Goal: Information Seeking & Learning: Learn about a topic

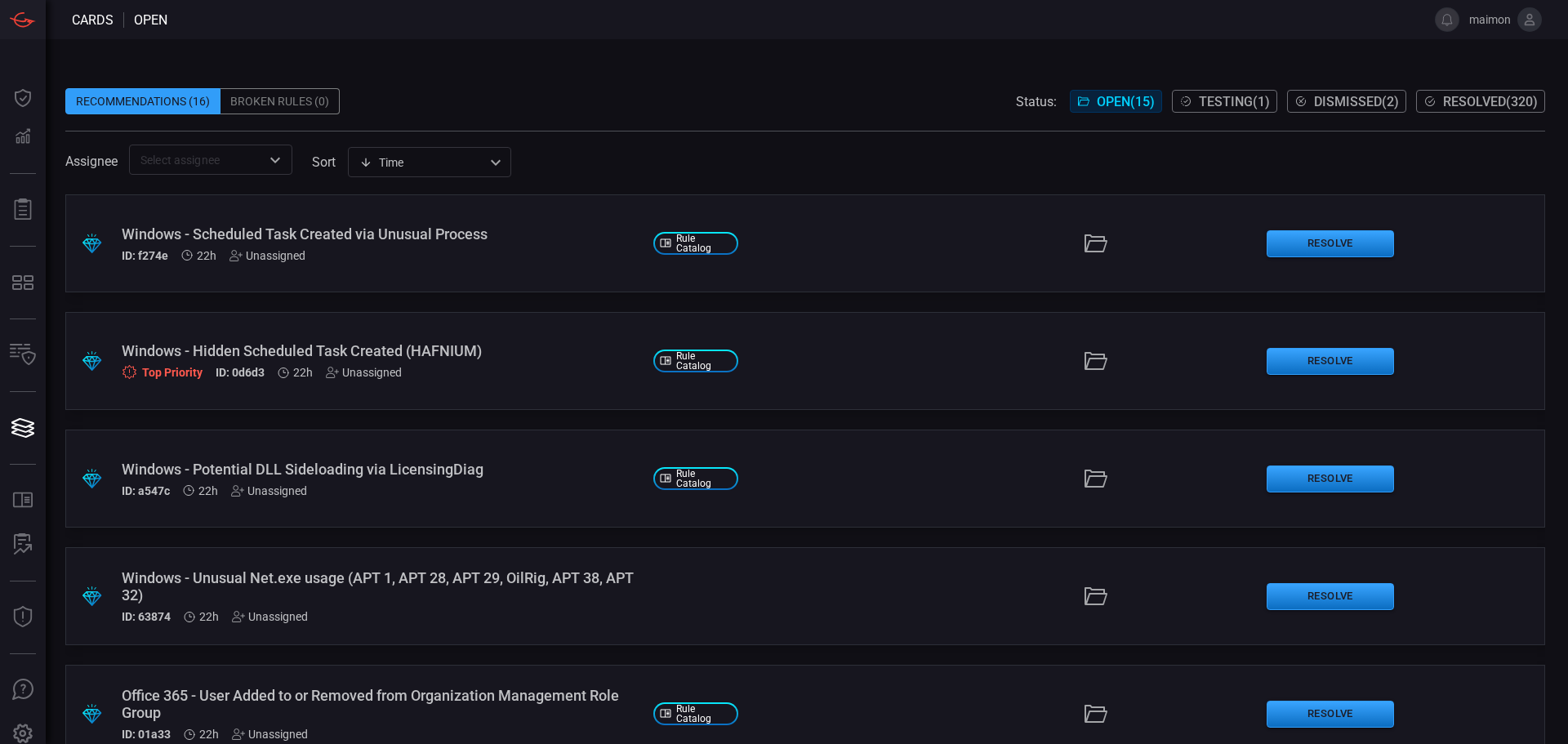
click at [979, 57] on div "Recommendations (16) Broken Rules (0) Status: Open ( 15 ) Testing ( 1 ) Dismiss…" at bounding box center [806, 391] width 1522 height 705
drag, startPoint x: 1342, startPoint y: 143, endPoint x: 1349, endPoint y: 148, distance: 8.6
click at [1342, 143] on span at bounding box center [805, 137] width 1480 height 13
click at [1521, 18] on button at bounding box center [1530, 20] width 25 height 25
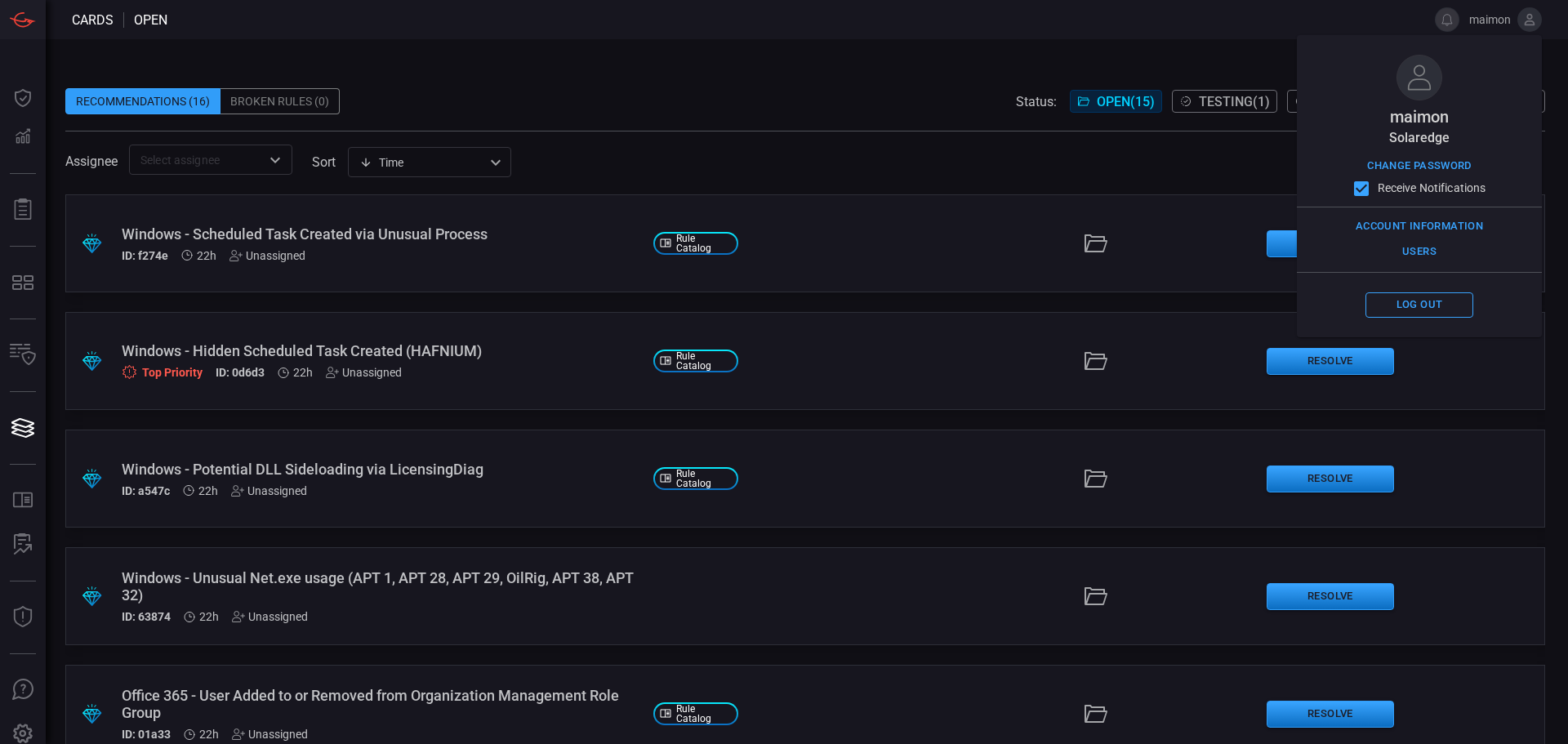
click at [970, 303] on div ".suggested_cards_icon{fill:url(#suggested_cards_icon);} Windows - Scheduled Tas…" at bounding box center [805, 469] width 1480 height 550
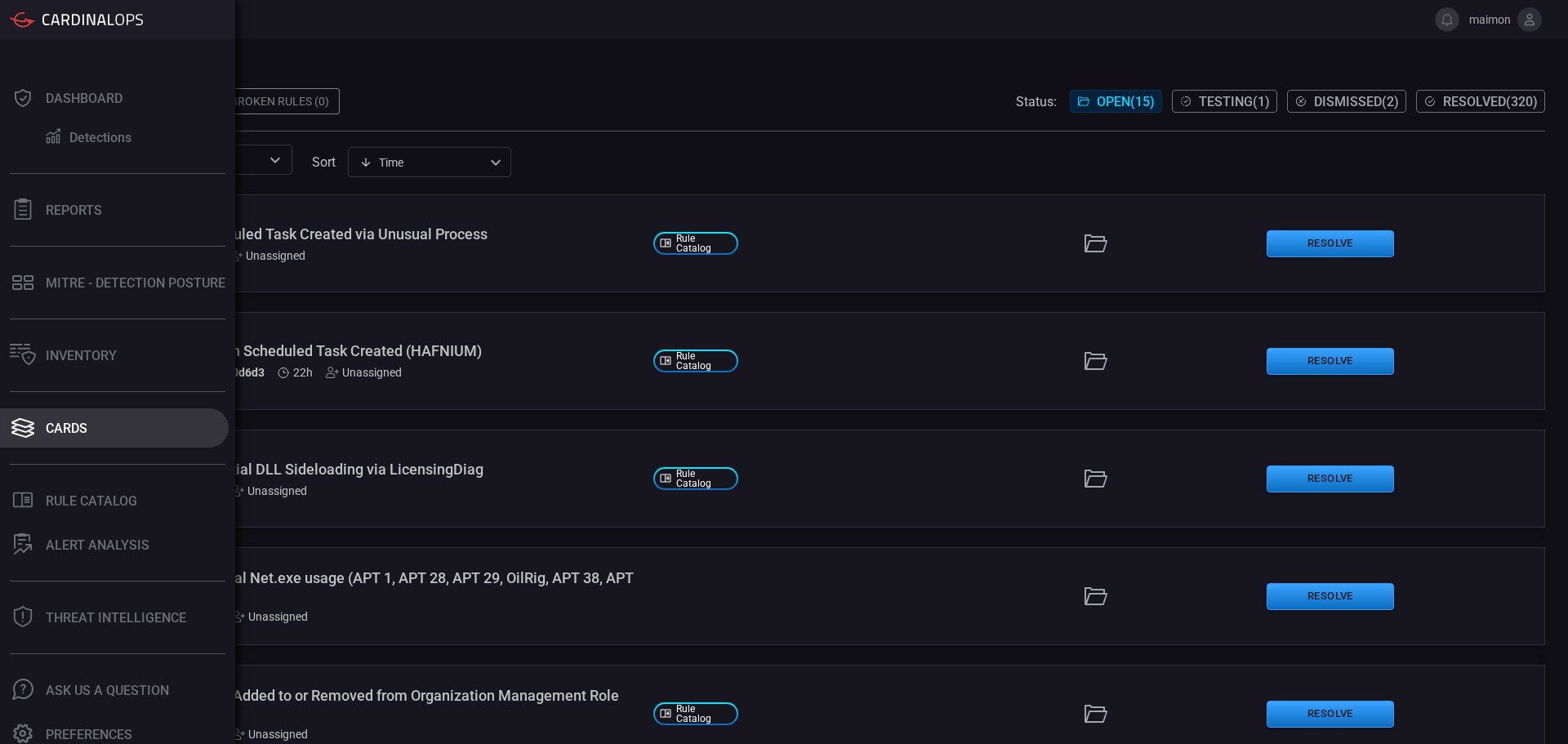
click at [71, 422] on div "Cards" at bounding box center [66, 428] width 42 height 15
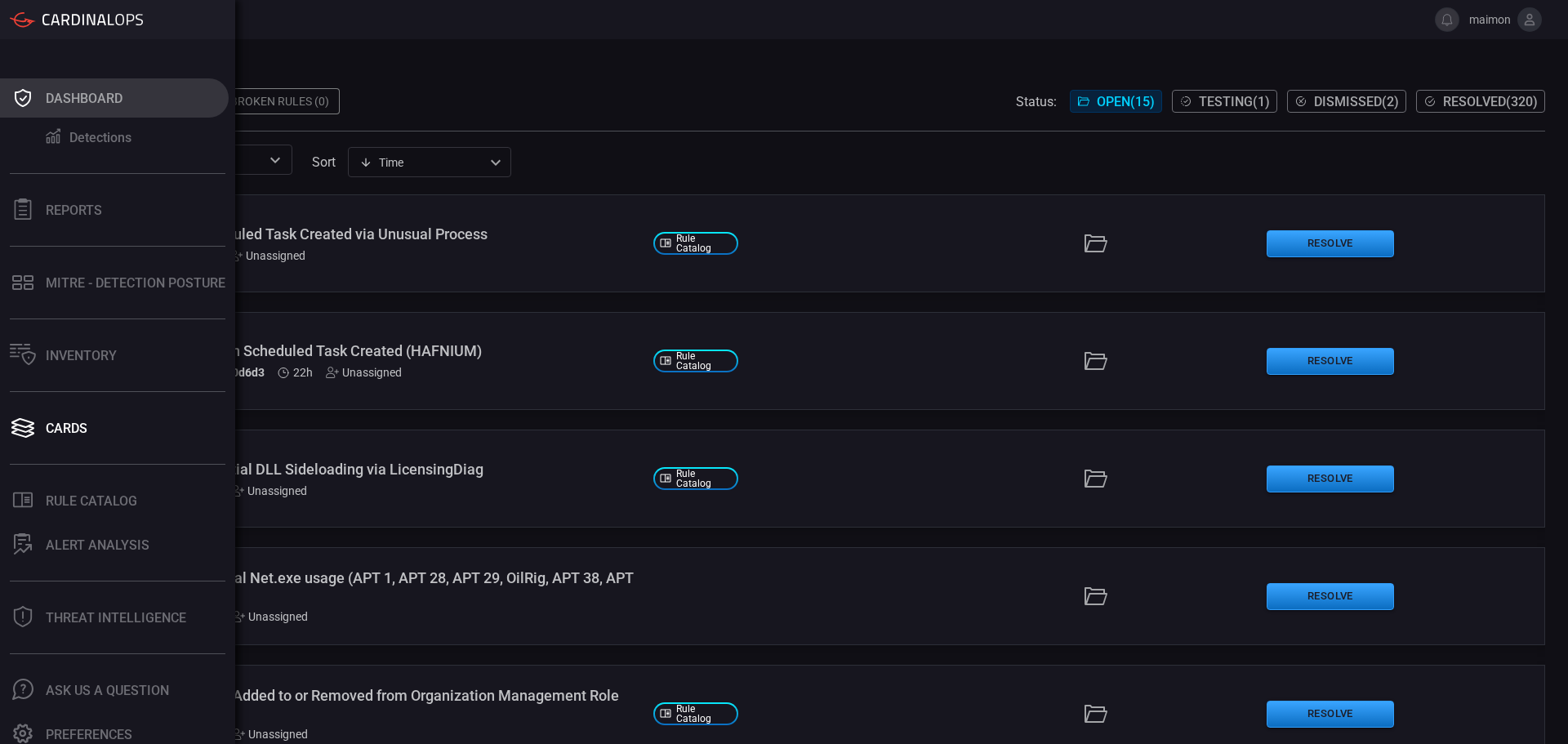
click at [122, 111] on button "Dashboard" at bounding box center [114, 98] width 229 height 39
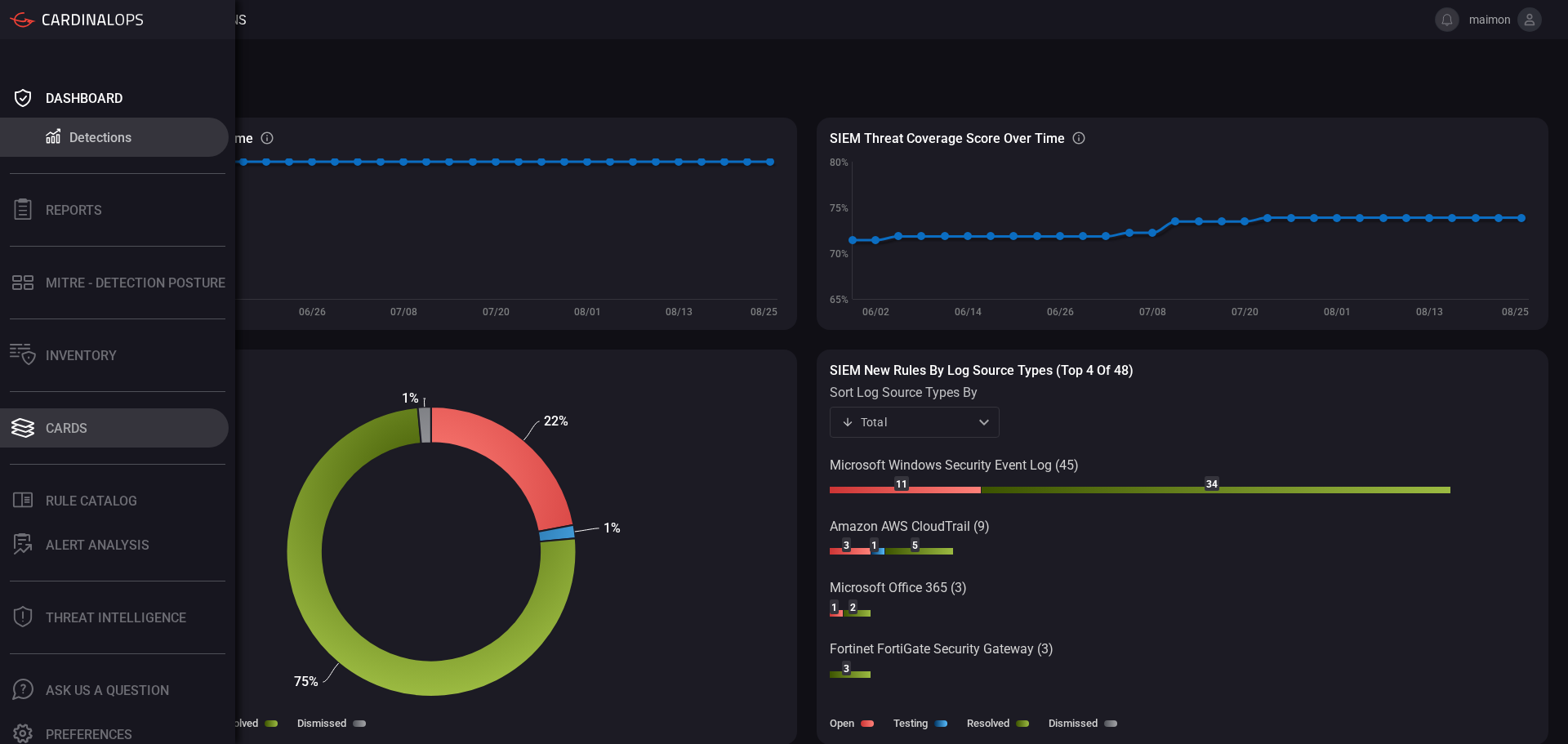
click at [91, 436] on button "Cards" at bounding box center [114, 428] width 229 height 39
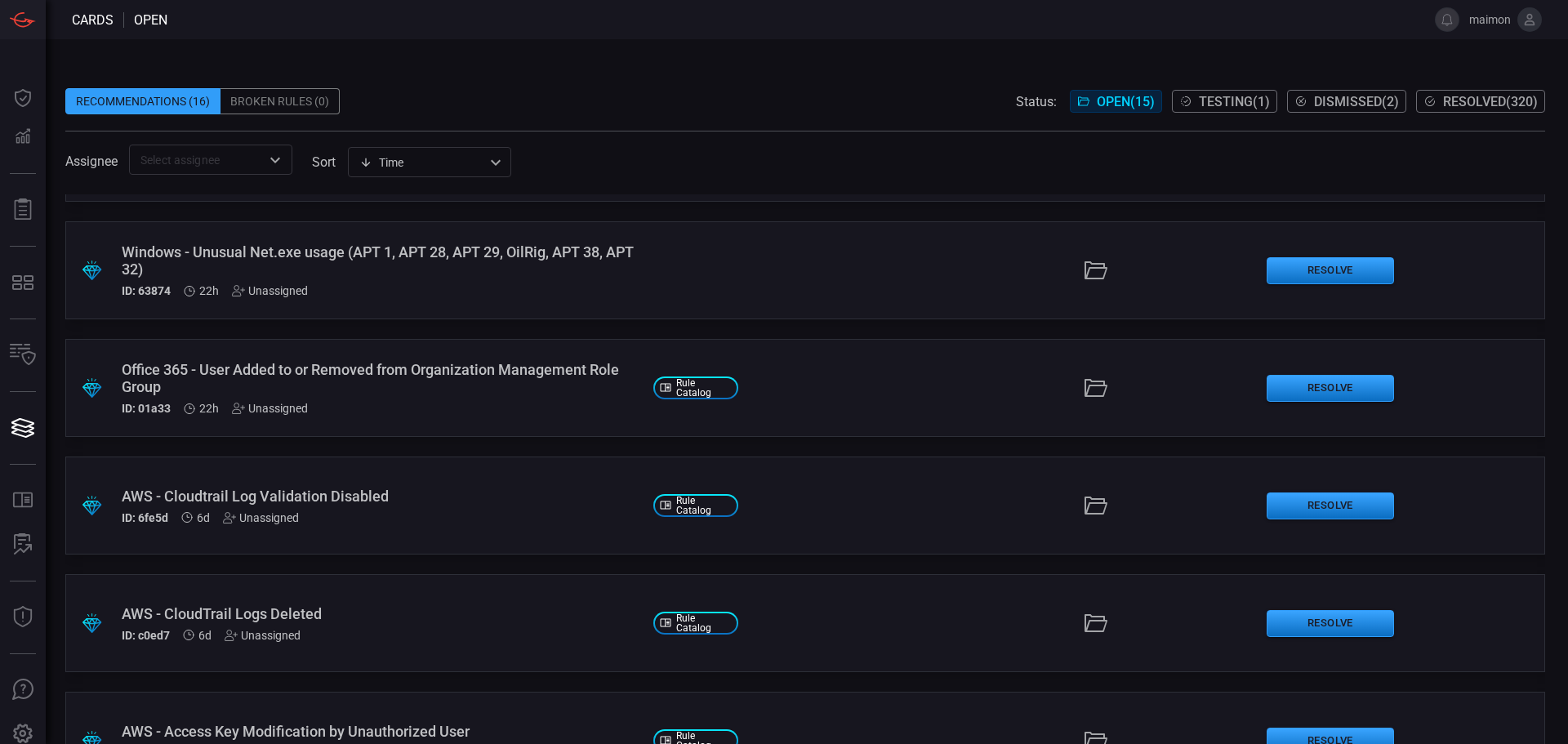
scroll to position [327, 0]
type button "/cards"
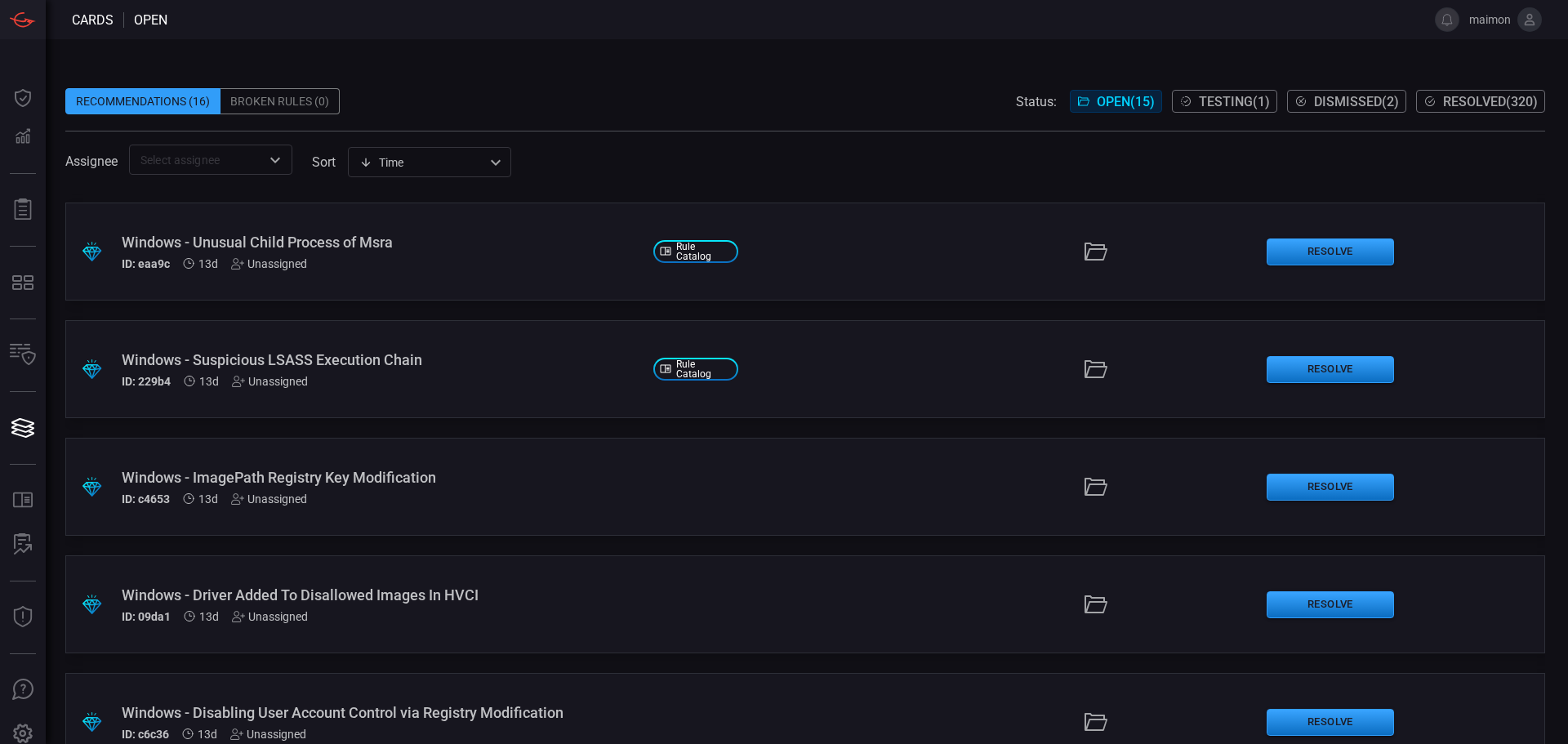
scroll to position [1215, 0]
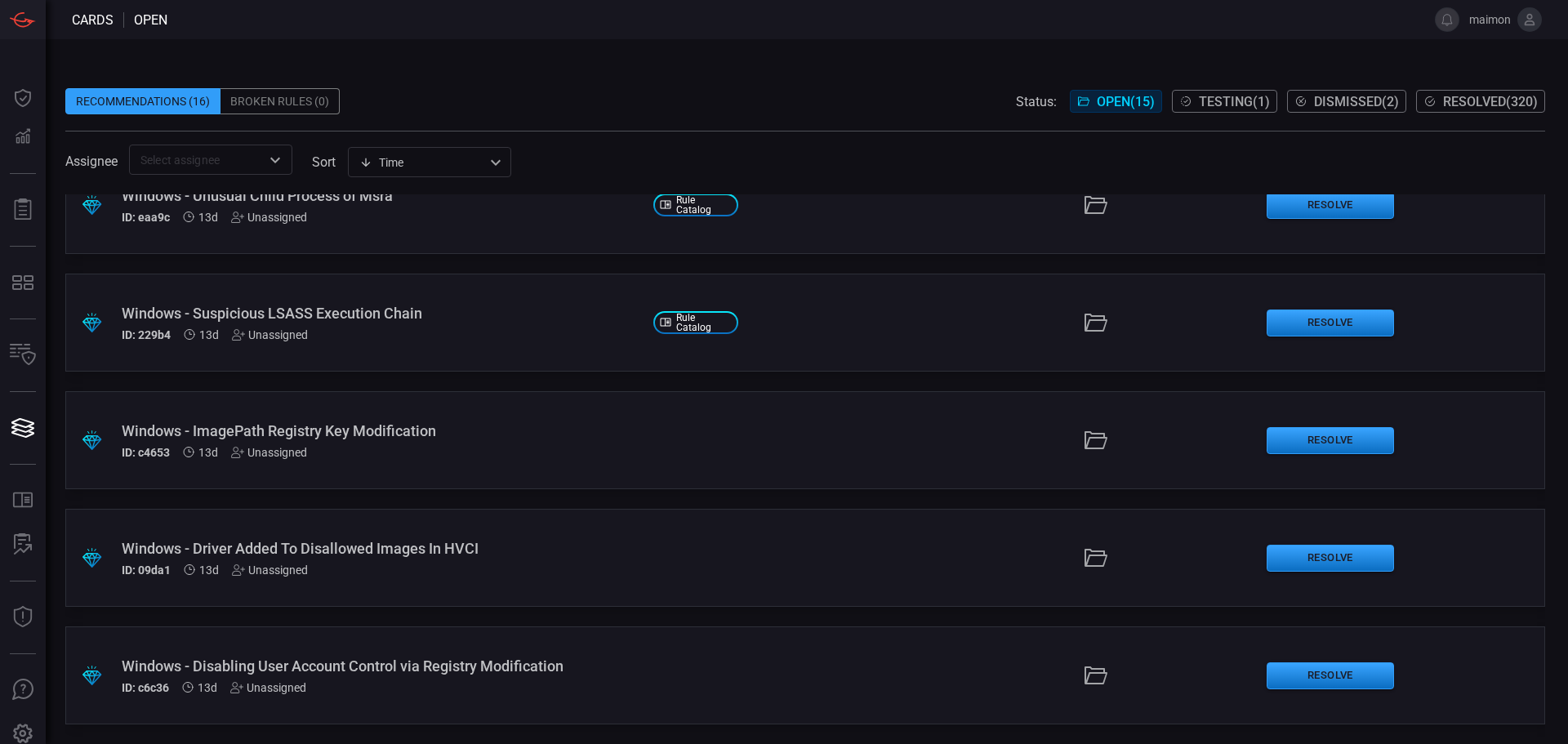
click at [1108, 99] on span "Open ( 15 )" at bounding box center [1126, 102] width 58 height 15
click at [1337, 443] on button "Resolve" at bounding box center [1331, 441] width 127 height 27
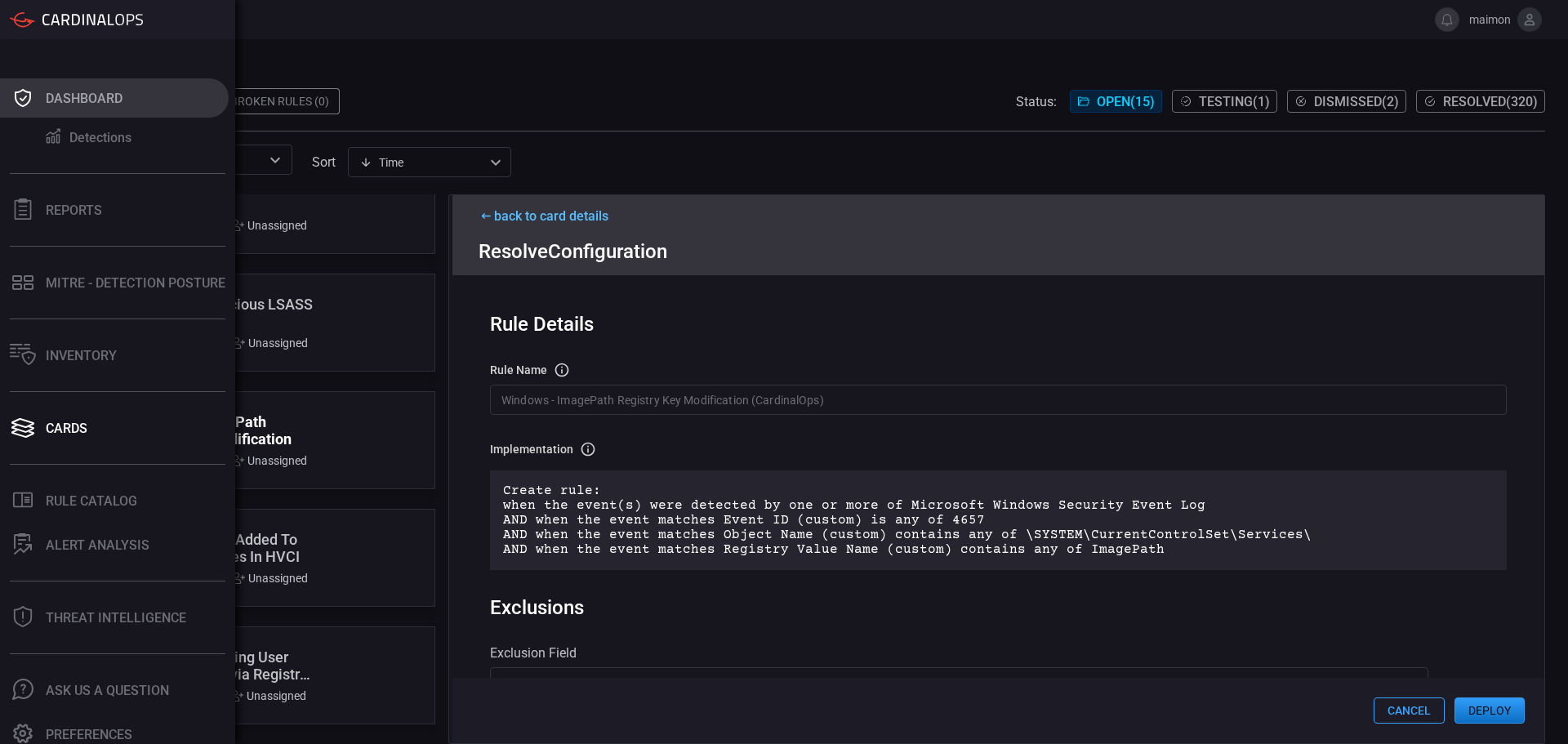
click at [98, 104] on div "Dashboard" at bounding box center [84, 98] width 77 height 15
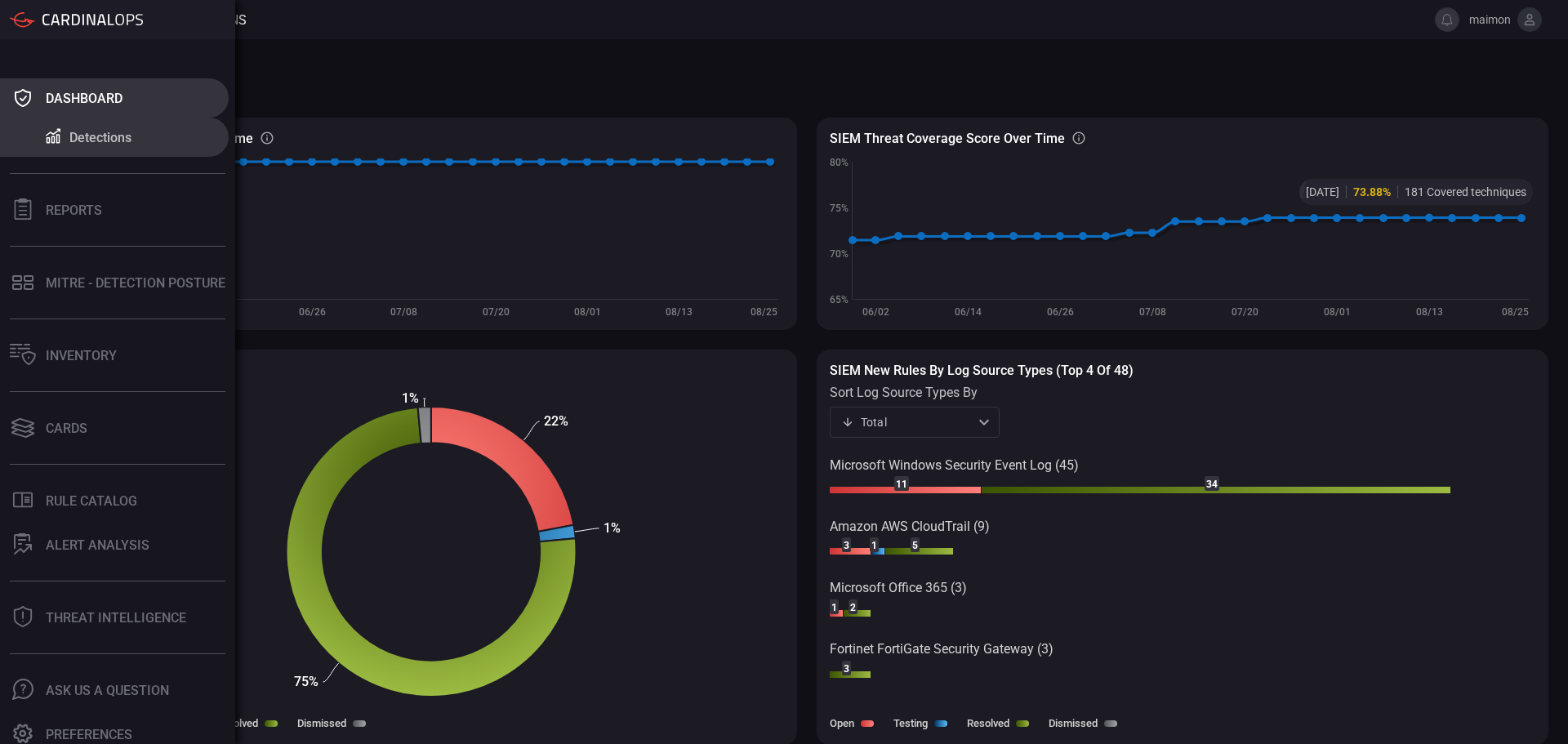
click at [31, 101] on icon at bounding box center [23, 98] width 26 height 23
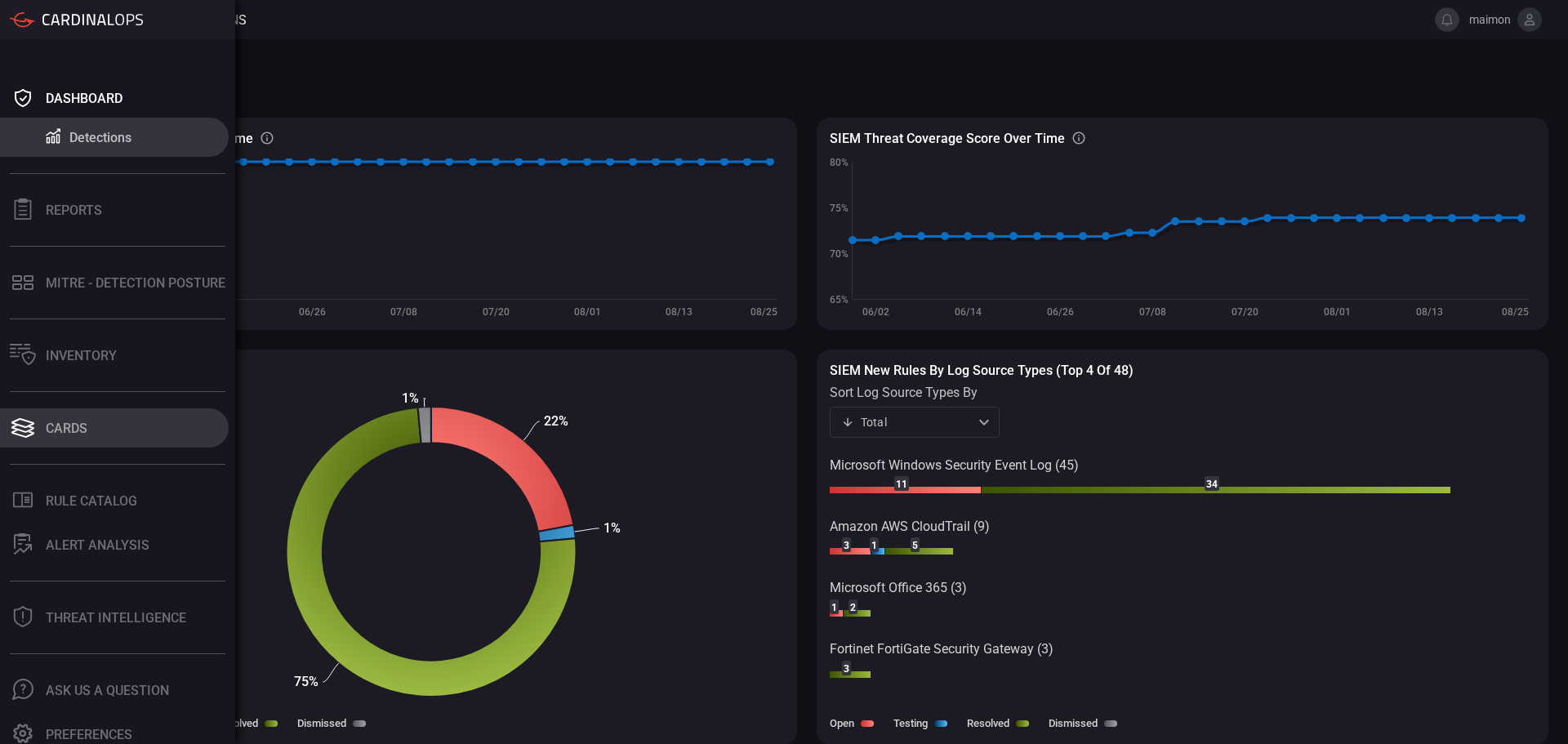
click at [68, 438] on button "Cards" at bounding box center [114, 428] width 229 height 39
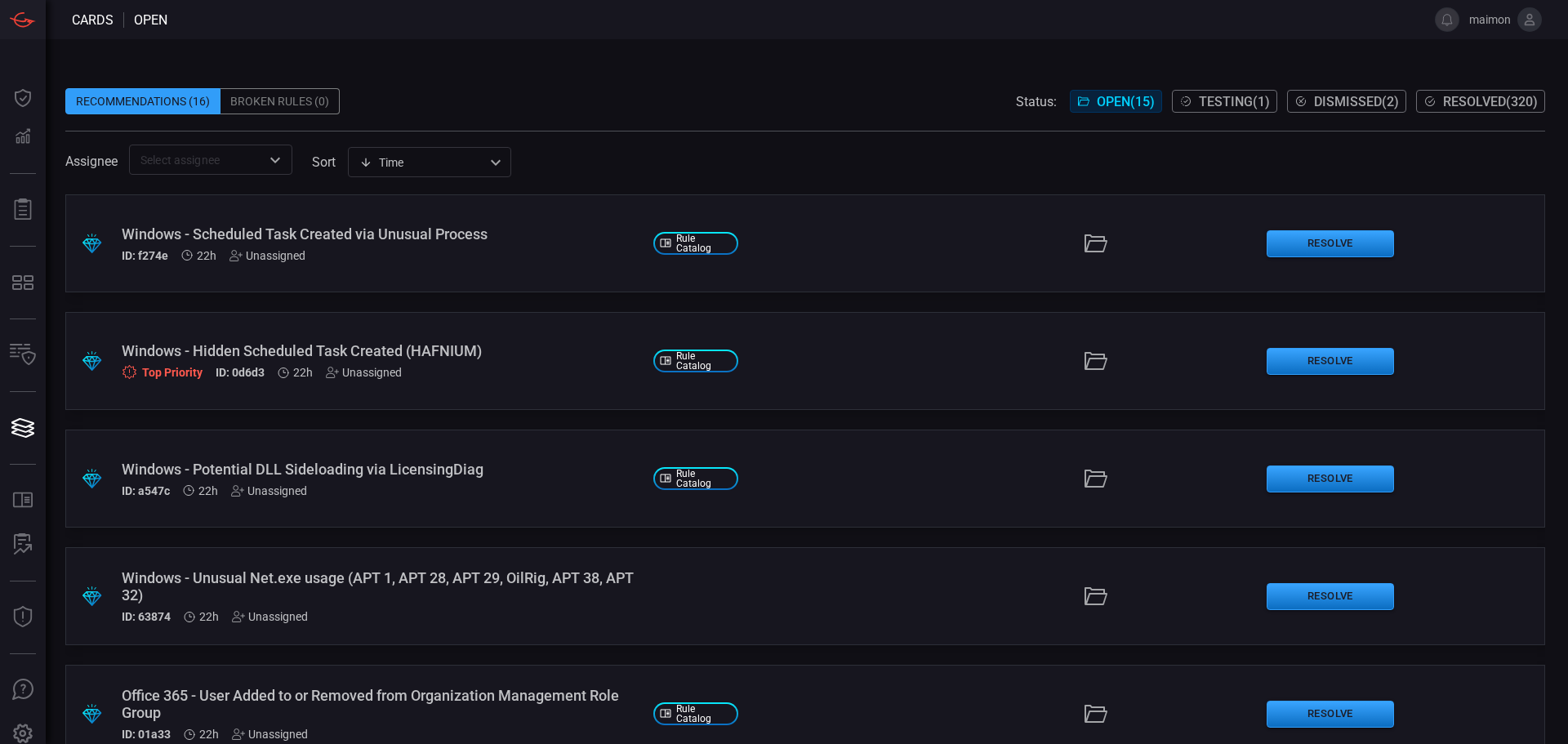
click at [1234, 100] on span "Testing ( 1 )" at bounding box center [1235, 102] width 71 height 15
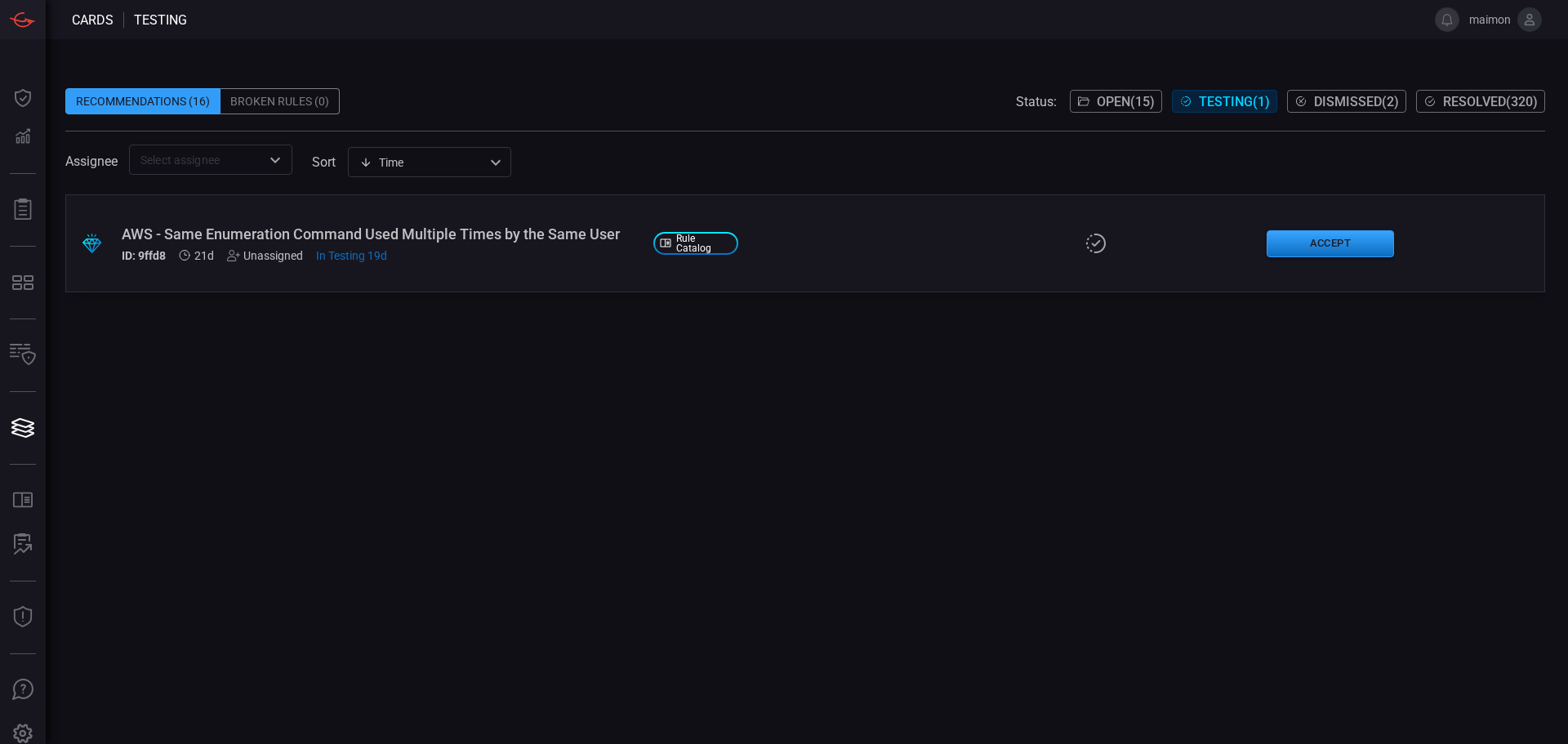
click at [1319, 96] on span "Dismissed ( 2 )" at bounding box center [1357, 102] width 85 height 15
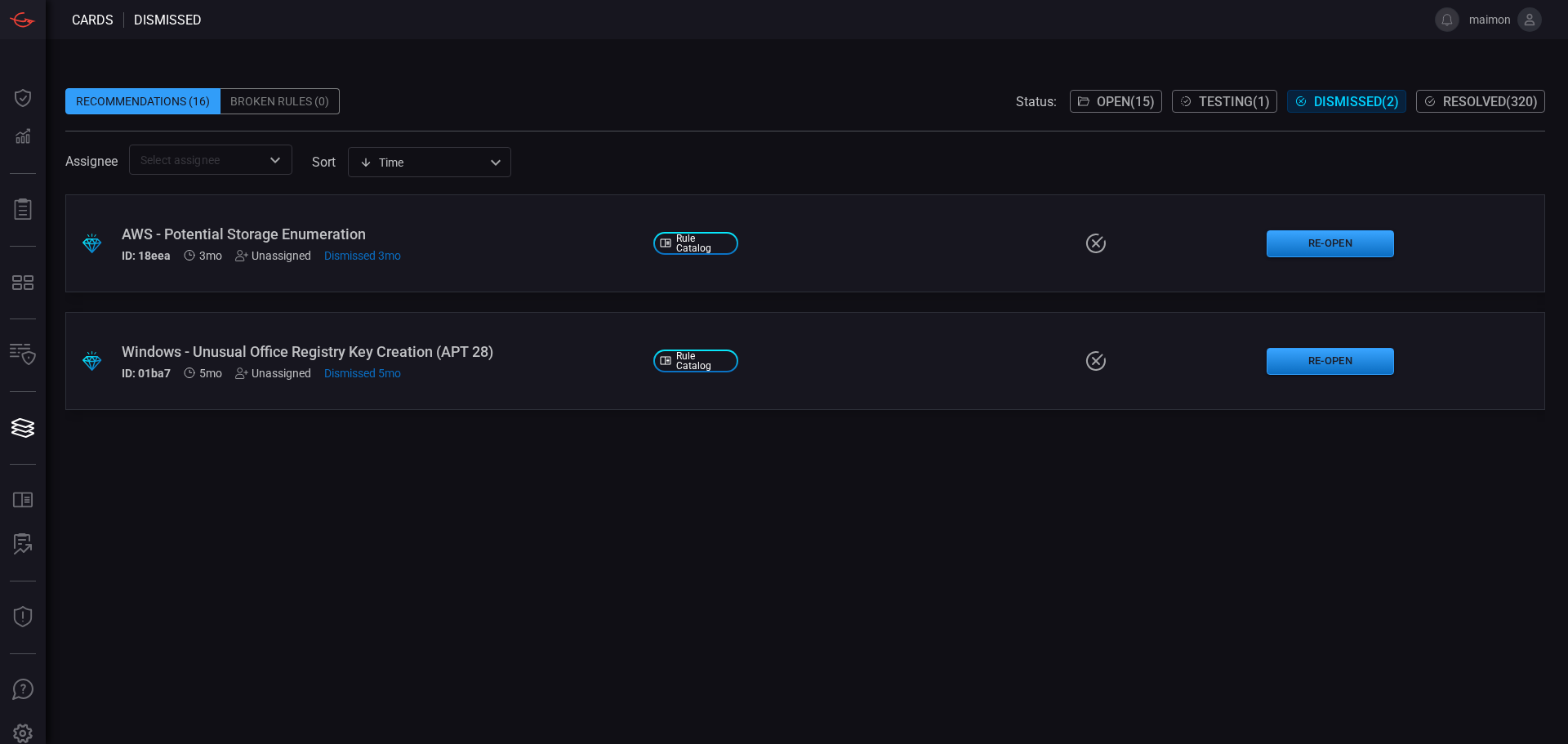
click at [1104, 104] on span "Open ( 15 )" at bounding box center [1126, 102] width 58 height 15
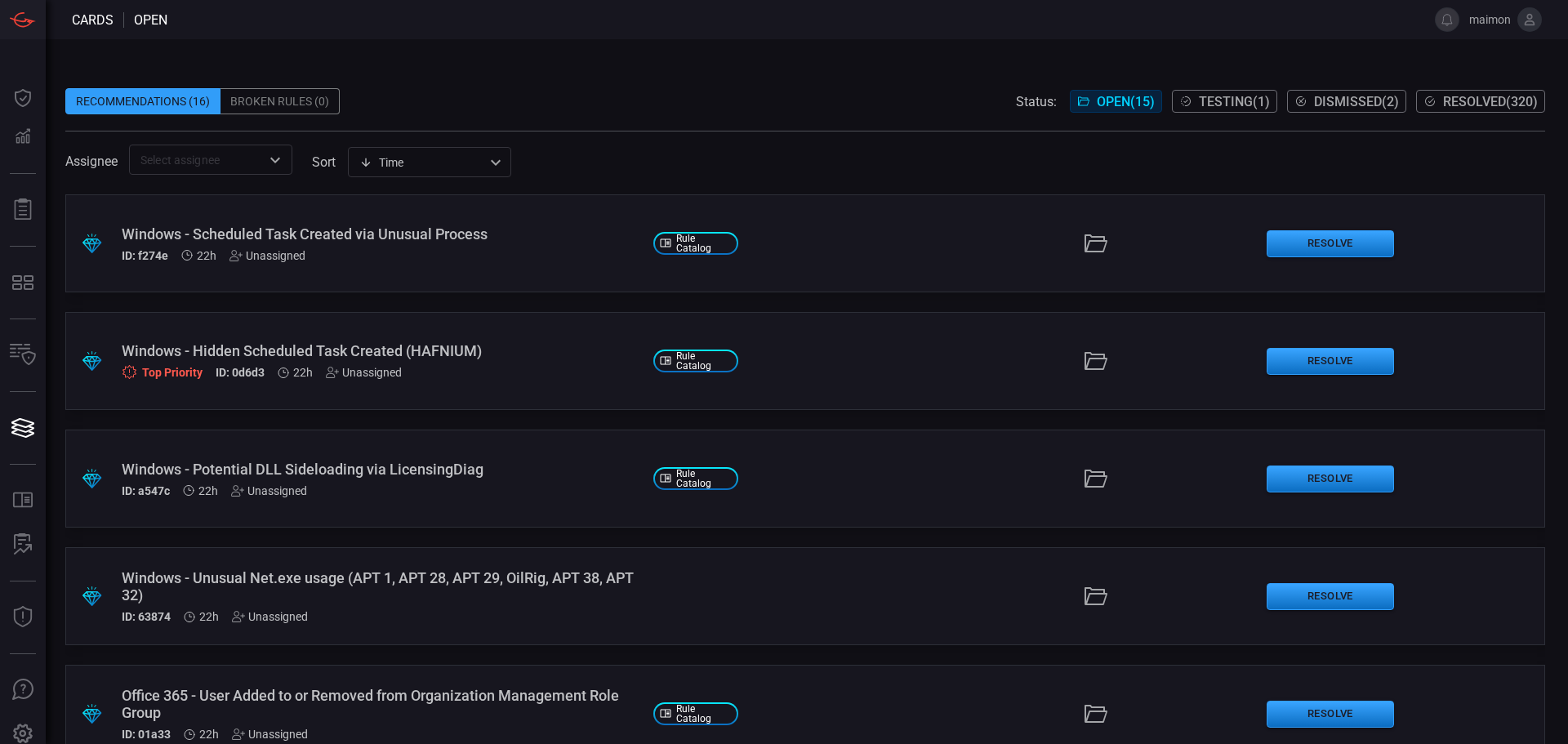
click at [249, 159] on input "text" at bounding box center [197, 159] width 126 height 20
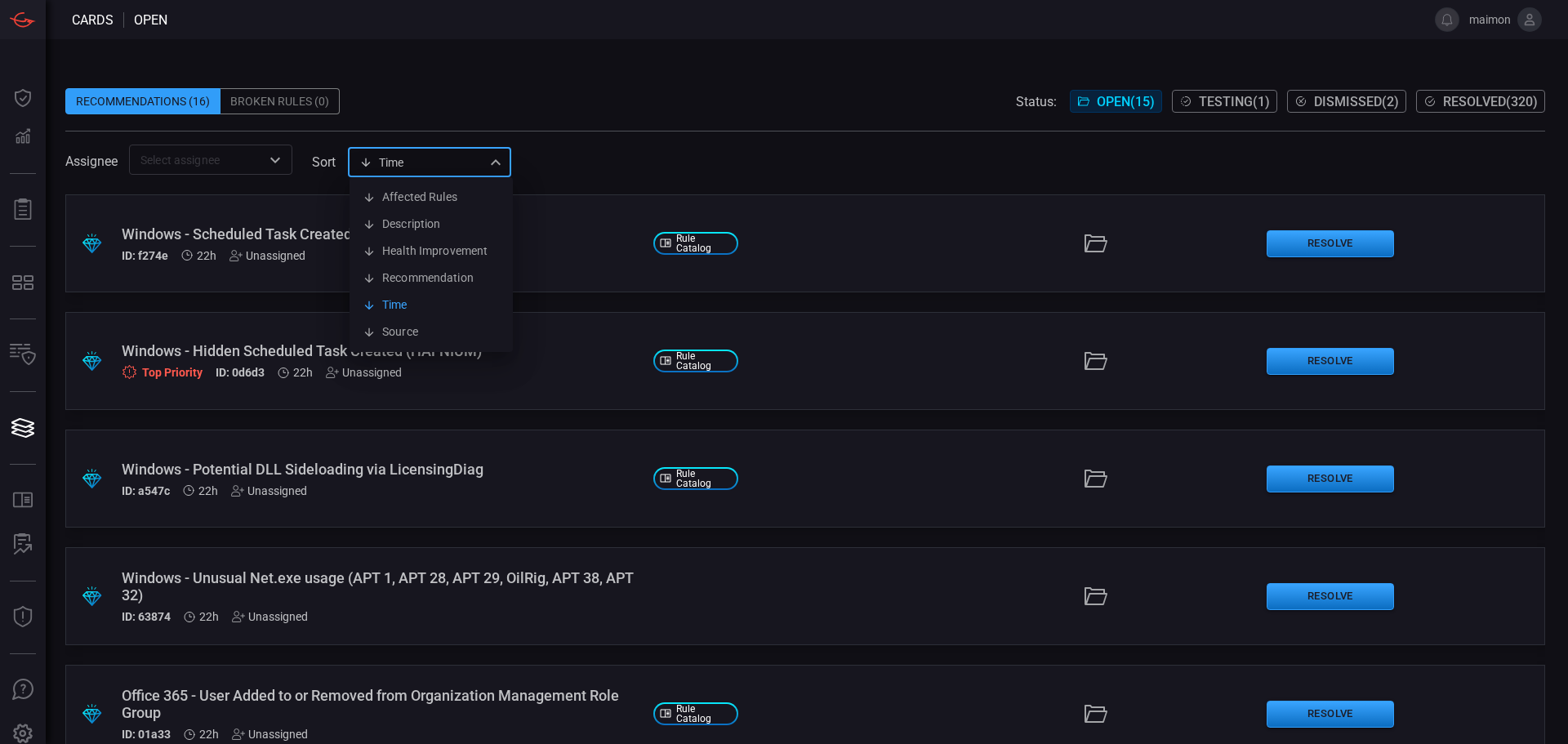
click at [412, 163] on div "Time visibleUpdateTime Affected Rules Description Health Improvement Recommenda…" at bounding box center [429, 162] width 164 height 31
drag, startPoint x: 877, startPoint y: 153, endPoint x: 1297, endPoint y: 252, distance: 431.5
click at [878, 153] on div at bounding box center [784, 372] width 1568 height 744
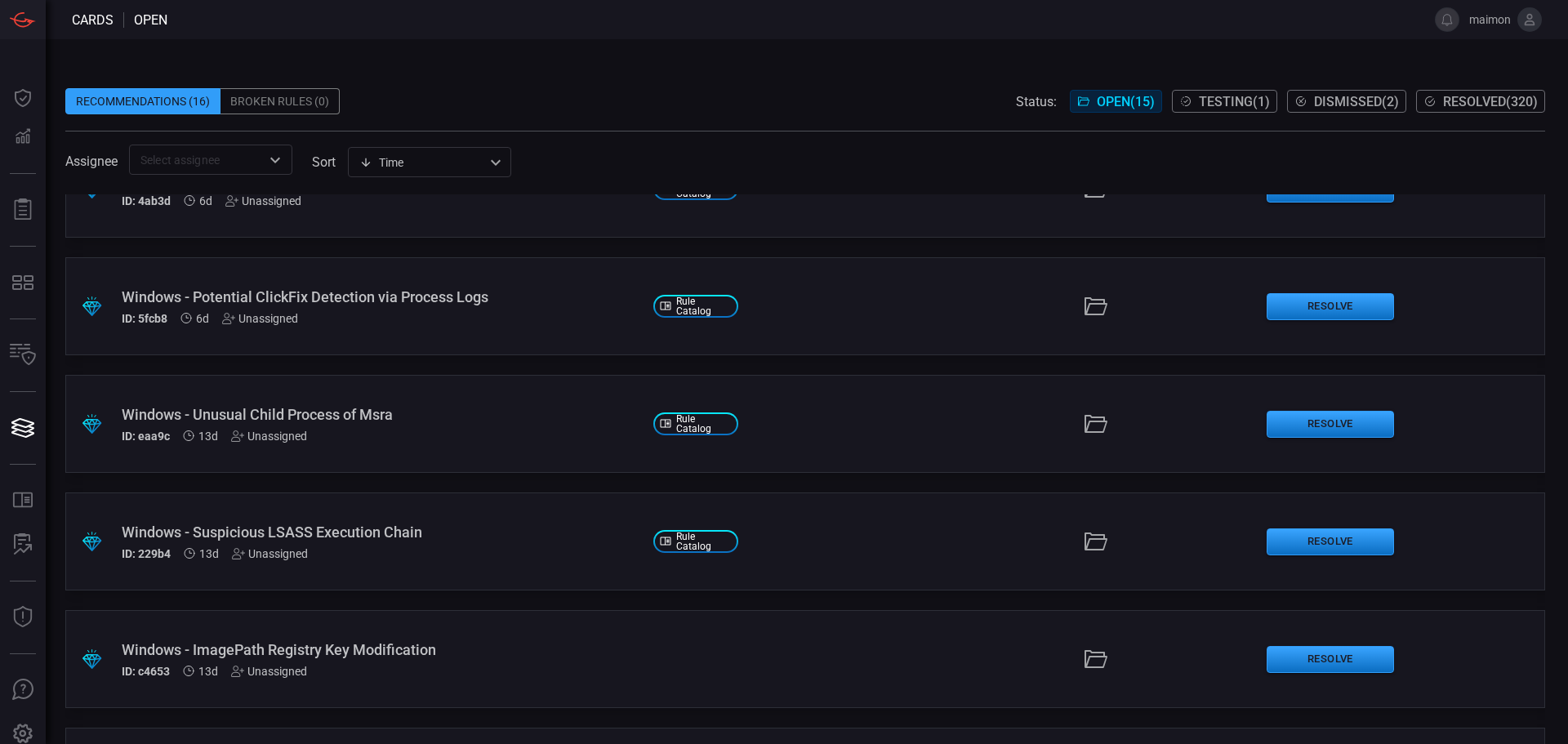
scroll to position [1215, 0]
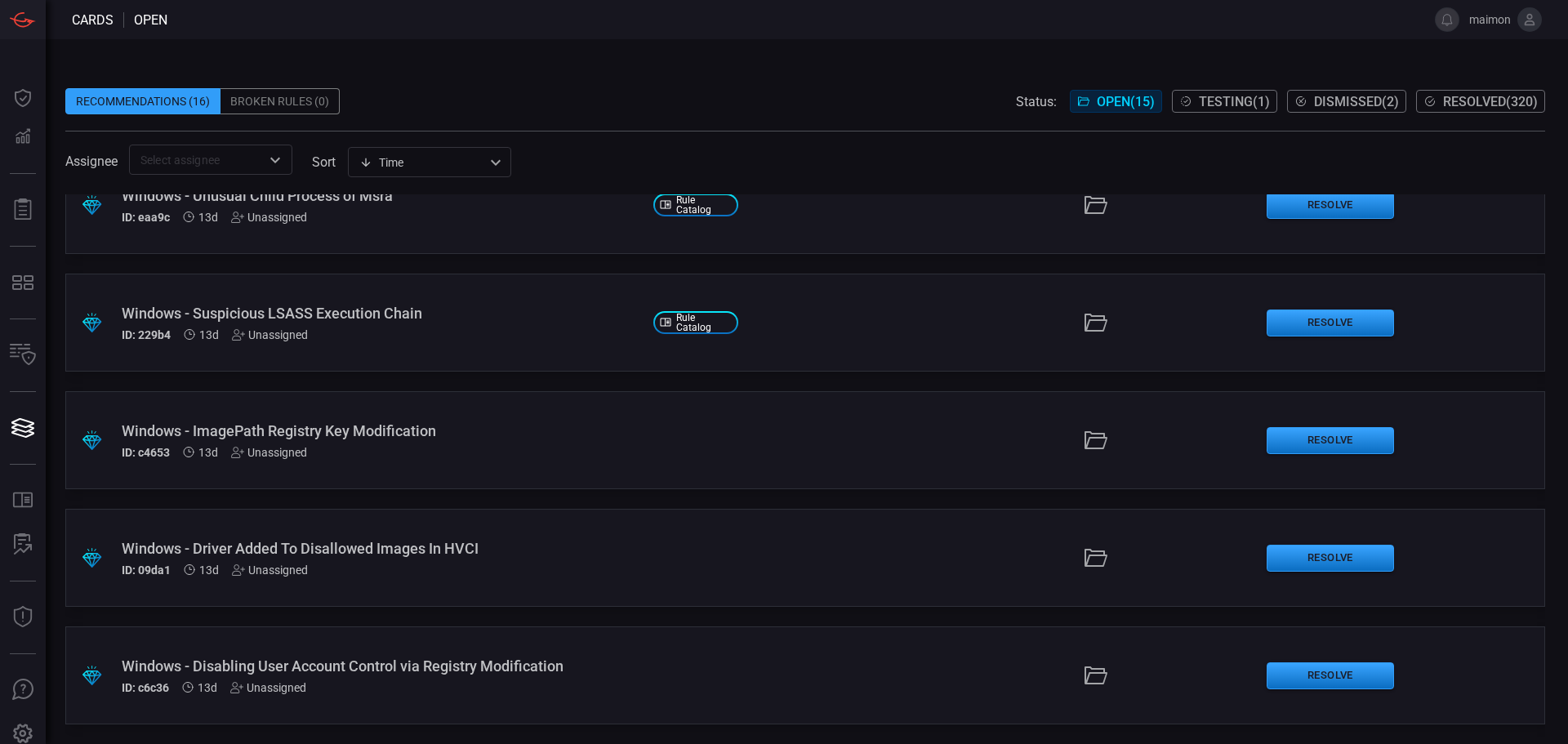
click at [956, 343] on div ".suggested_cards_icon{fill:url(#suggested_cards_icon);} Windows - Suspicious LS…" at bounding box center [805, 323] width 1480 height 98
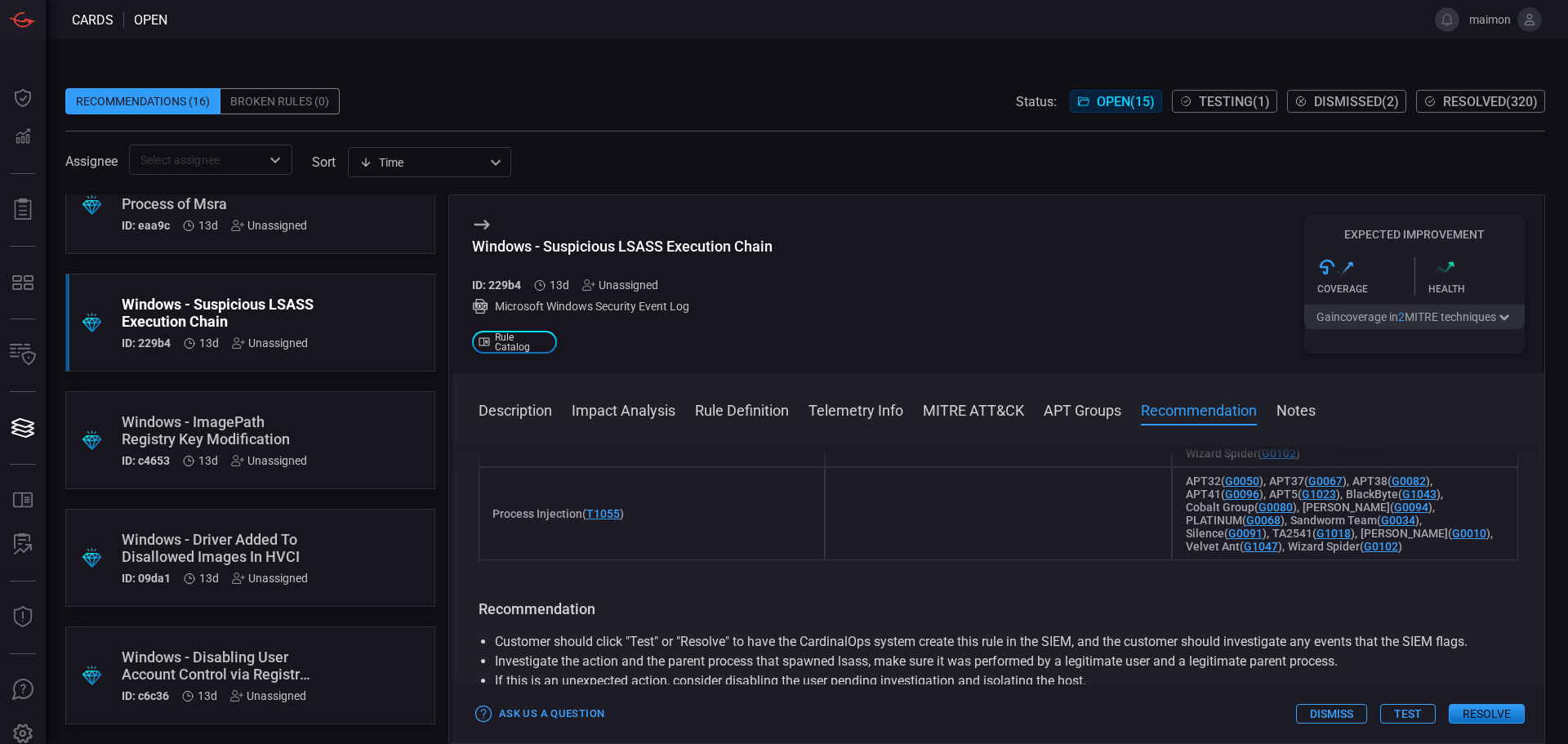
scroll to position [1879, 0]
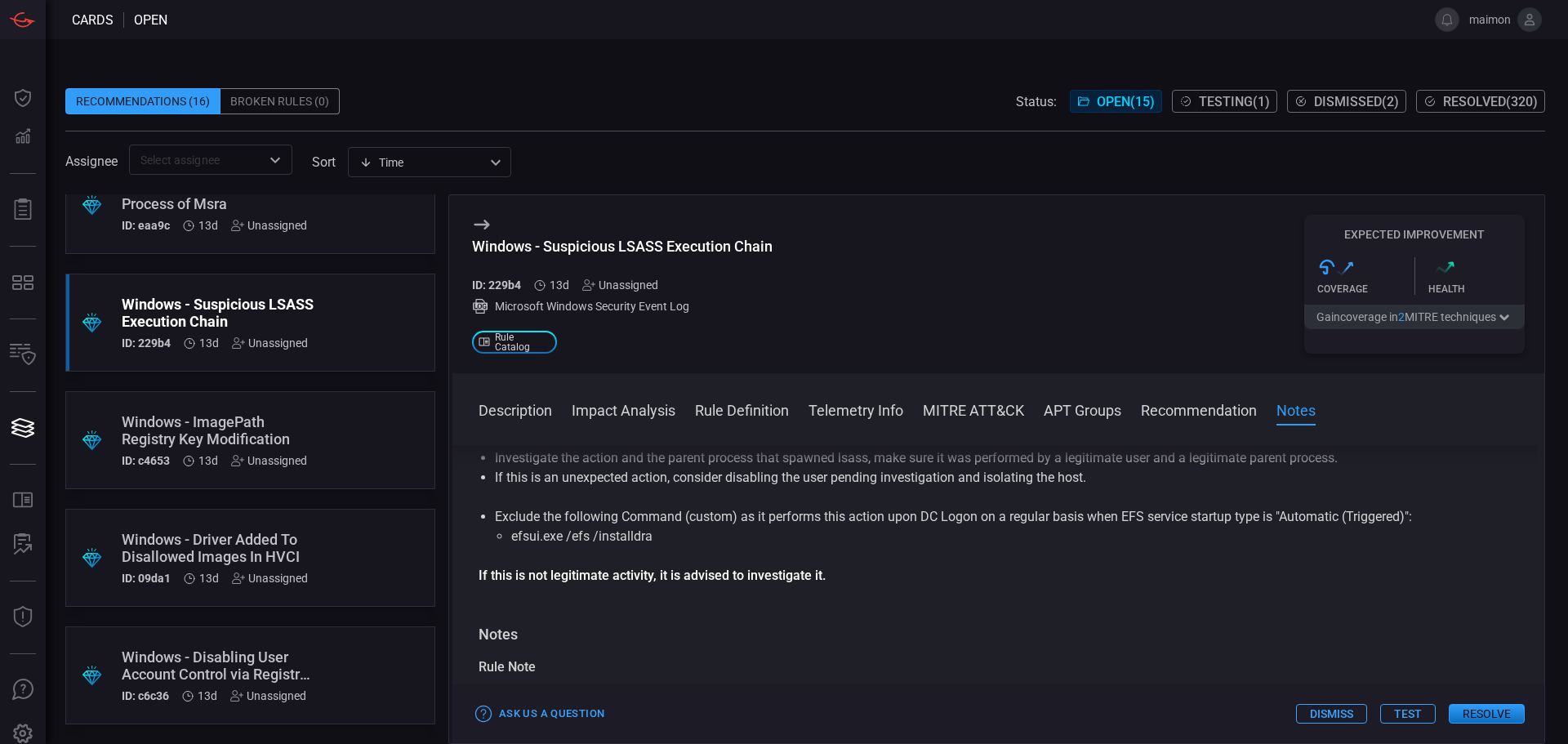
click at [623, 428] on span at bounding box center [999, 432] width 1092 height 26
click at [571, 417] on div "Description Impact Analysis Rule Definition Telemetry Info MITRE ATT&CK APT Gro…" at bounding box center [1011, 409] width 1066 height 20
click at [542, 413] on button "Description" at bounding box center [515, 409] width 74 height 20
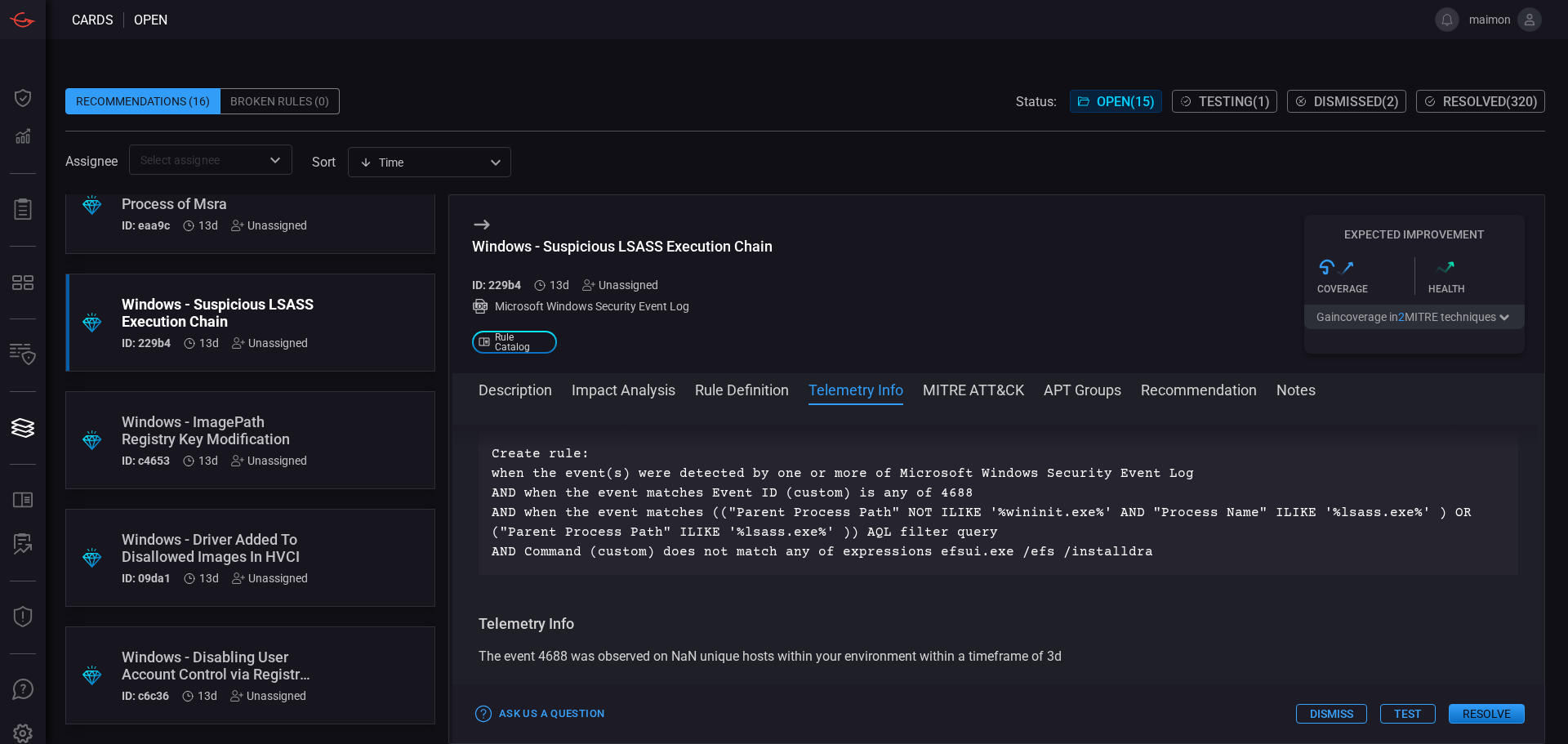
scroll to position [817, 0]
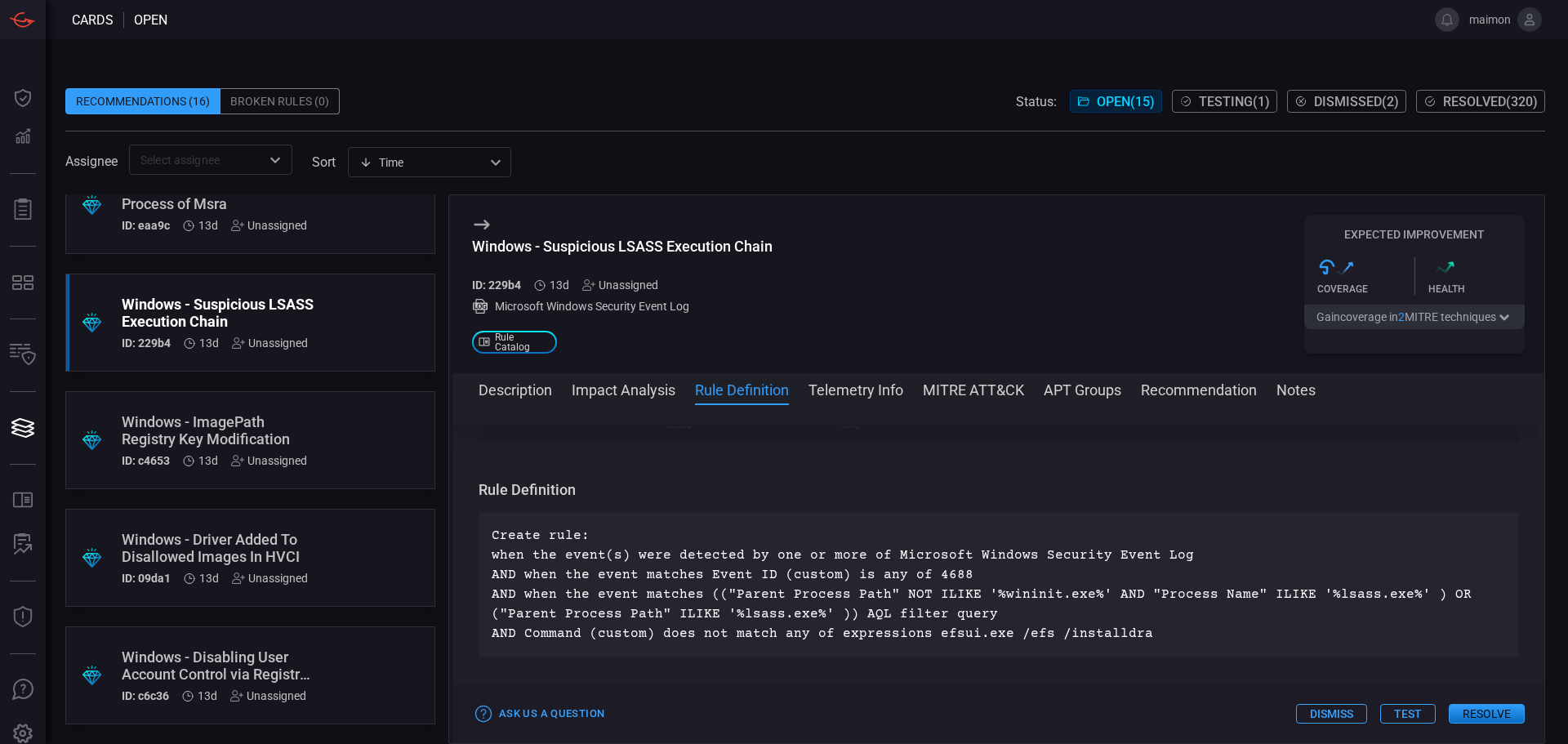
click at [976, 616] on p "Create rule: when the event(s) were detected by one or more of Microsoft Window…" at bounding box center [998, 585] width 1013 height 118
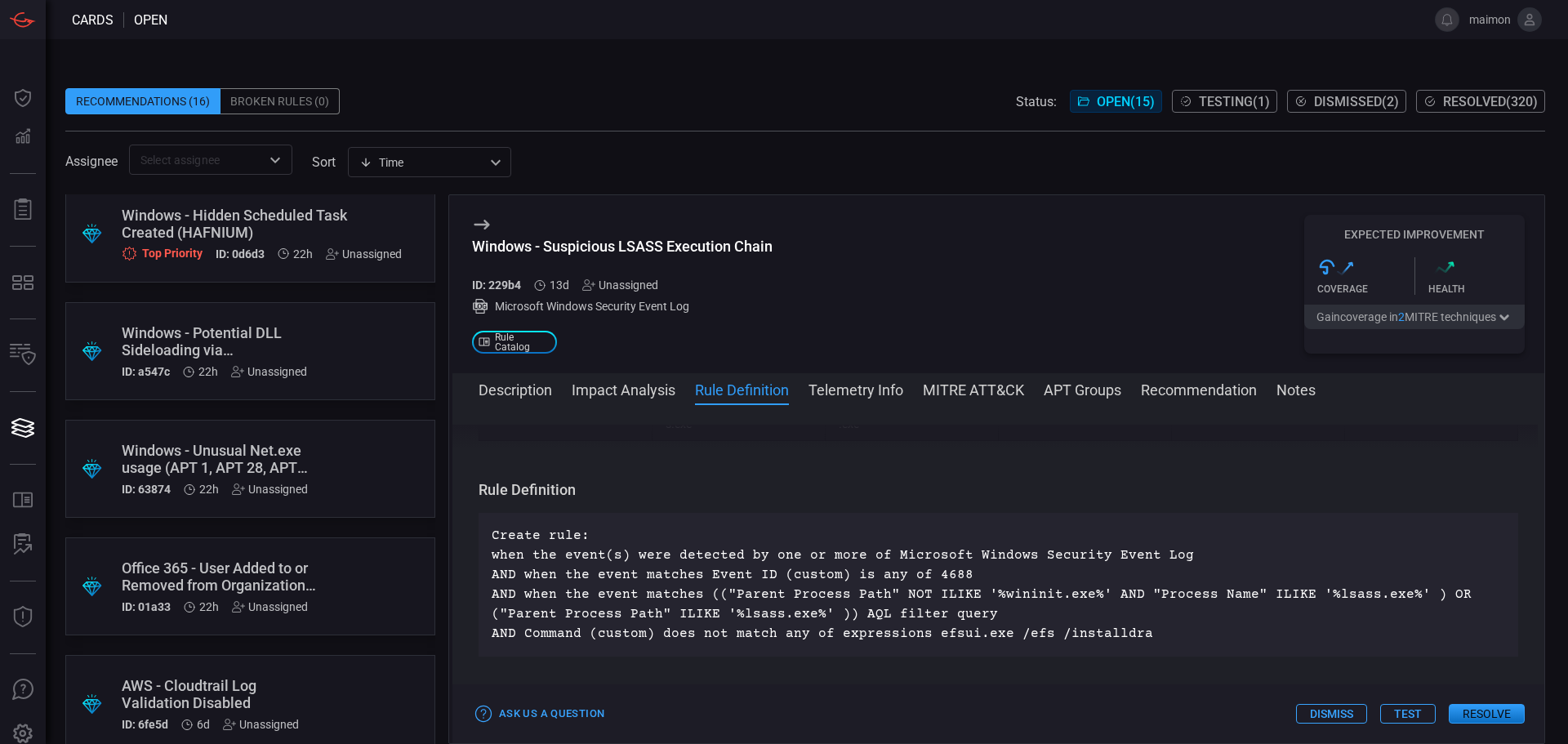
scroll to position [0, 0]
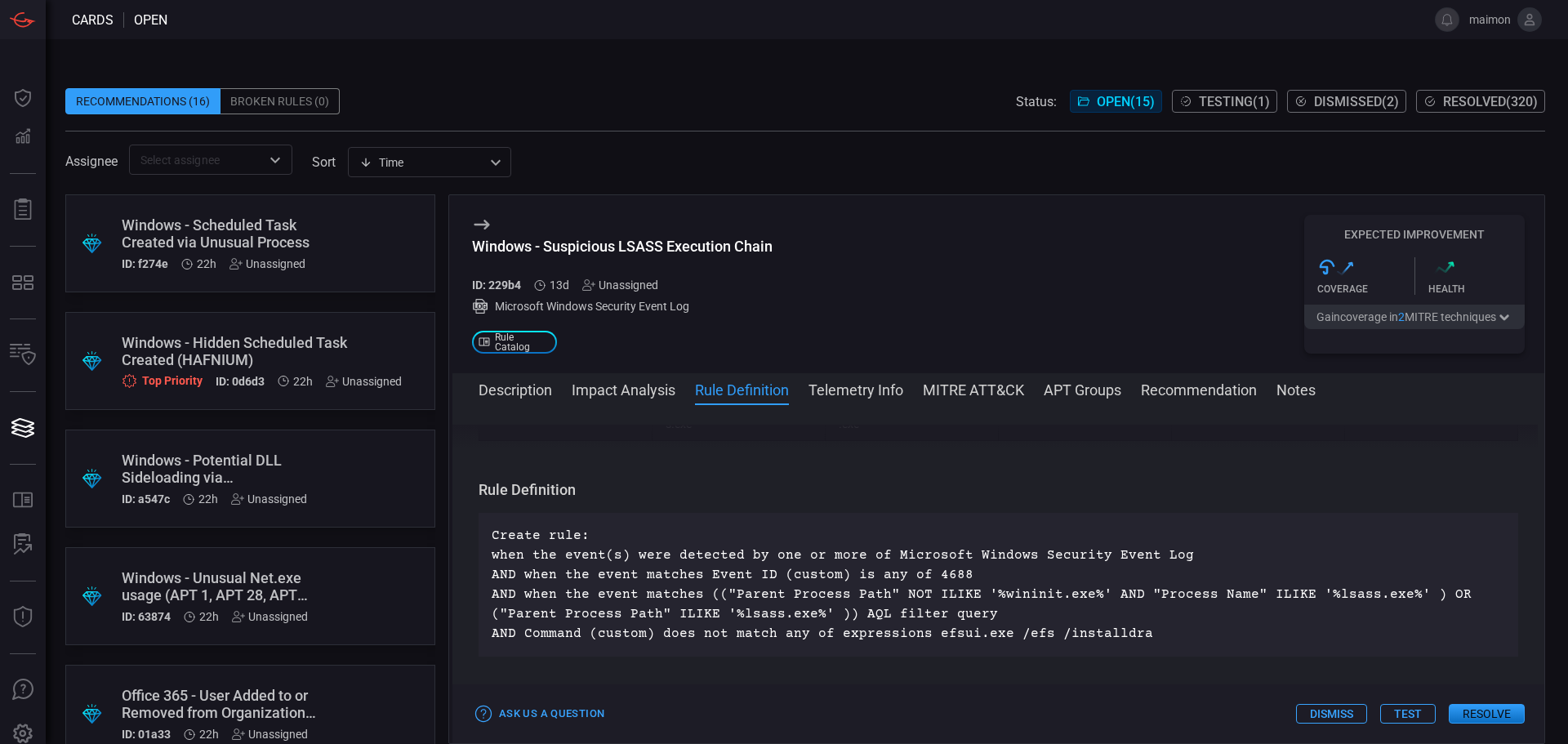
click at [350, 240] on div ".suggested_cards_icon{fill:url(#suggested_cards_icon);} Windows - Scheduled Tas…" at bounding box center [250, 243] width 370 height 98
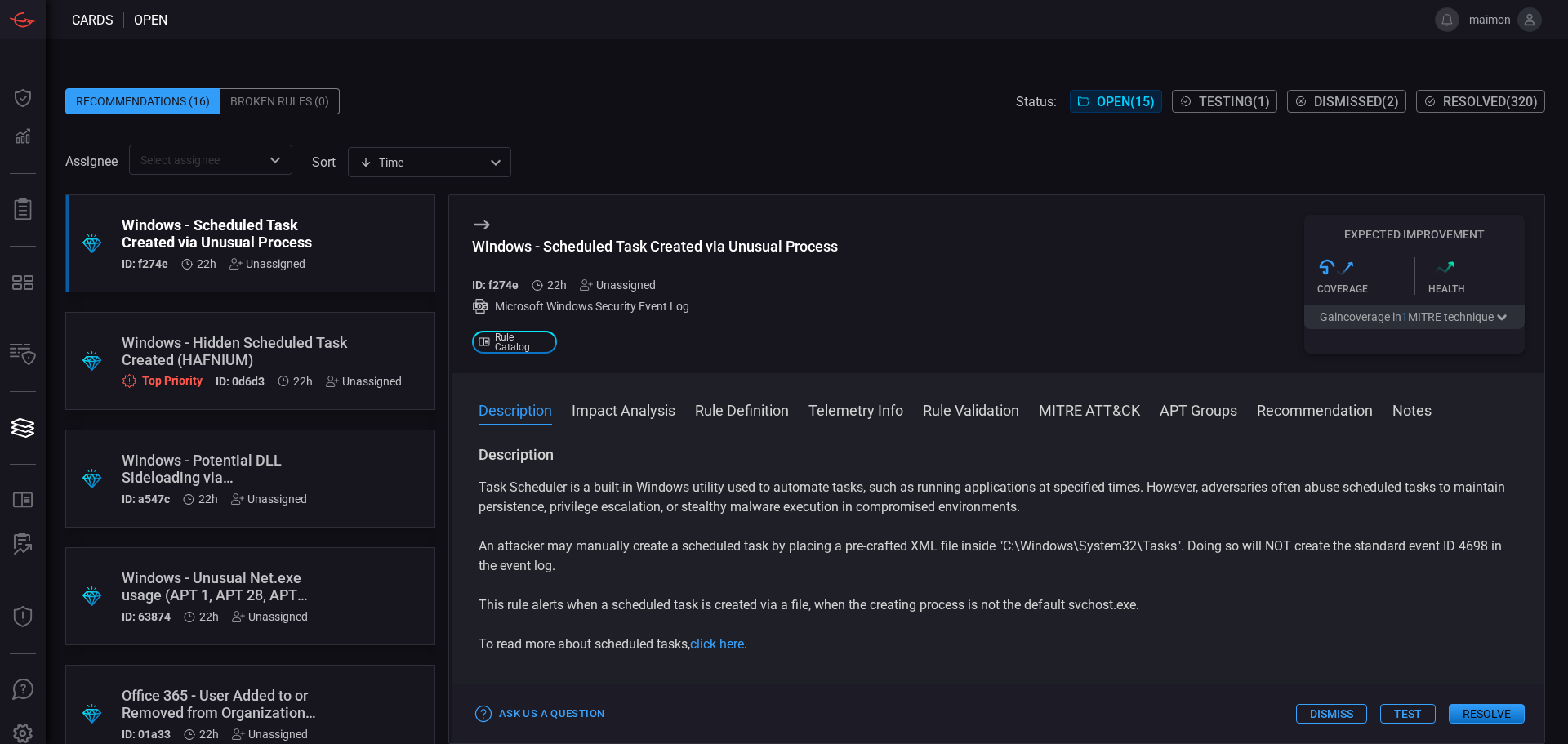
click at [226, 165] on input "text" at bounding box center [197, 159] width 126 height 20
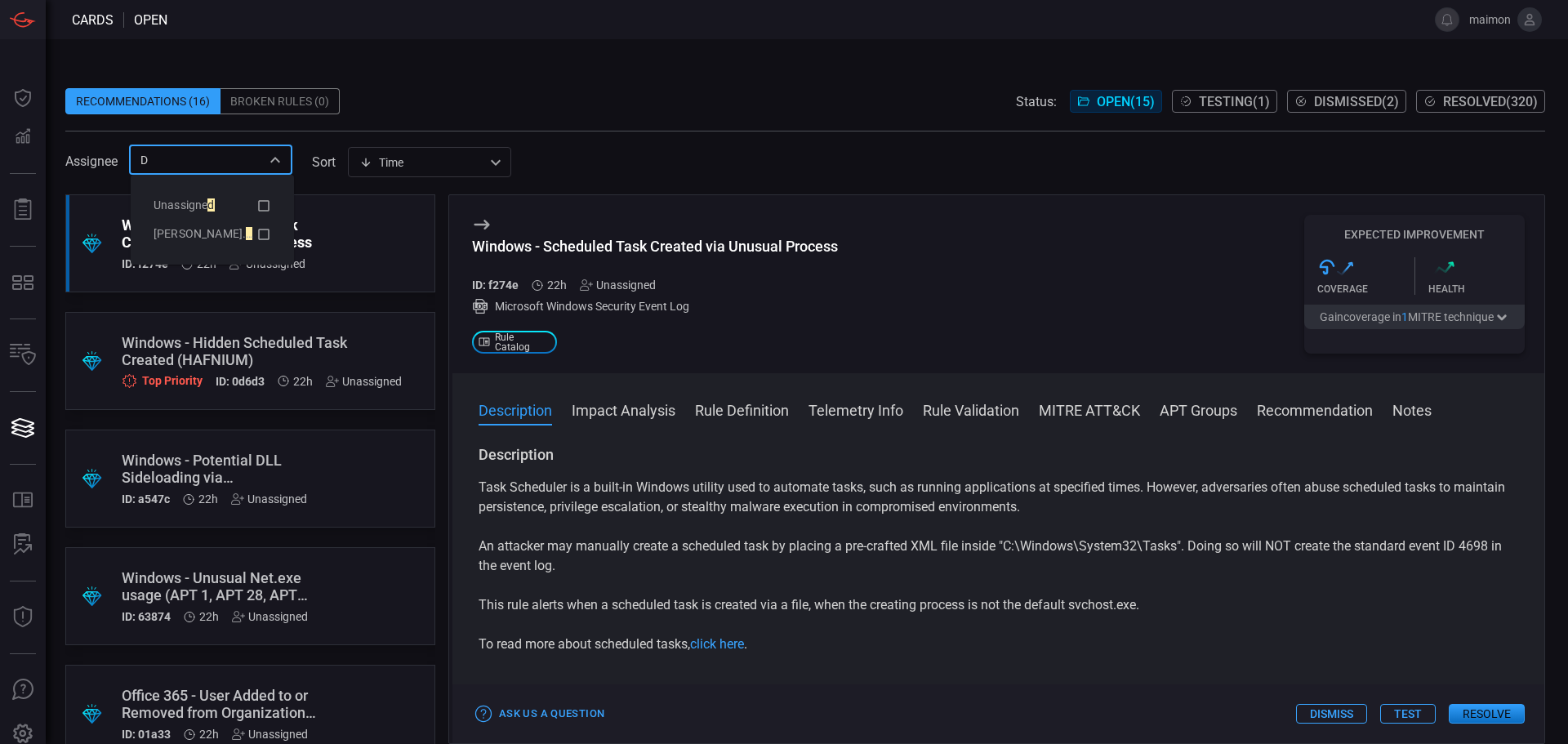
type input "Di"
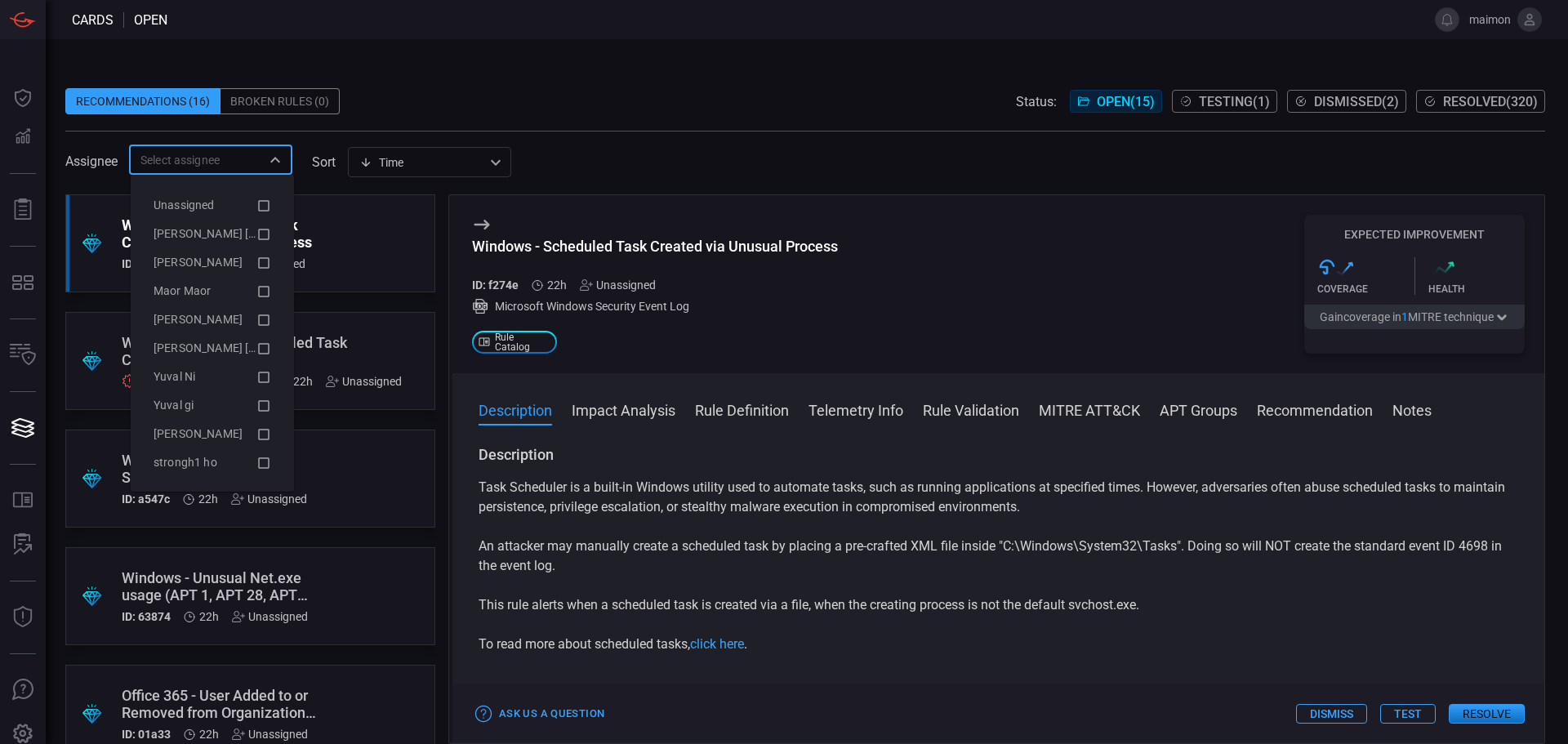
click at [702, 141] on span at bounding box center [805, 137] width 1480 height 13
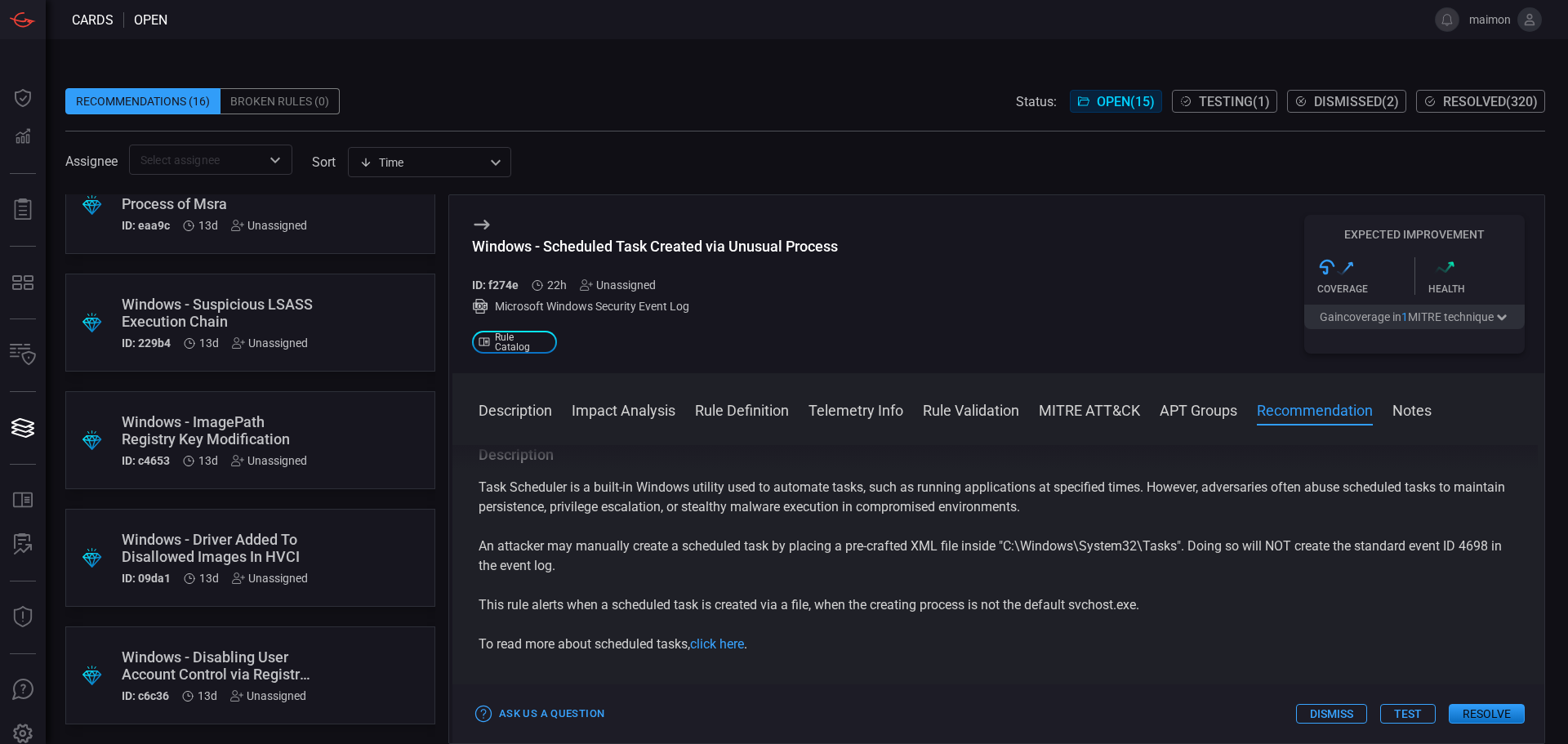
scroll to position [1534, 0]
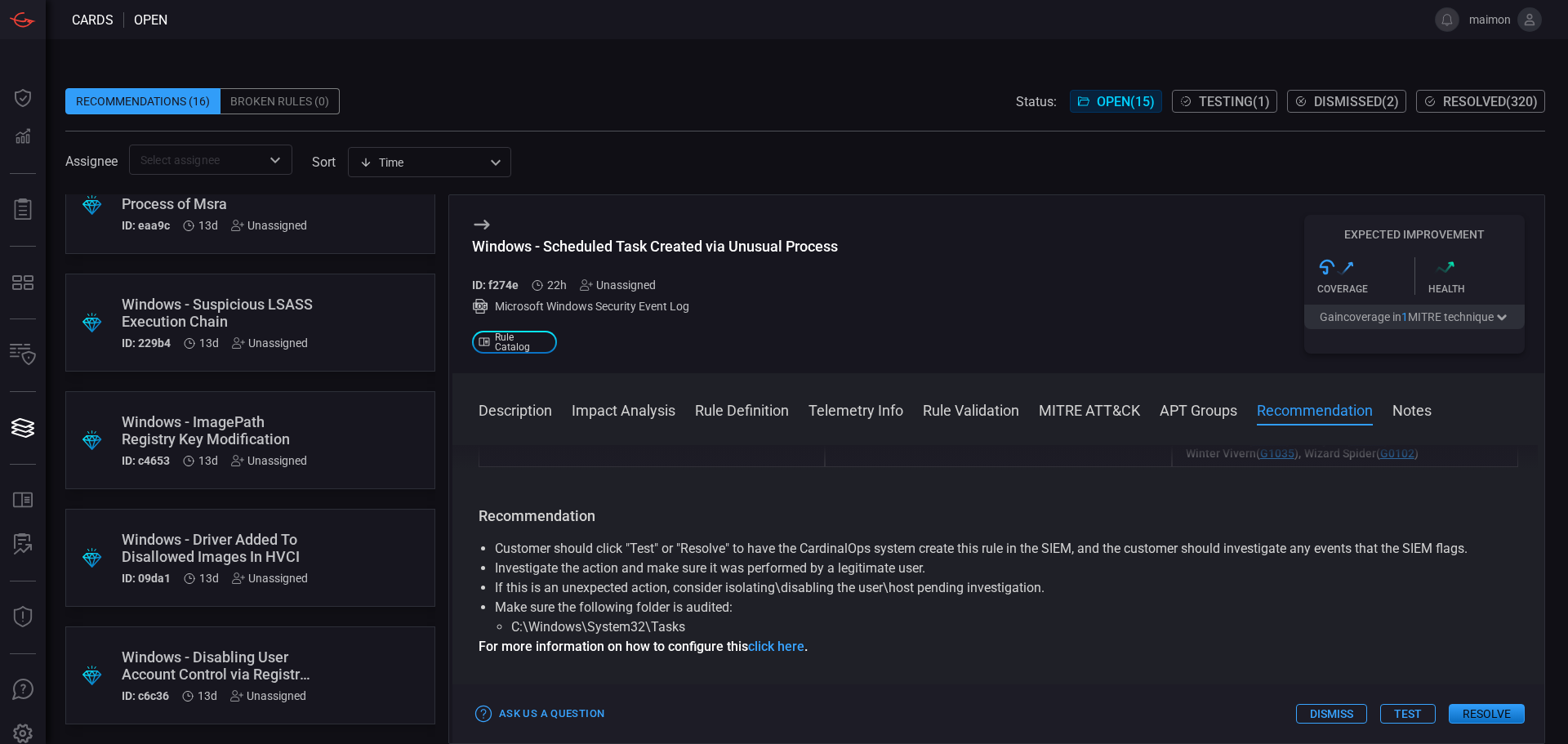
click at [1451, 107] on span "Resolved ( 320 )" at bounding box center [1491, 102] width 95 height 15
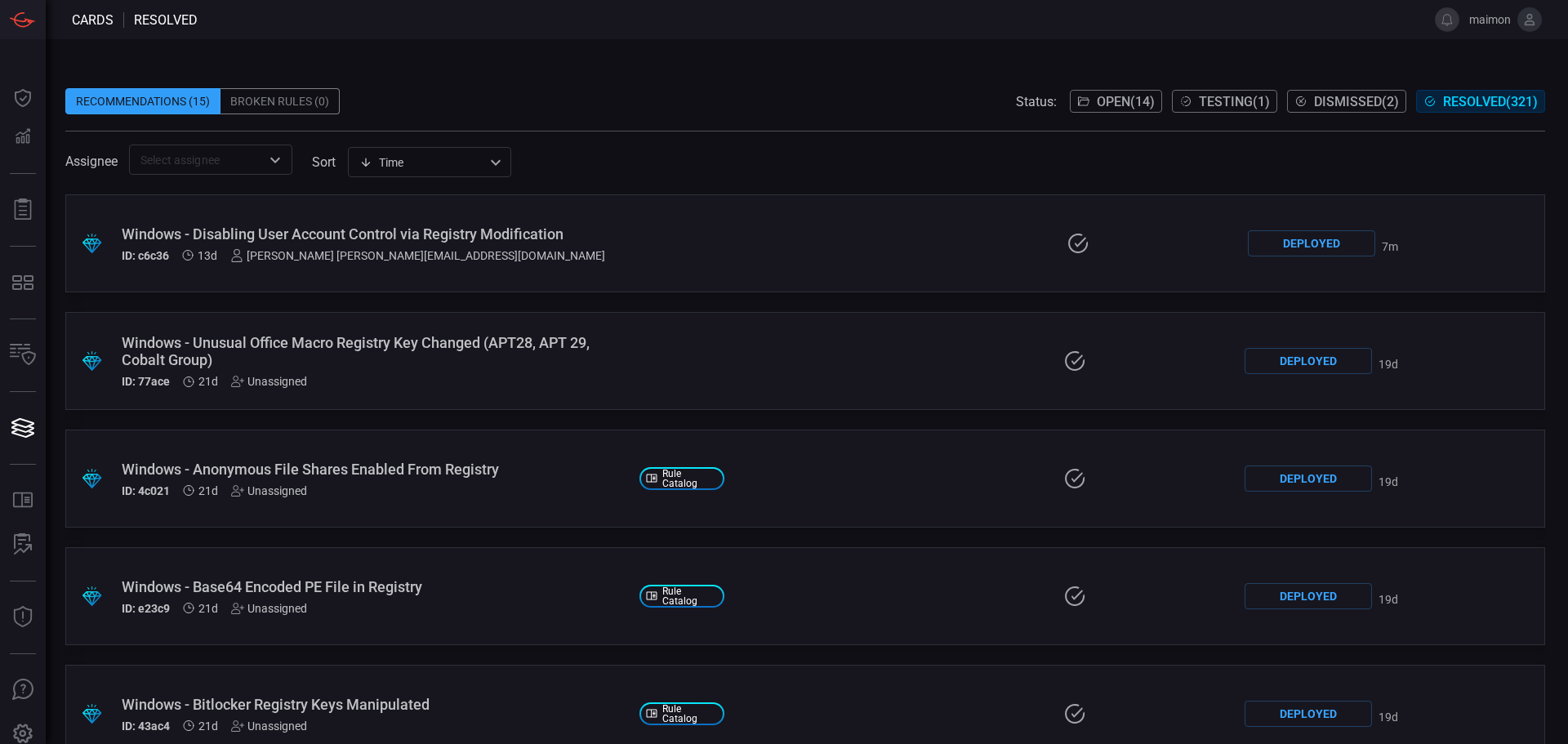
click at [498, 92] on div "Recommendations (15) Broken Rules (0) Status: Open ( 14 ) Testing ( 1 ) Dismiss…" at bounding box center [805, 101] width 1480 height 26
click at [441, 248] on div "Windows - Disabling User Account Control via Registry Modification ID: c6c36 13…" at bounding box center [376, 243] width 507 height 36
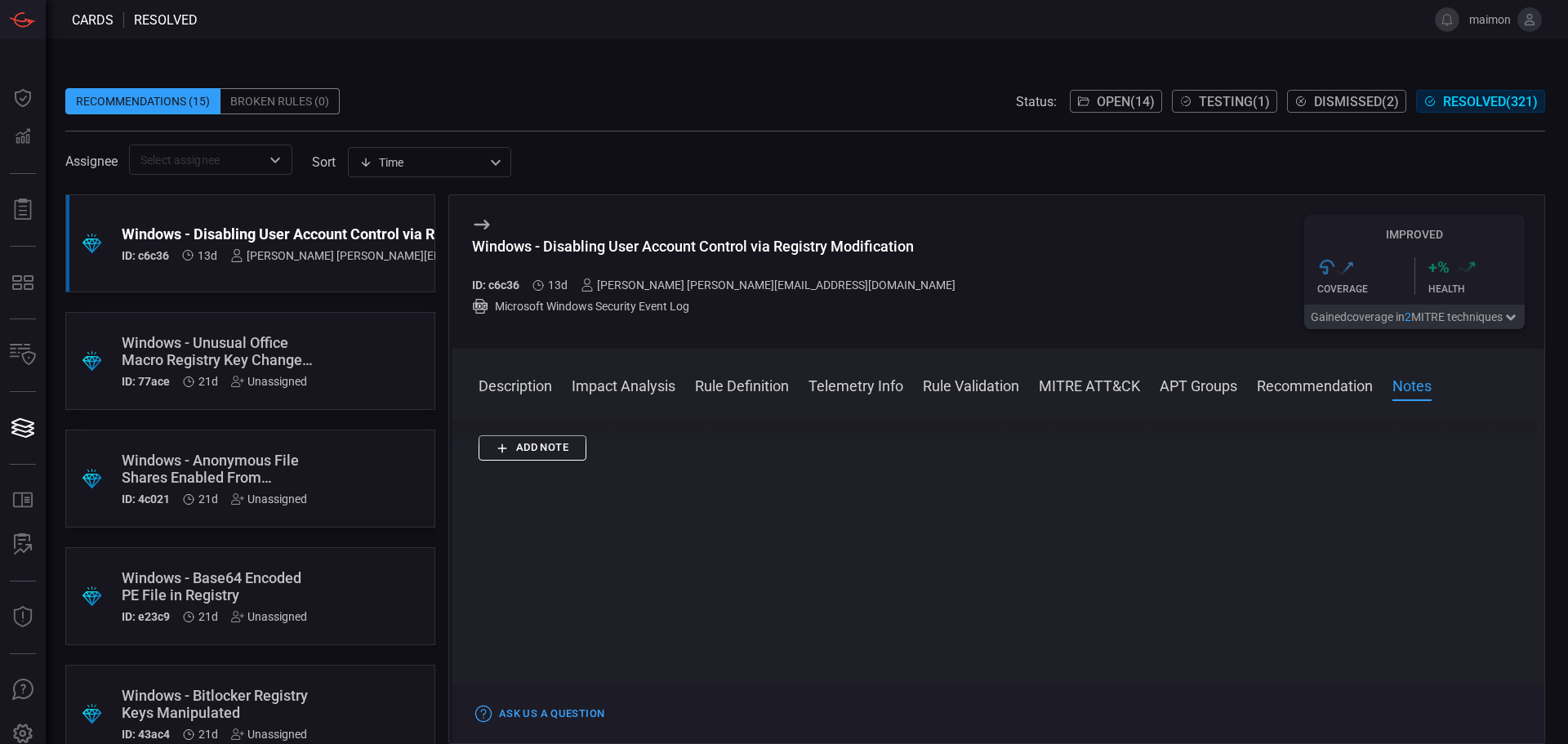
scroll to position [2045, 0]
click at [598, 383] on button "Impact Analysis" at bounding box center [623, 384] width 103 height 20
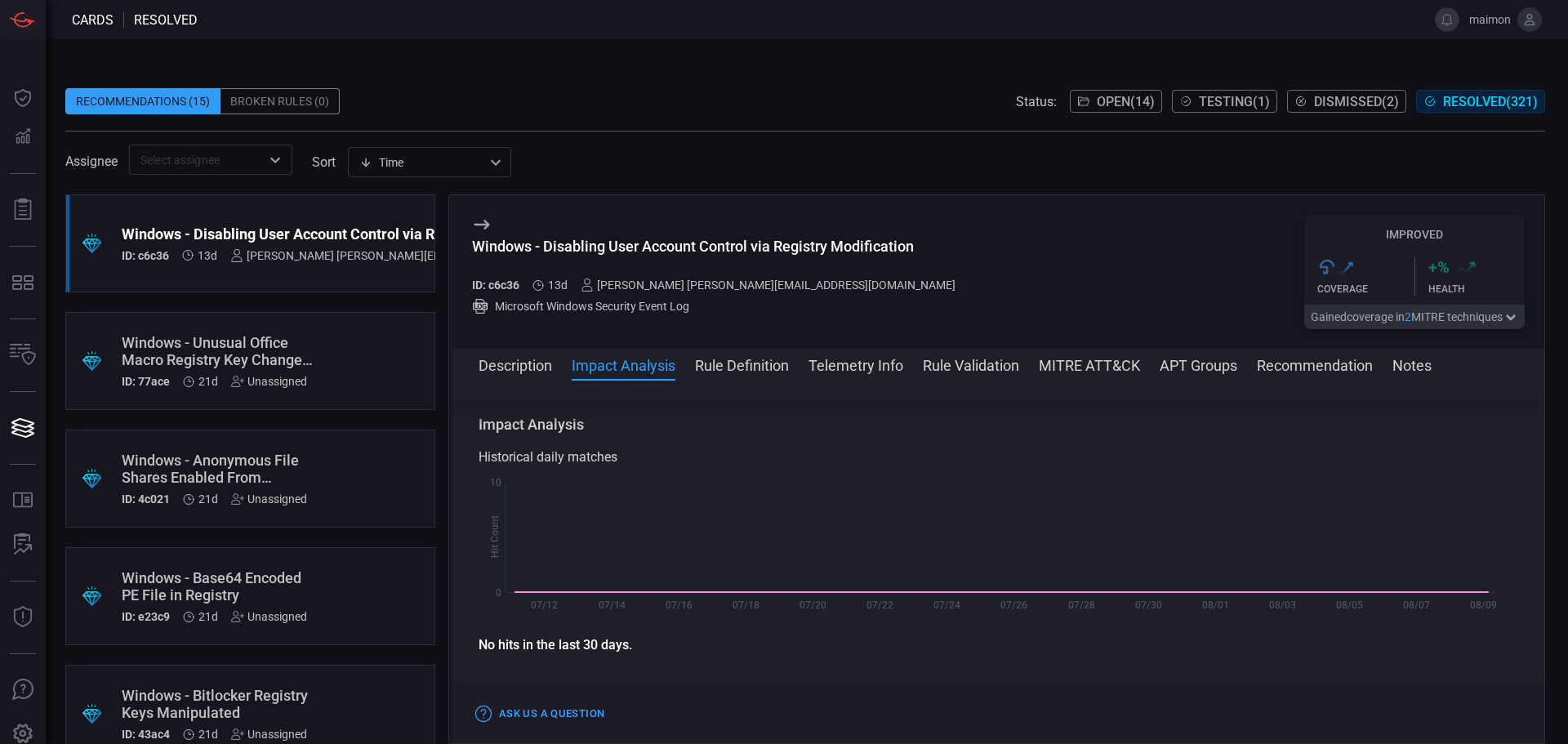
scroll to position [232, 0]
click at [728, 378] on span at bounding box center [999, 387] width 1092 height 26
click at [737, 368] on button "Rule Definition" at bounding box center [742, 364] width 94 height 20
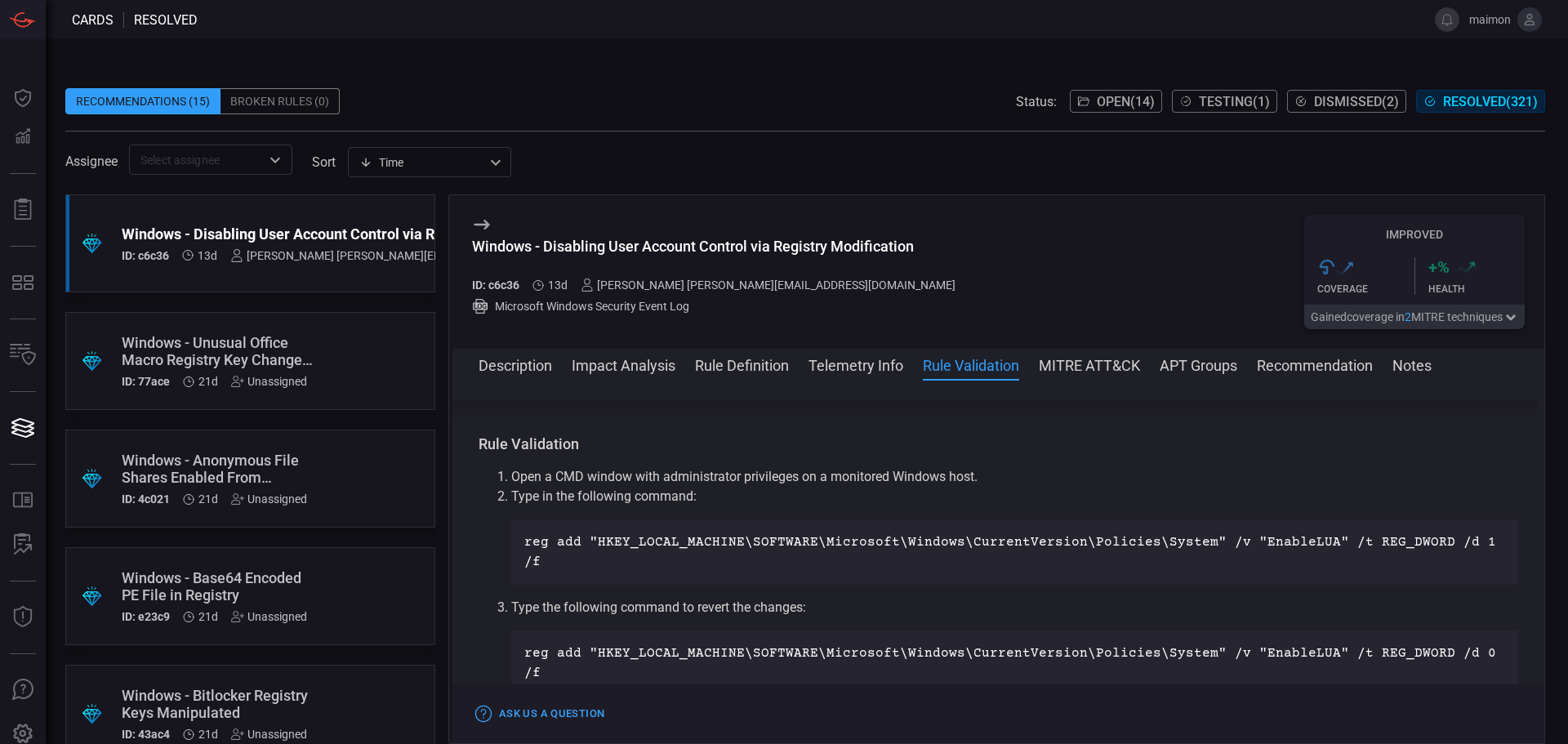
scroll to position [838, 0]
click at [1079, 92] on button "Open ( 14 )" at bounding box center [1116, 101] width 92 height 23
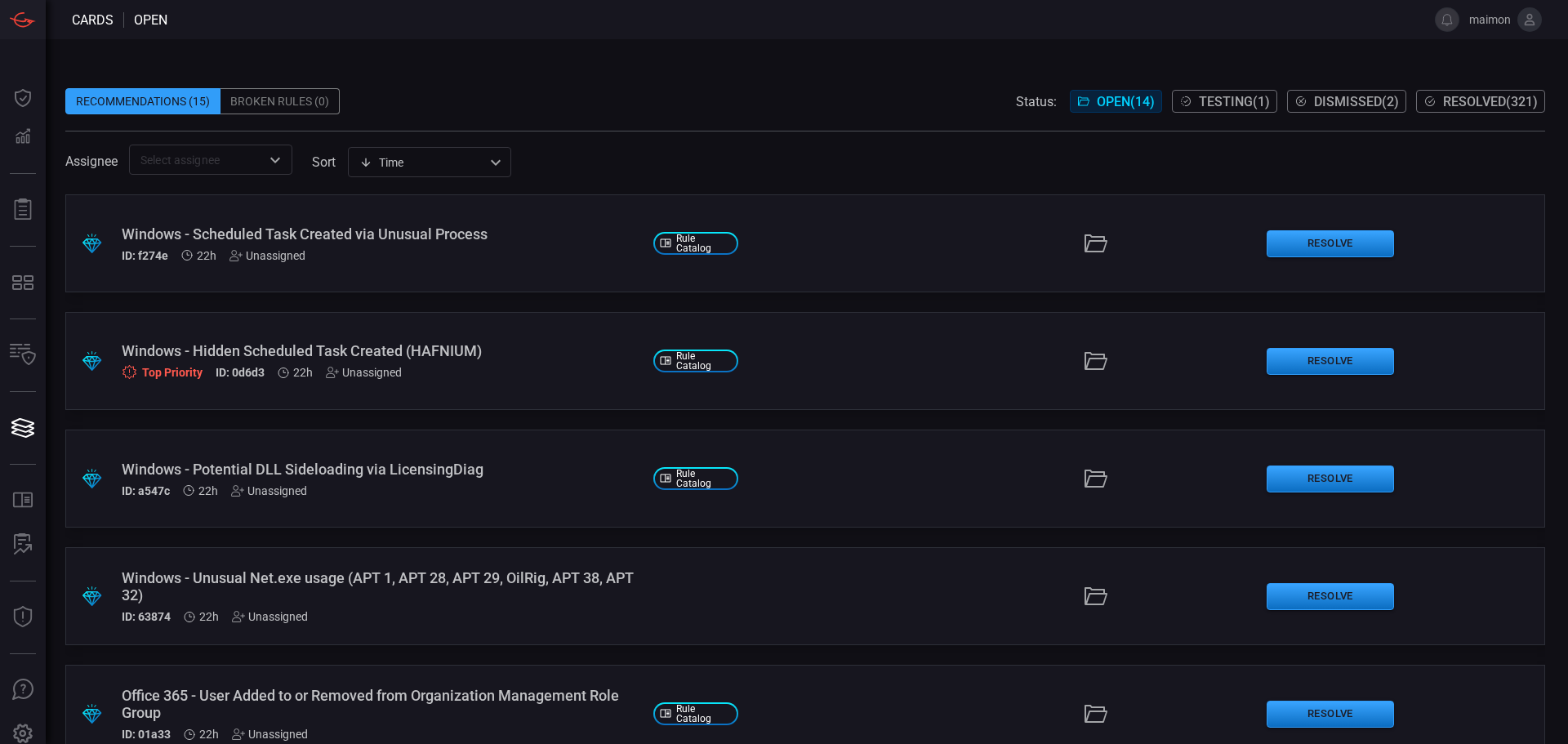
click at [919, 240] on div ".suggested_cards_icon{fill:url(#suggested_cards_icon);} Windows - Scheduled Tas…" at bounding box center [805, 243] width 1480 height 98
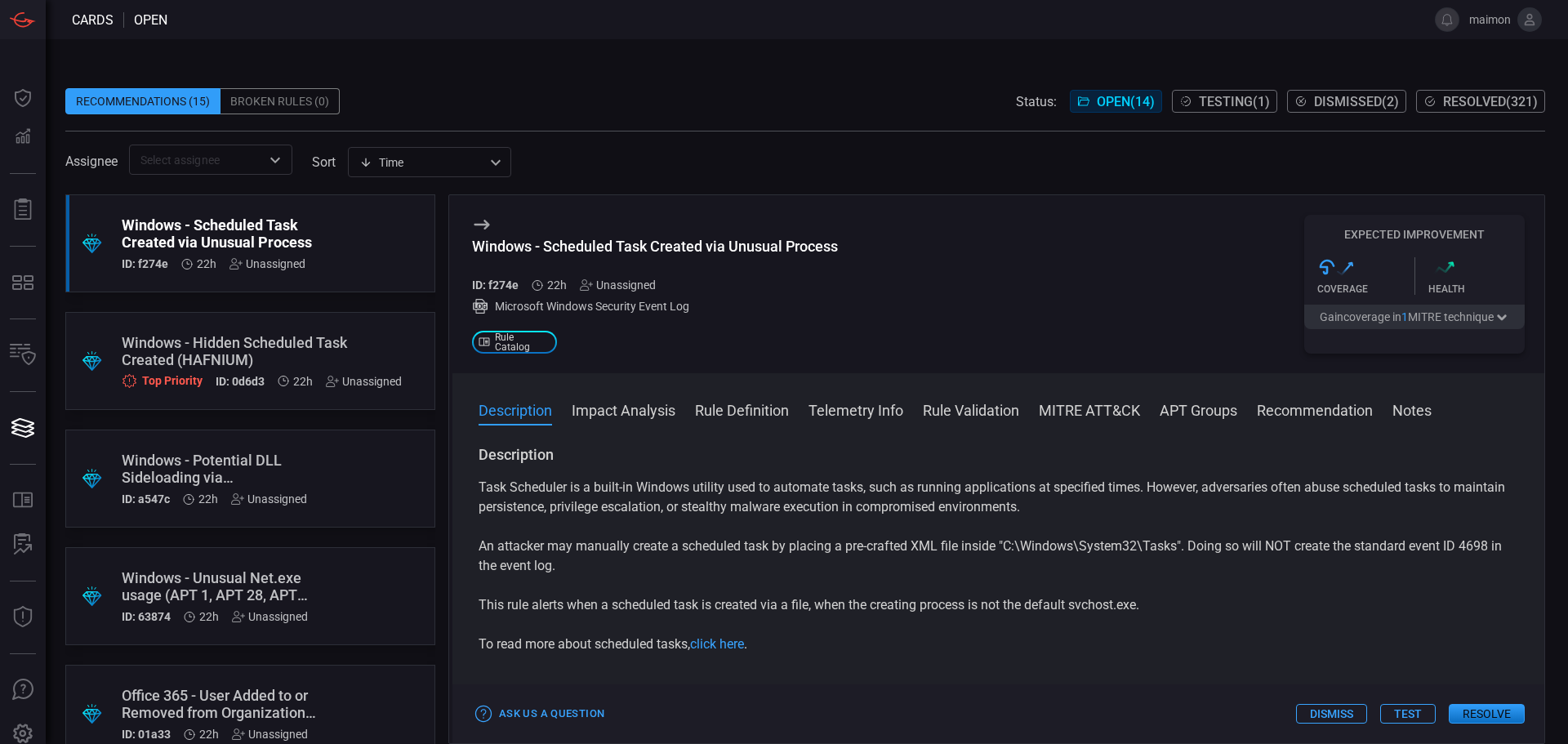
click at [1071, 256] on div "Windows - Scheduled Task Created via Unusual Process ID: f274e 22h Unassigned M…" at bounding box center [999, 284] width 1092 height 178
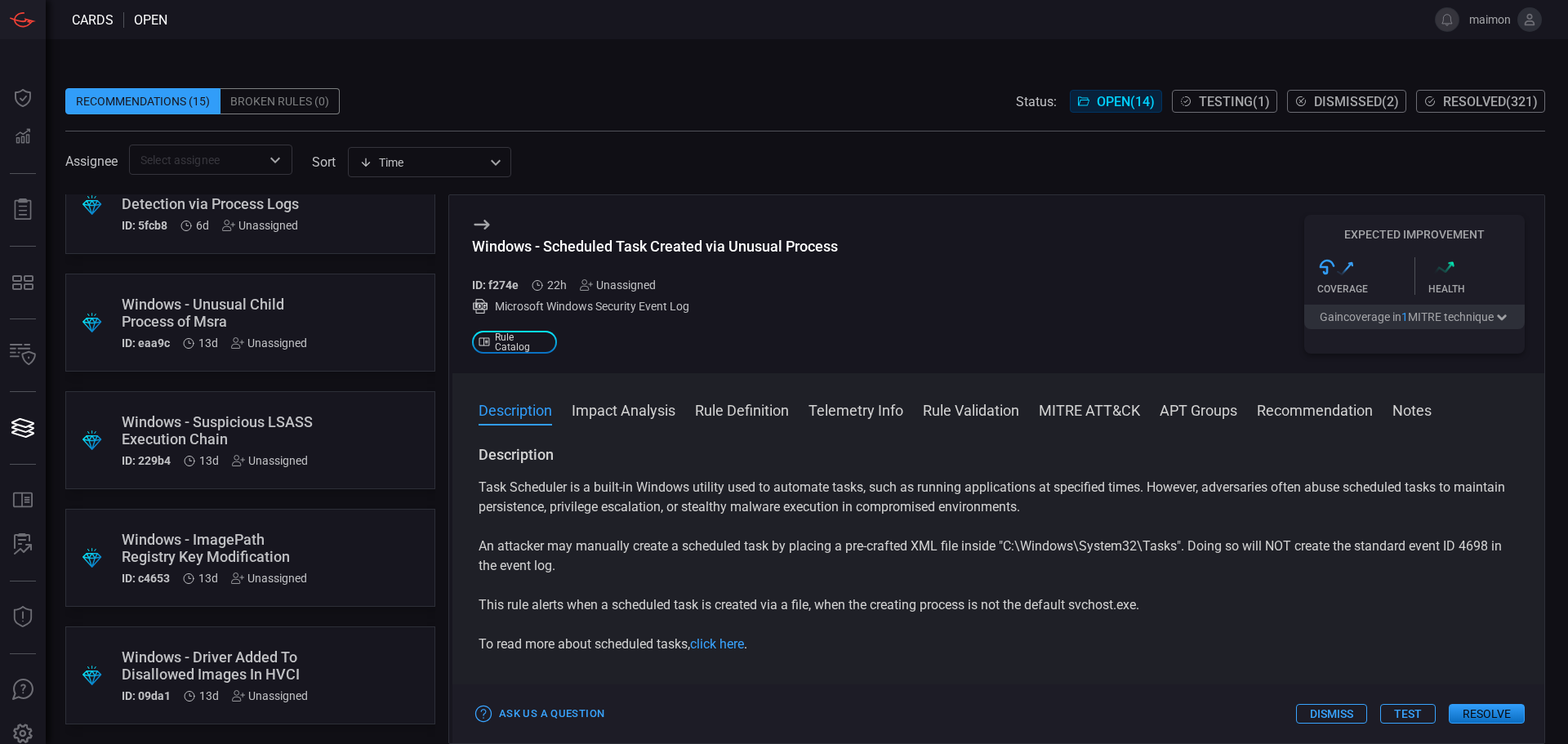
click at [259, 657] on div "Windows - Driver Added To Disallowed Images In HVCI" at bounding box center [220, 666] width 195 height 34
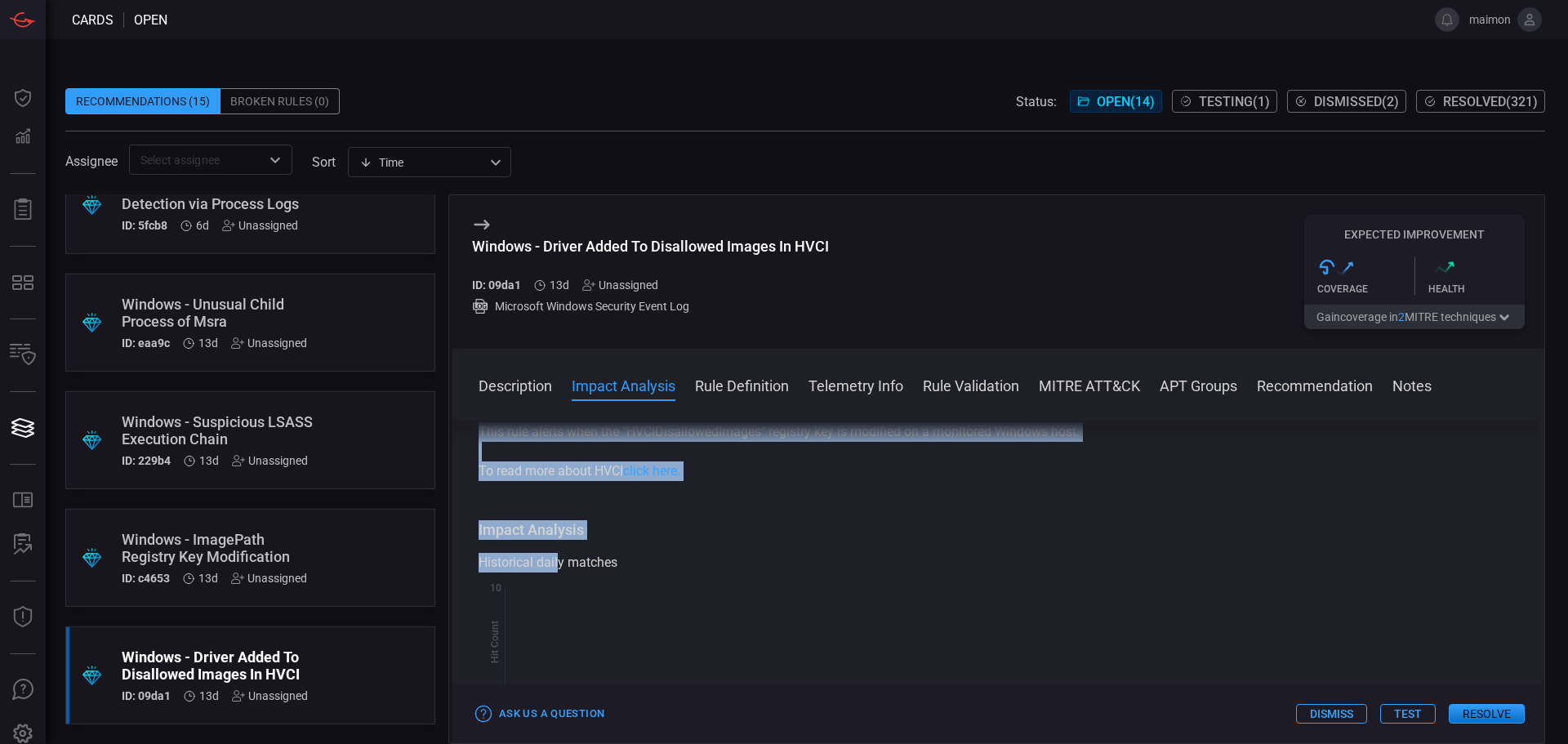
scroll to position [164, 0]
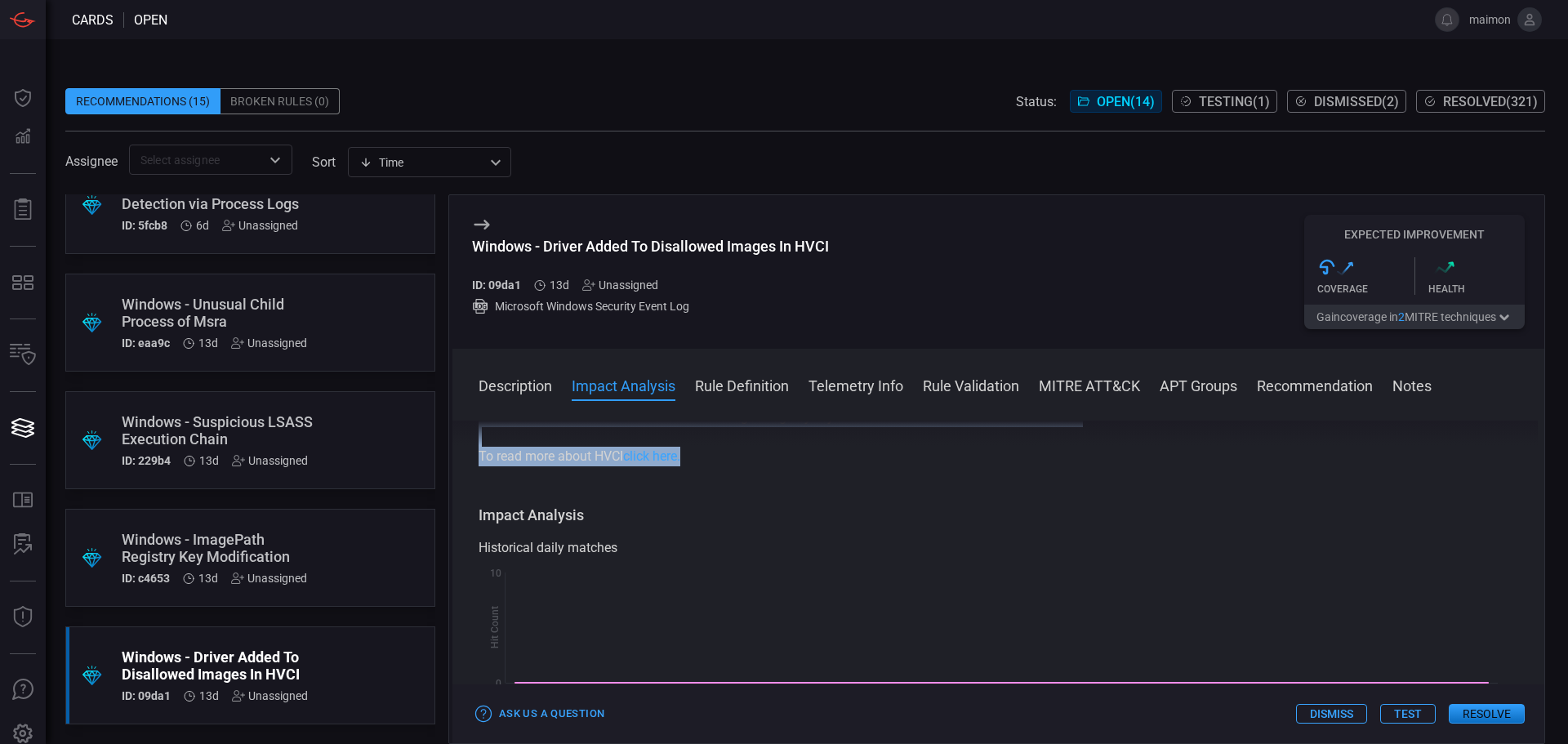
drag, startPoint x: 472, startPoint y: 431, endPoint x: 695, endPoint y: 456, distance: 224.4
click at [695, 456] on div "Description The "HVCIDisallowedImages" registry key is associated with Hypervis…" at bounding box center [999, 579] width 1092 height 317
copy div "Description The "HVCIDisallowedImages" registry key is associated with Hypervis…"
click at [698, 223] on div "Windows - Driver Added To Disallowed Images In HVCI ID: 09da1 13d Unassigned Mi…" at bounding box center [650, 271] width 357 height 115
click at [290, 553] on div "Windows - ImagePath Registry Key Modification" at bounding box center [220, 548] width 195 height 34
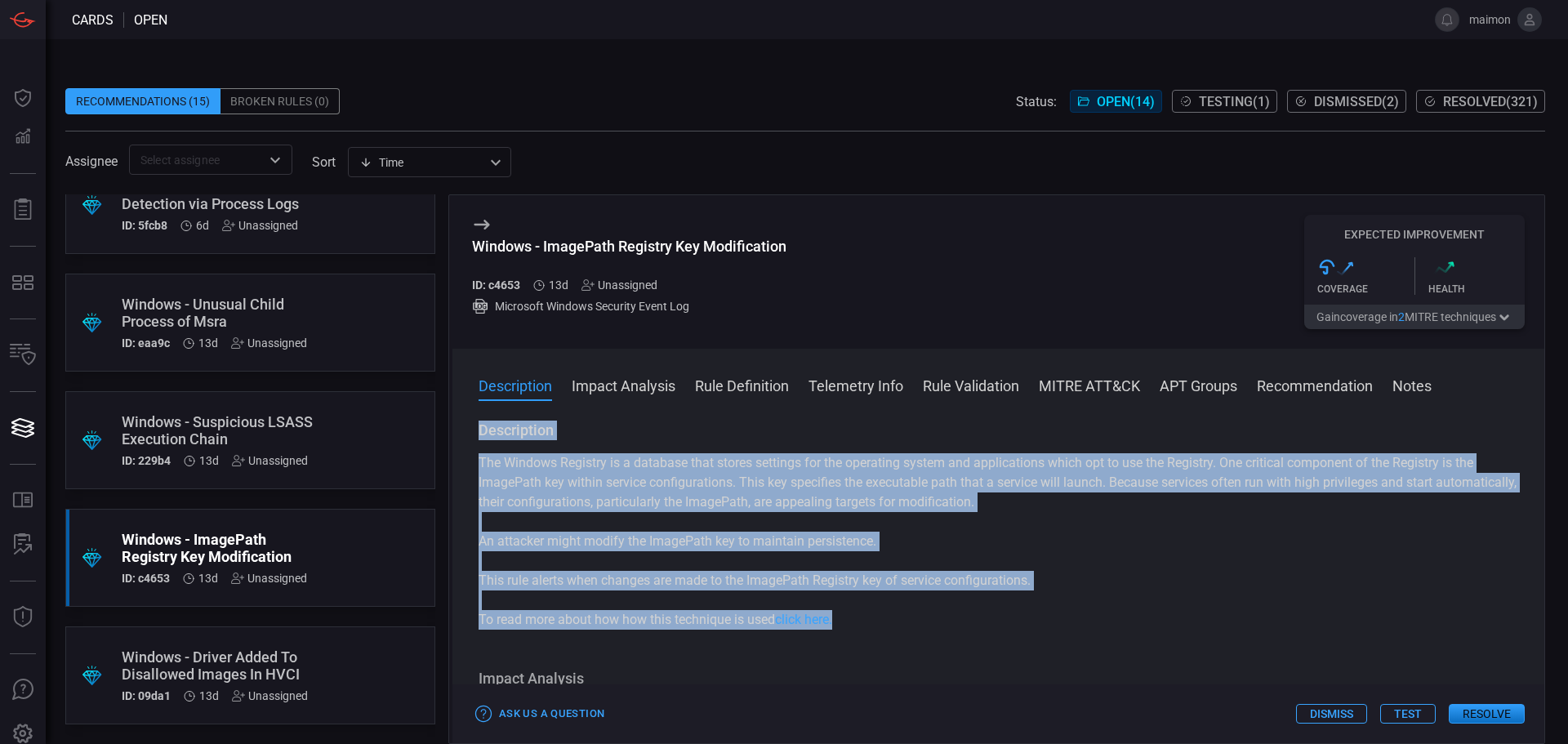
drag, startPoint x: 494, startPoint y: 444, endPoint x: 906, endPoint y: 630, distance: 452.0
click at [906, 630] on div "Description The Windows Registry is a database that stores settings for the ope…" at bounding box center [998, 525] width 1040 height 210
copy div "Description The Windows Registry is a database that stores settings for the ope…"
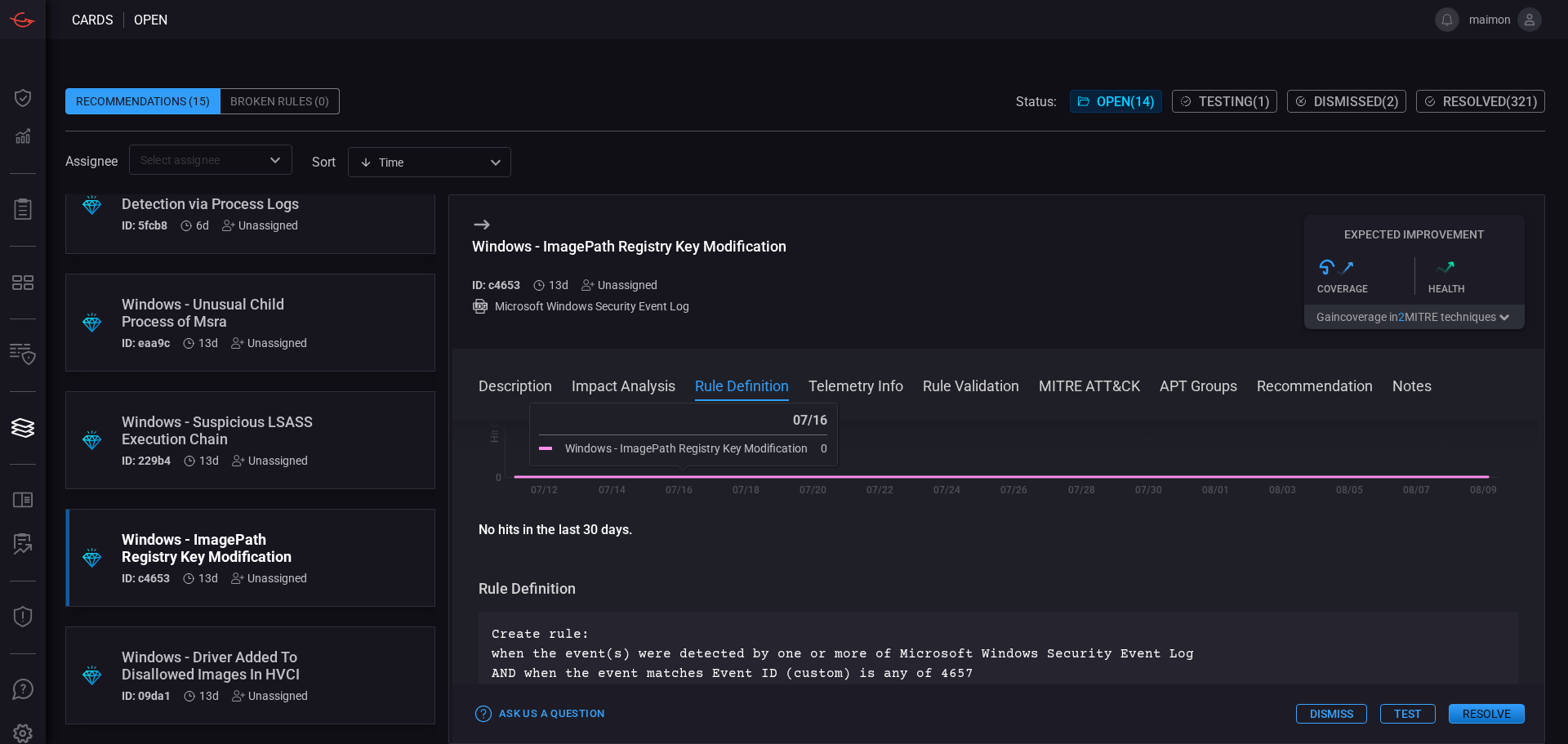
scroll to position [490, 0]
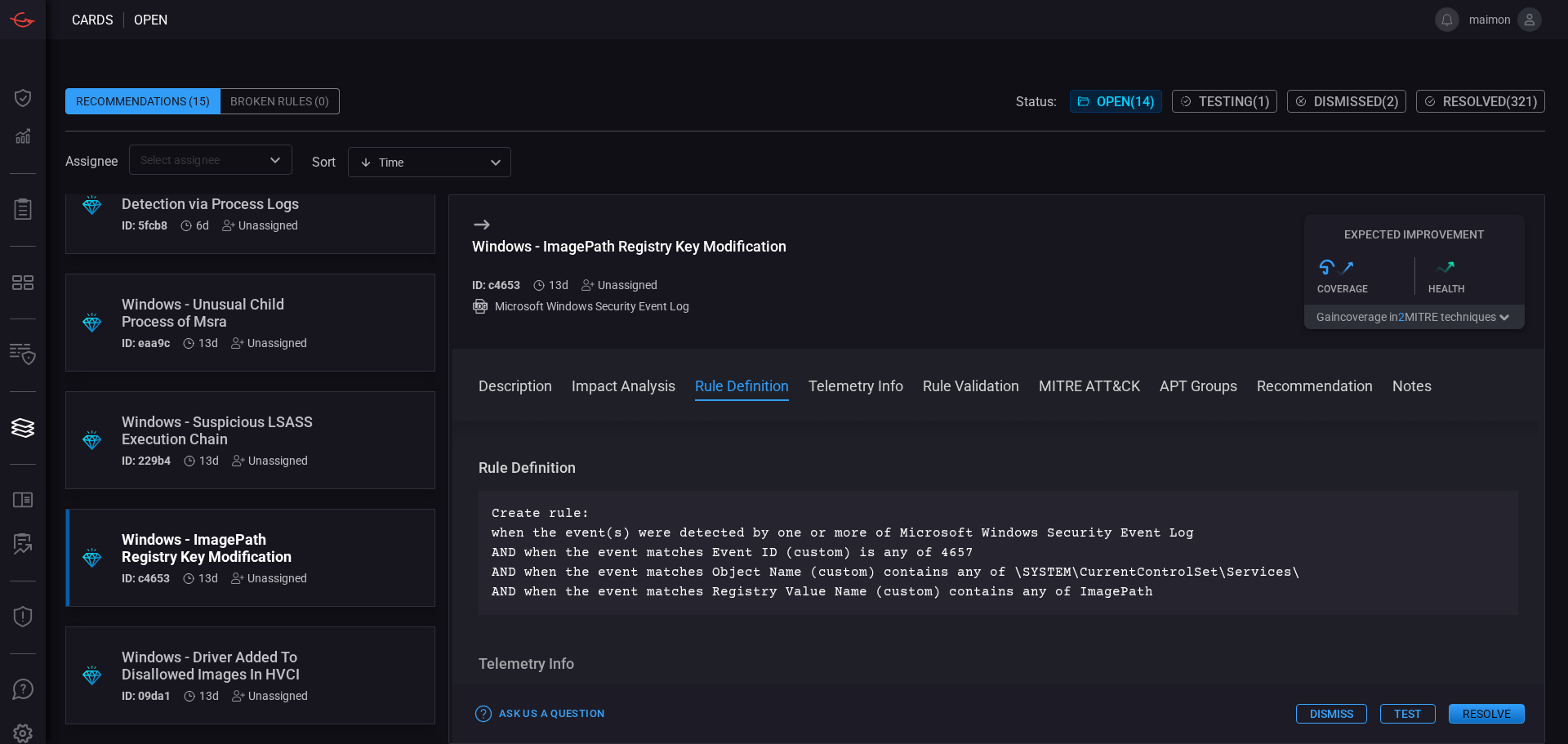
click at [708, 552] on p "Create rule: when the event(s) were detected by one or more of Microsoft Window…" at bounding box center [998, 553] width 1013 height 98
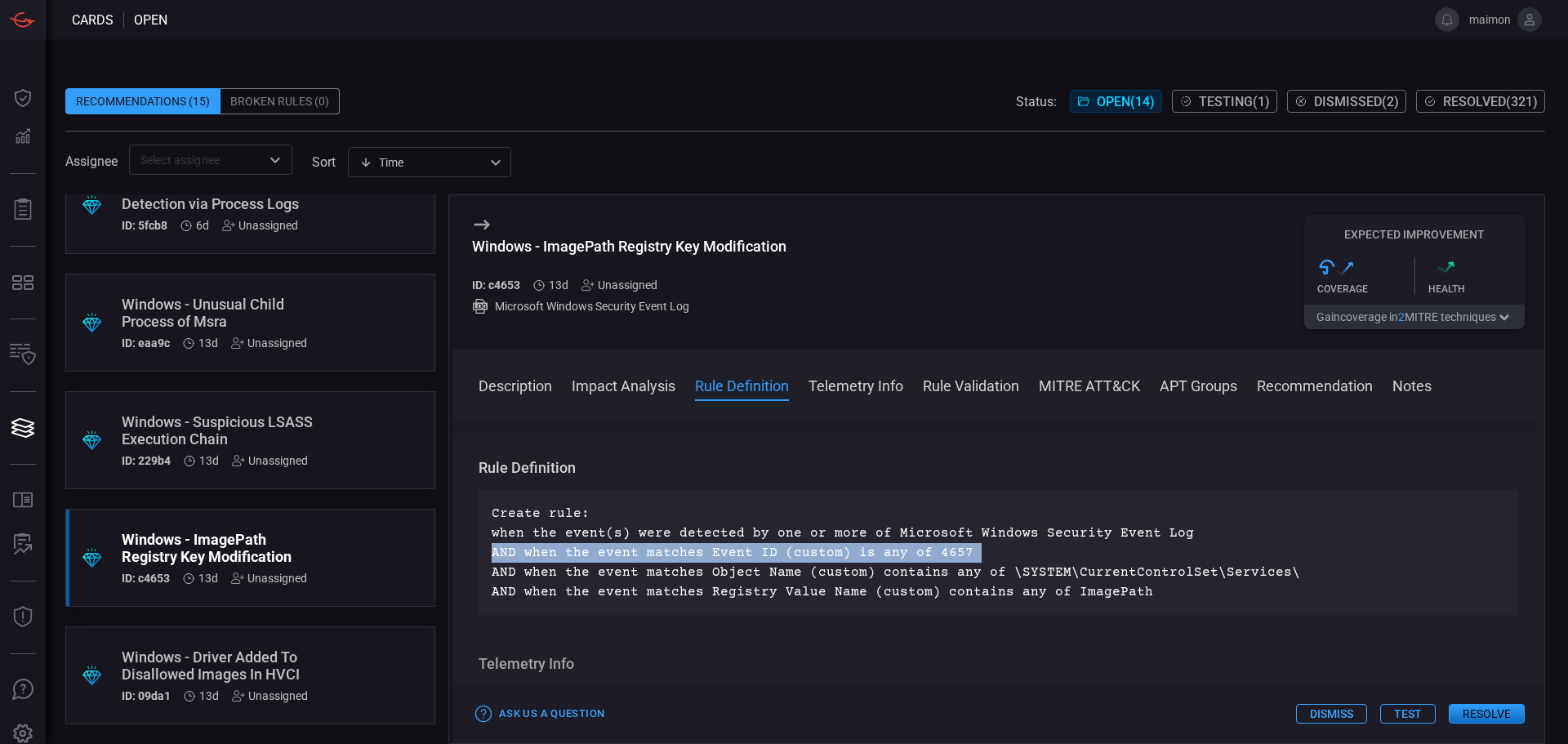
click at [708, 552] on p "Create rule: when the event(s) were detected by one or more of Microsoft Window…" at bounding box center [998, 553] width 1013 height 98
click at [702, 556] on p "Create rule: when the event(s) were detected by one or more of Microsoft Window…" at bounding box center [998, 553] width 1013 height 98
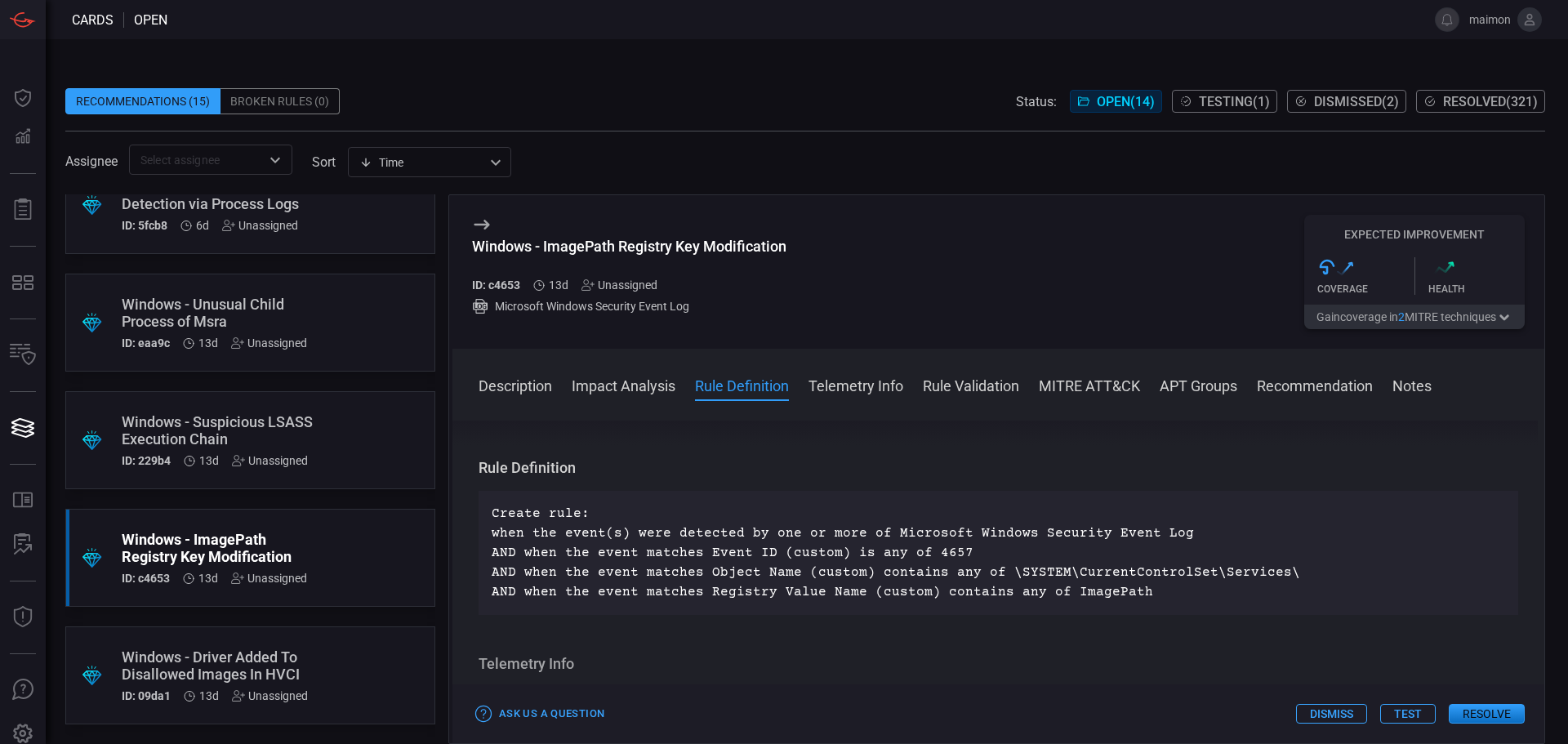
click at [800, 106] on div "Recommendations (15) Broken Rules (0) Status: Open ( 14 ) Testing ( 1 ) Dismiss…" at bounding box center [805, 101] width 1480 height 26
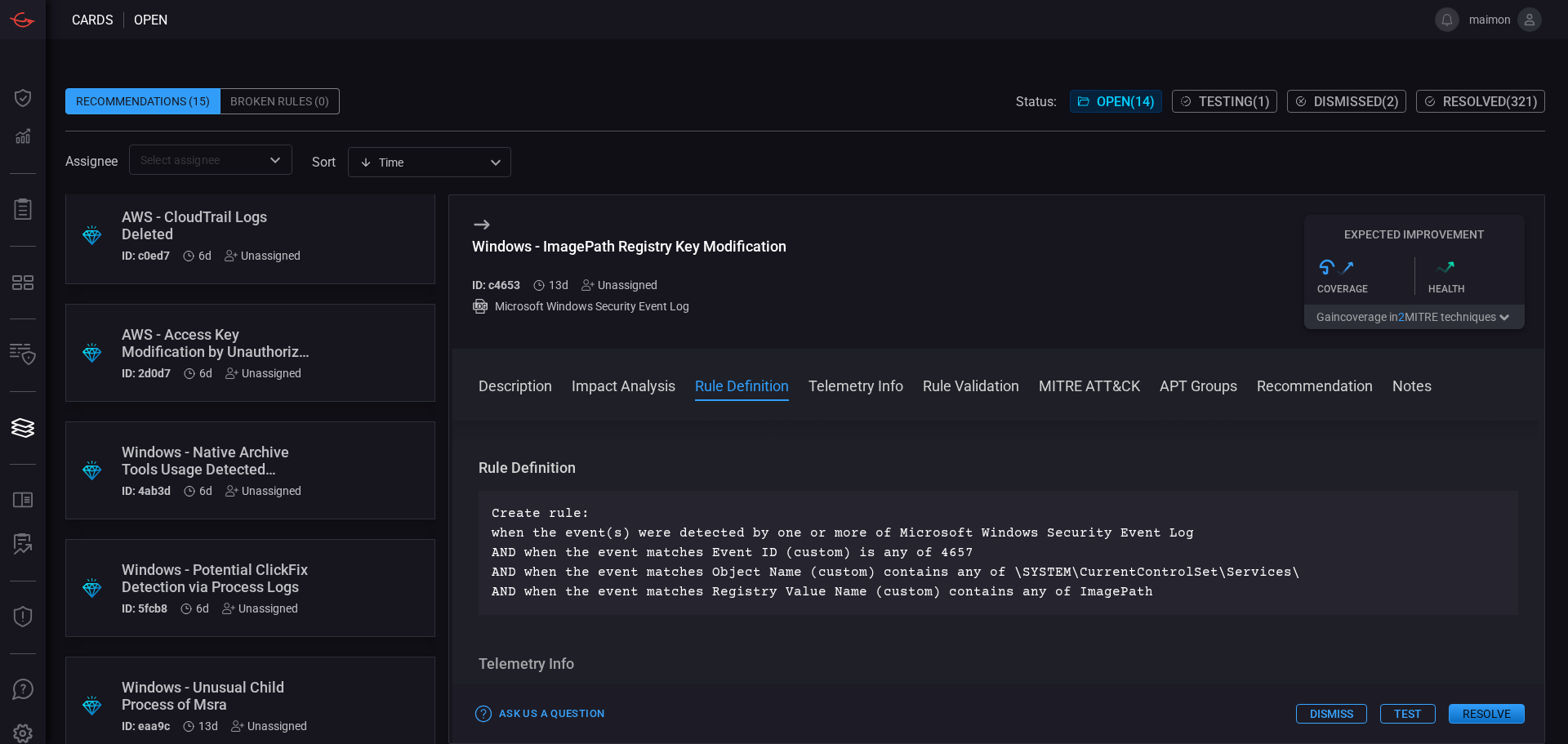
scroll to position [1067, 0]
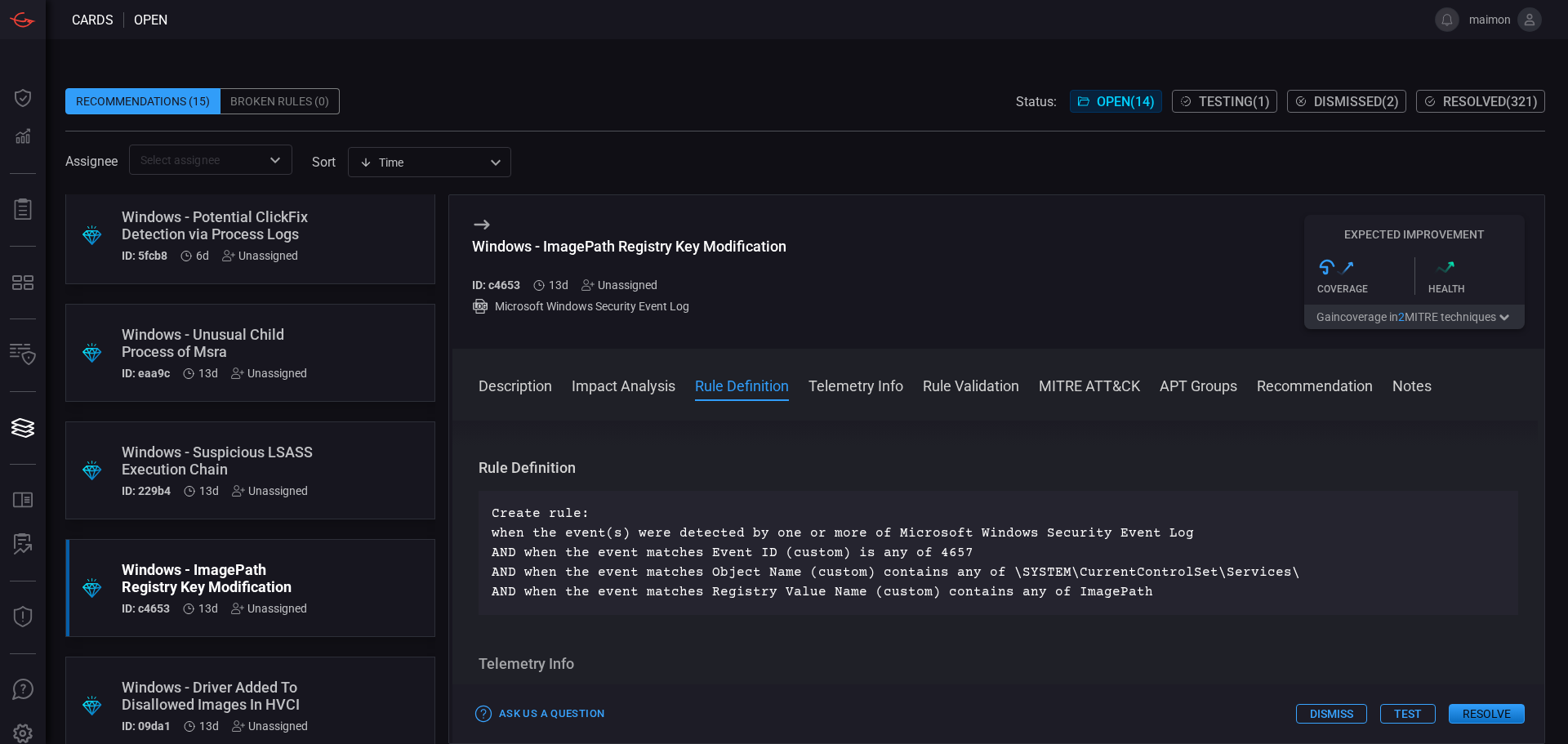
click at [297, 450] on div "Windows - Suspicious LSASS Execution Chain" at bounding box center [220, 461] width 195 height 34
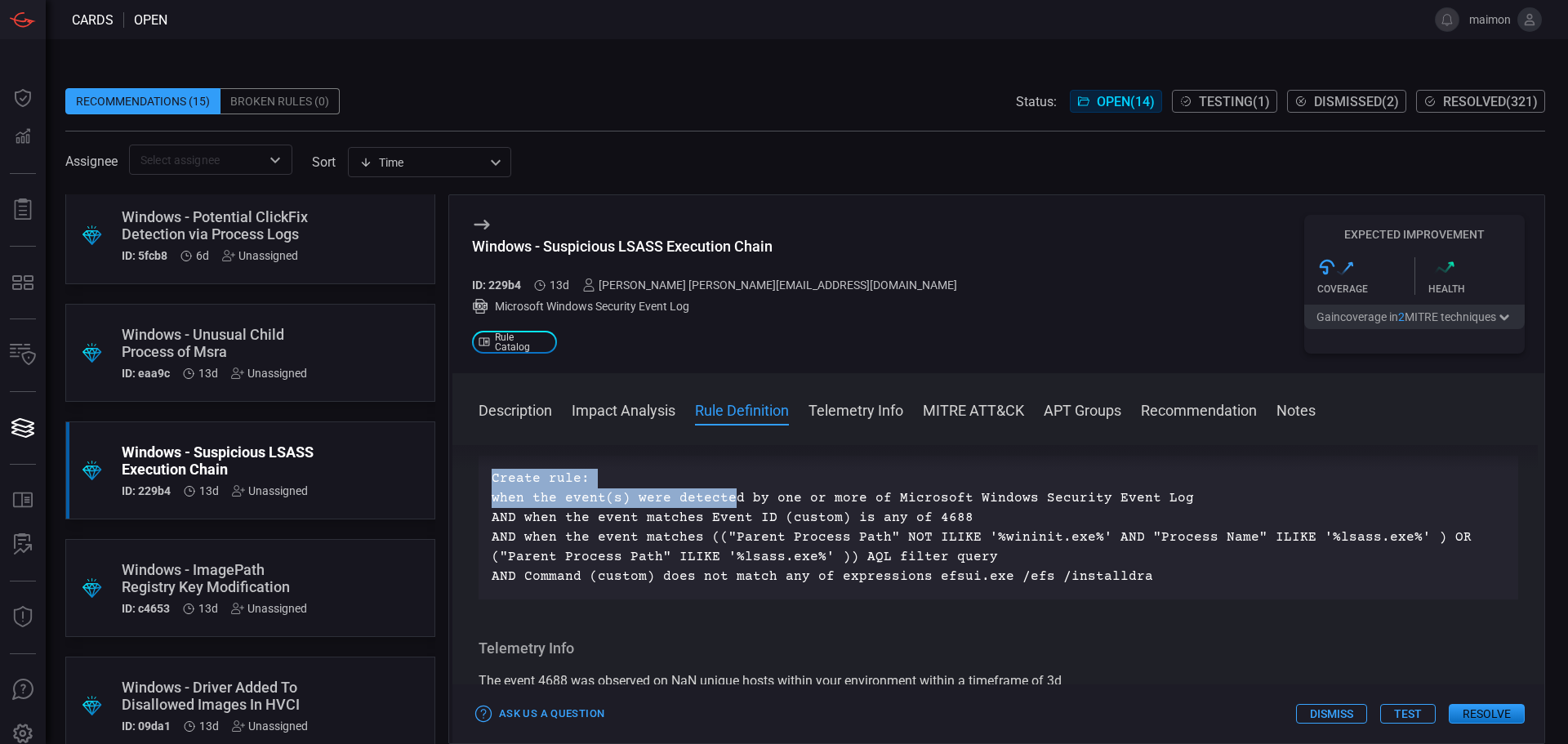
scroll to position [899, 0]
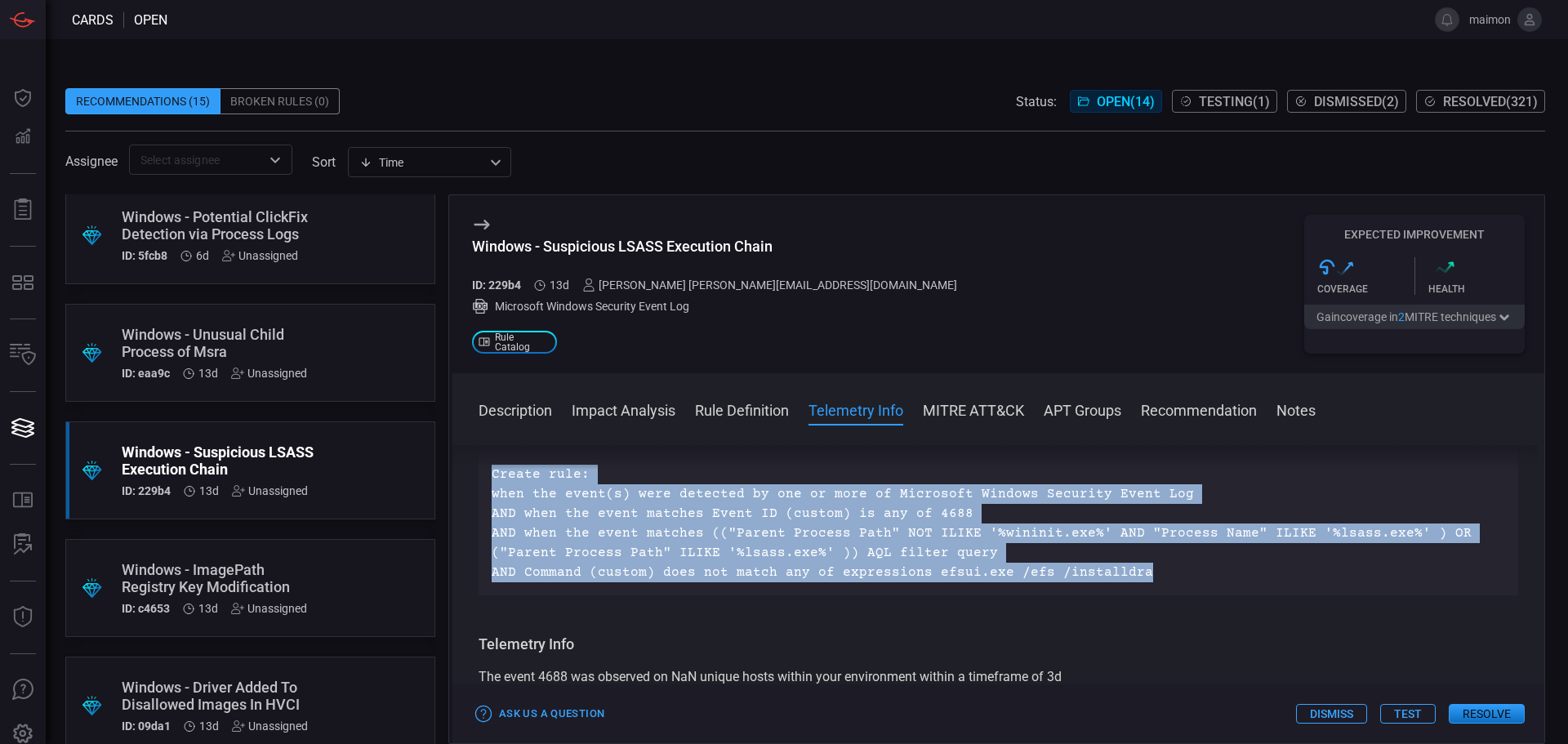
drag, startPoint x: 474, startPoint y: 460, endPoint x: 1151, endPoint y: 568, distance: 685.6
click at [1151, 568] on div "Description The Local Security Authority Subsystem Service (LSASS) is a critica…" at bounding box center [999, 591] width 1092 height 293
copy div "Description The Local Security Authority Subsystem Service (LSASS) is a critica…"
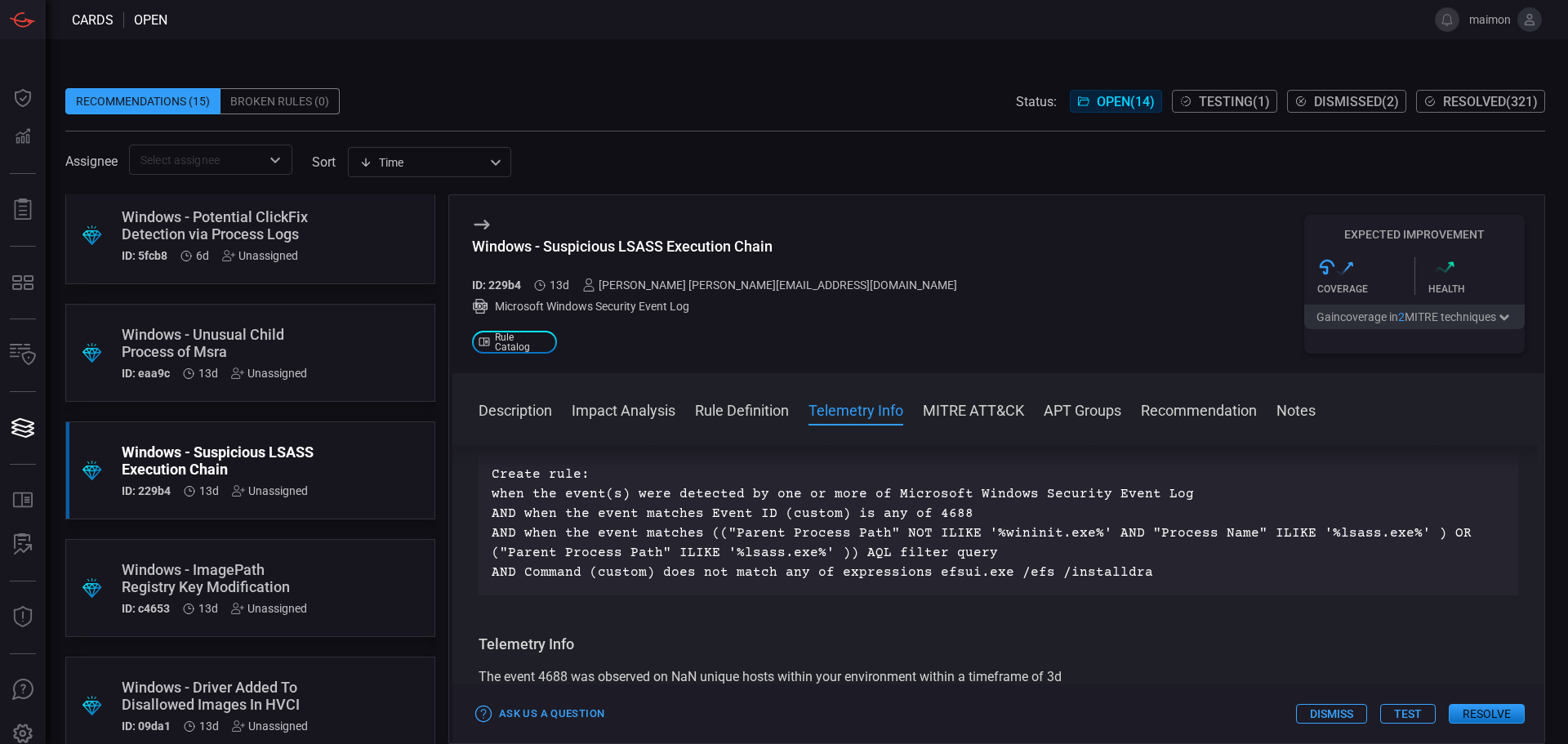
click at [348, 322] on div ".suggested_cards_icon{fill:url(#suggested_cards_icon);} Windows - Unusual Child…" at bounding box center [250, 353] width 370 height 98
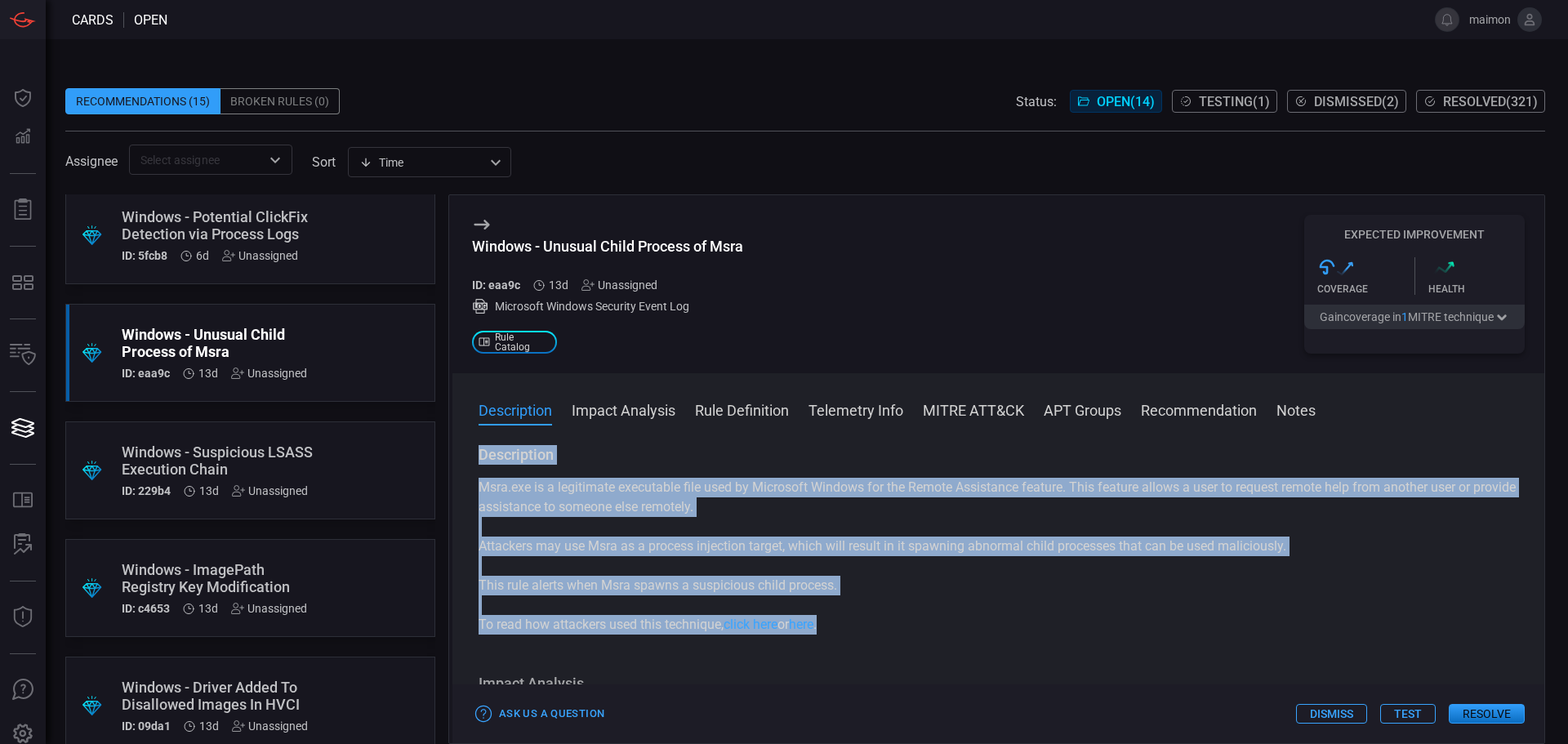
drag, startPoint x: 473, startPoint y: 456, endPoint x: 862, endPoint y: 628, distance: 425.3
click at [862, 628] on div "Description Msra.exe is a legitimate executable file used by Microsoft Windows …" at bounding box center [999, 591] width 1092 height 293
copy div "Description Msra.exe is a legitimate executable file used by Microsoft Windows …"
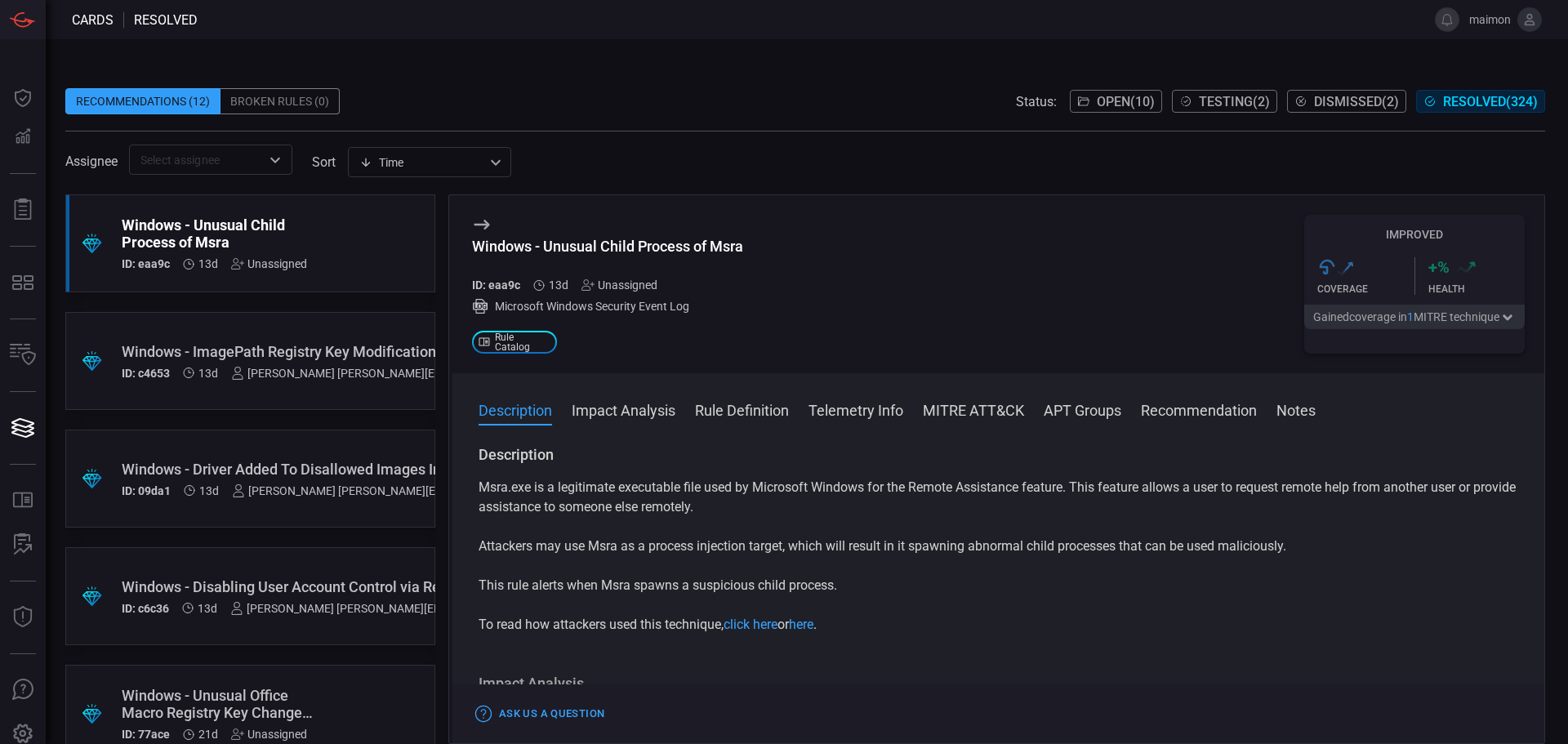
scroll to position [1166, 0]
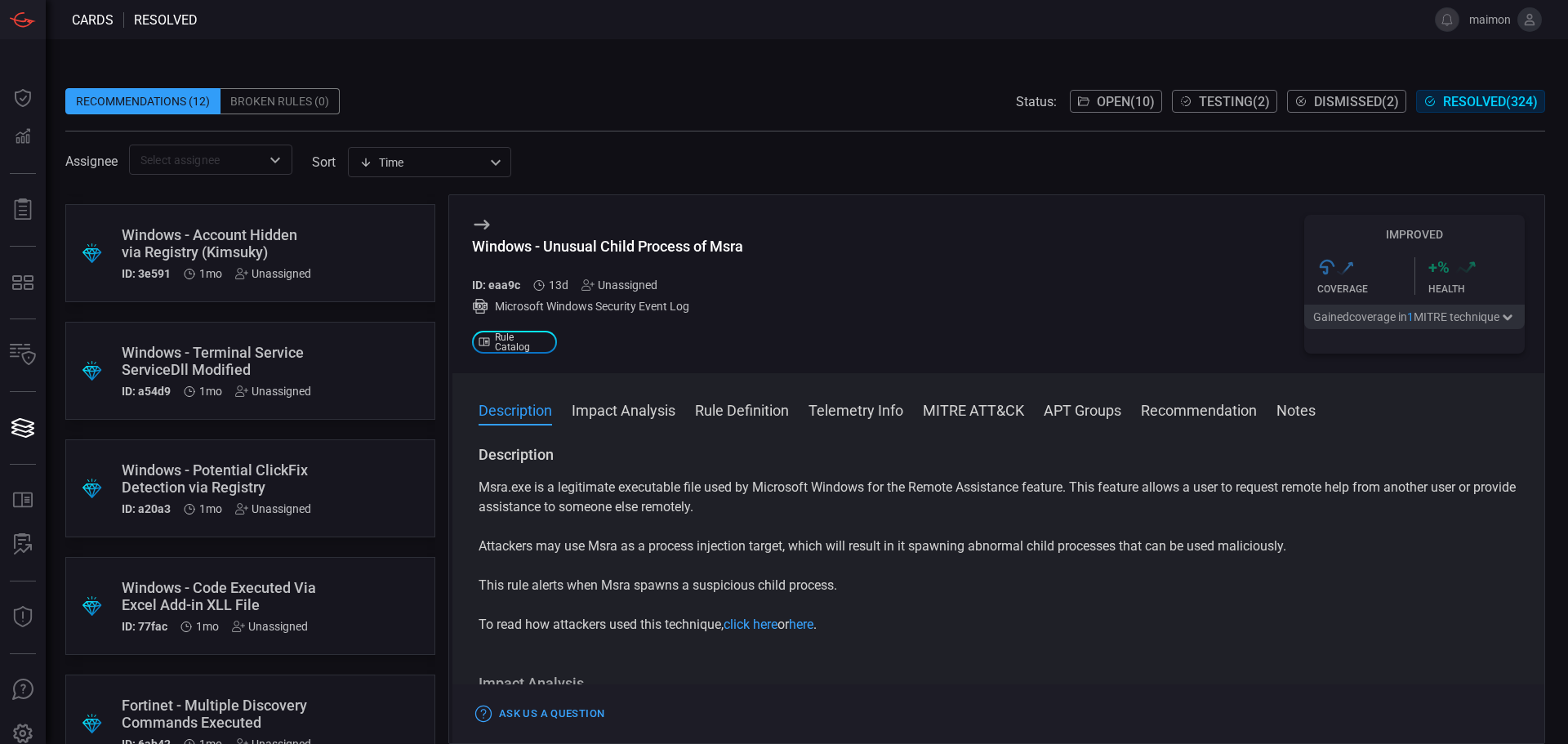
drag, startPoint x: 220, startPoint y: 481, endPoint x: 426, endPoint y: 427, distance: 213.0
click at [220, 481] on div "Windows - Potential ClickFix Detection via Registry" at bounding box center [220, 478] width 195 height 34
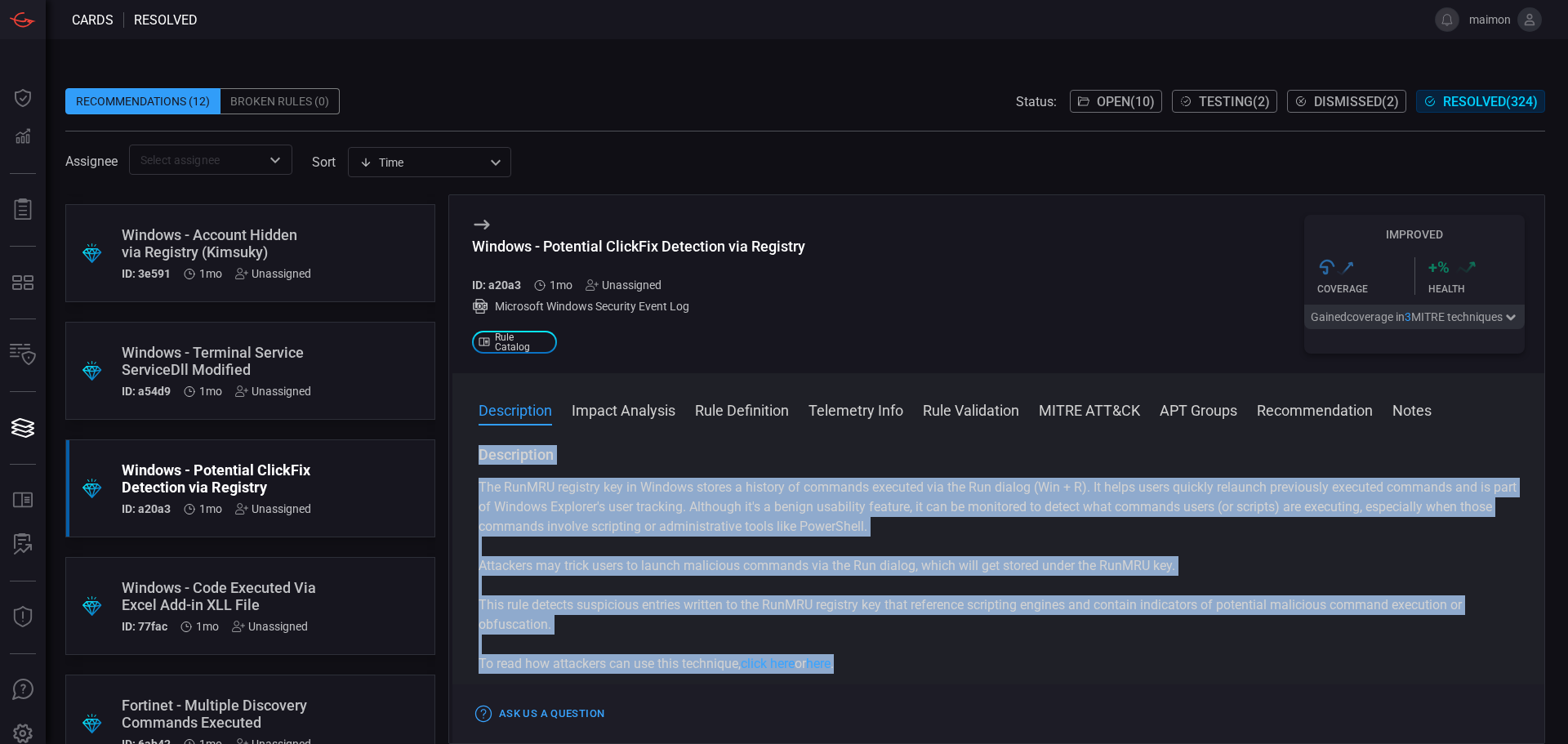
drag, startPoint x: 871, startPoint y: 660, endPoint x: 470, endPoint y: 457, distance: 449.5
click at [470, 457] on div "Description The RunMRU registry key in Windows stores a history of commands exe…" at bounding box center [999, 591] width 1092 height 293
copy div "Description The RunMRU registry key in Windows stores a history of commands exe…"
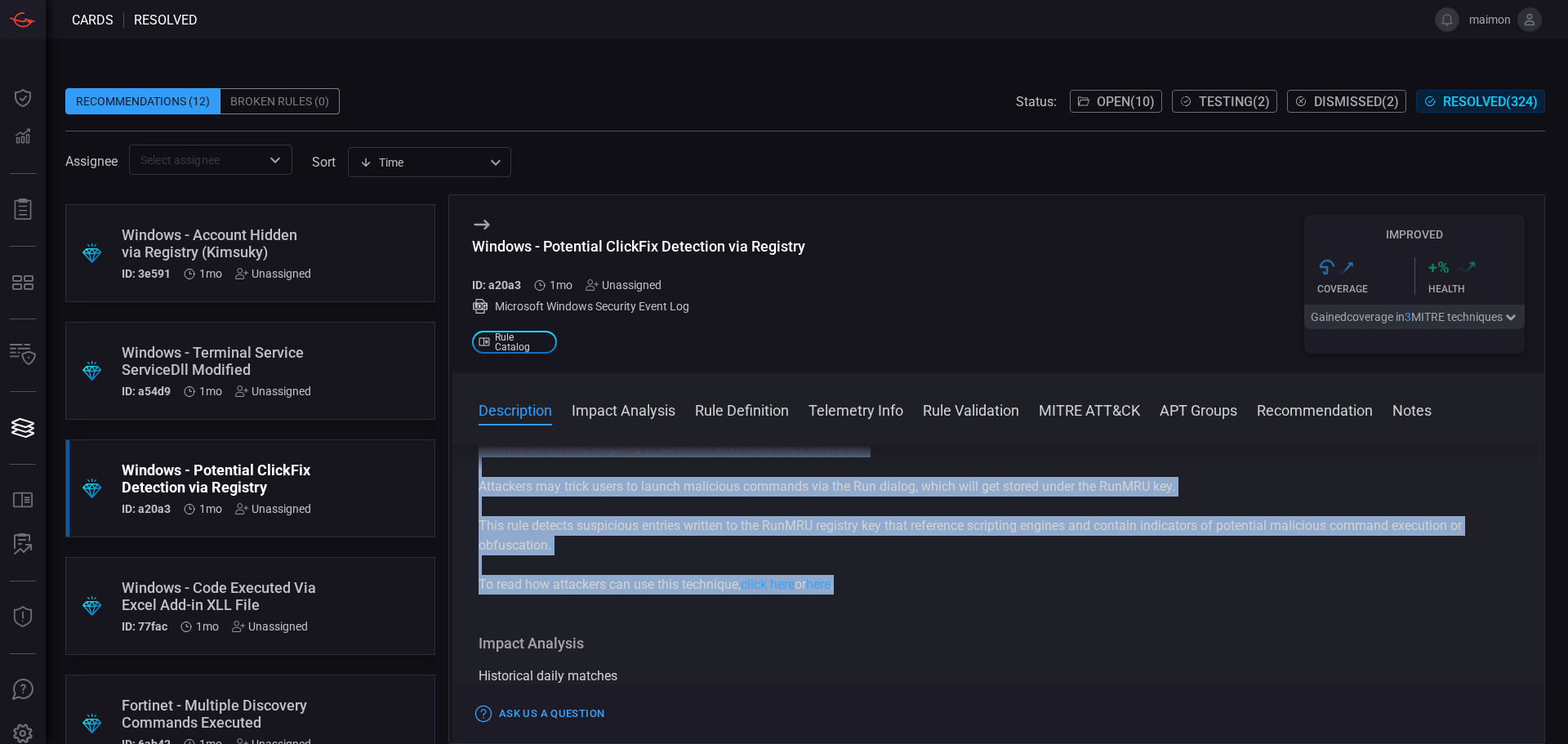
scroll to position [81, 0]
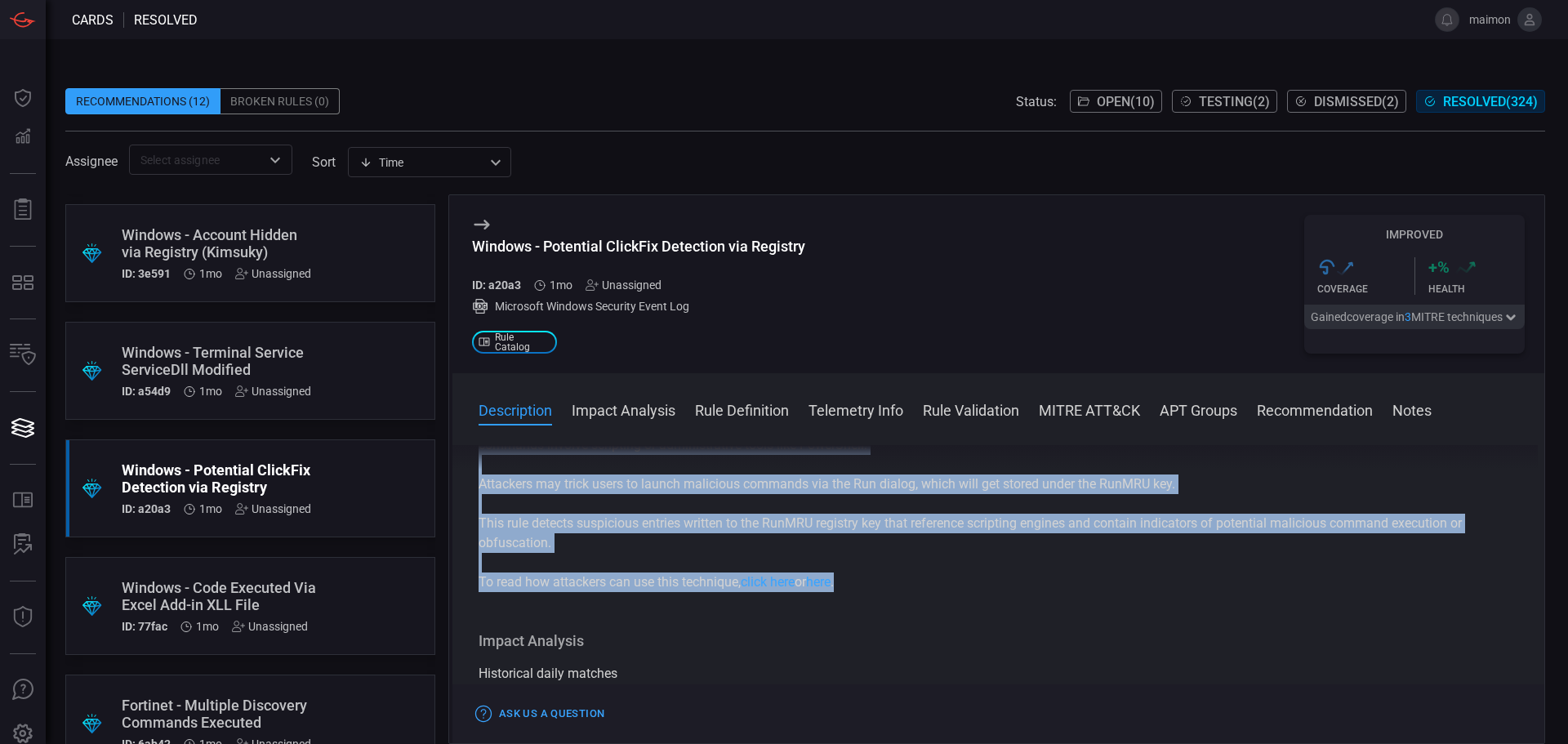
click at [696, 518] on p "This rule detects suspicious entries written to the RunMRU registry key that re…" at bounding box center [998, 534] width 1040 height 39
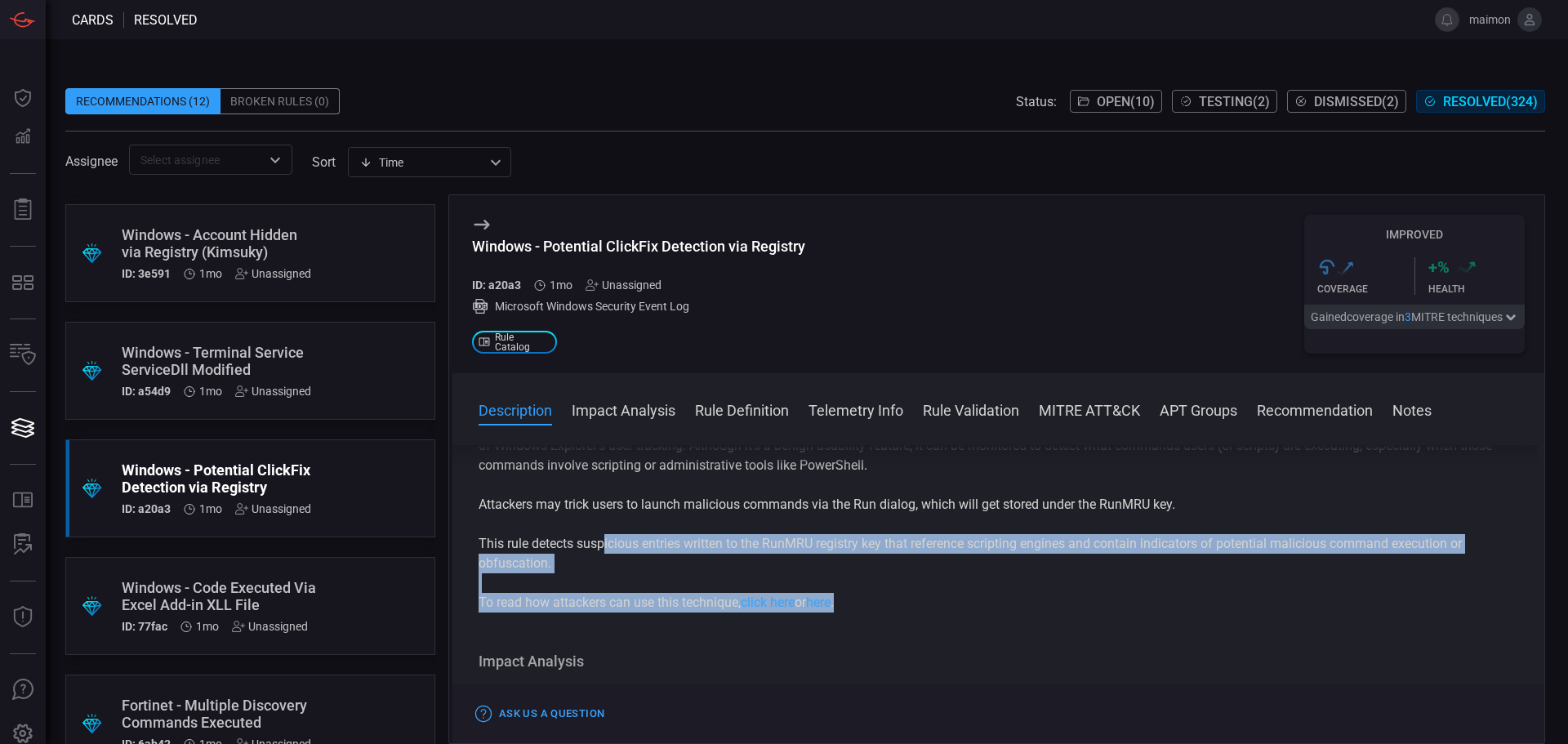
scroll to position [0, 0]
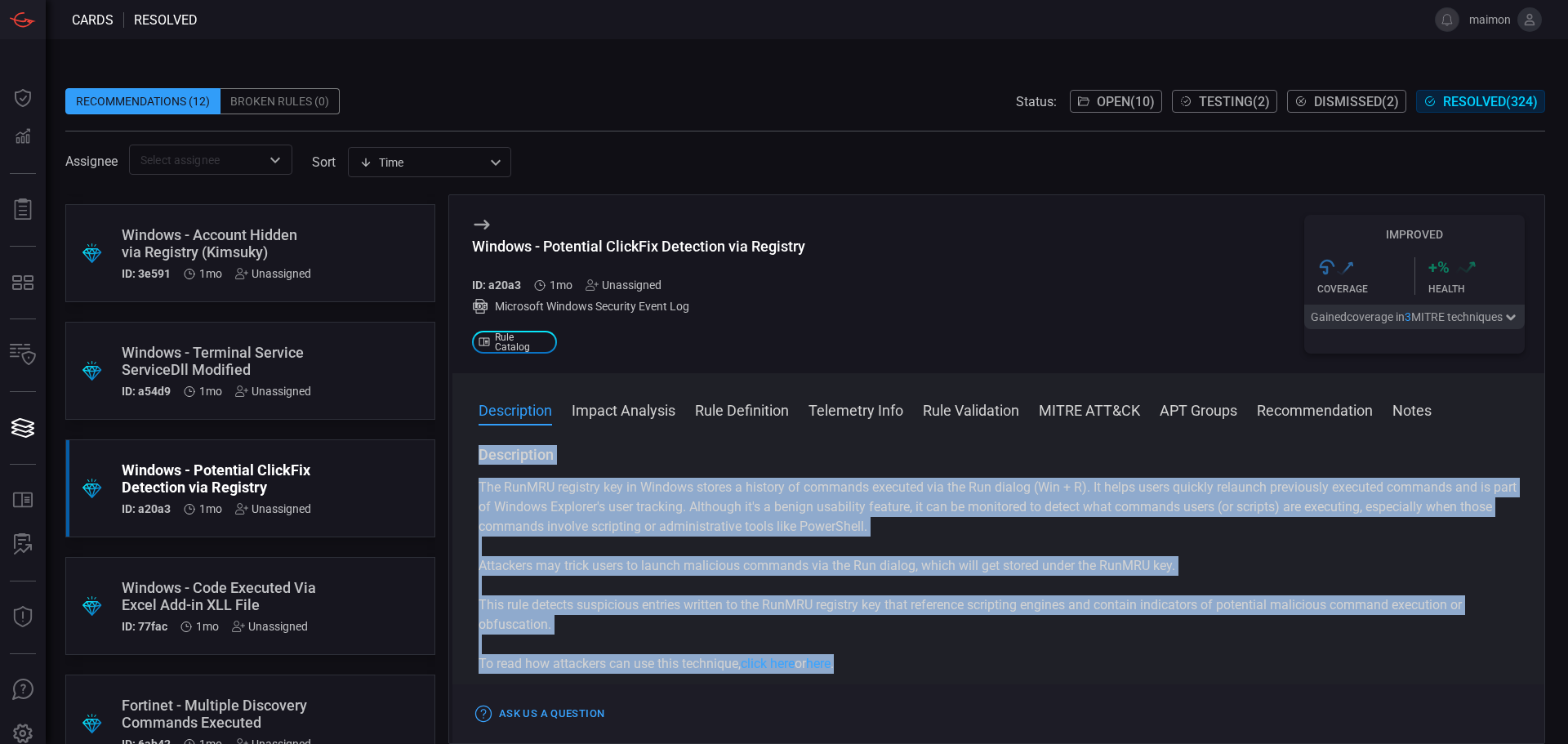
drag, startPoint x: 894, startPoint y: 589, endPoint x: 478, endPoint y: 452, distance: 438.0
click at [478, 452] on div "Description The RunMRU registry key in Windows stores a history of commands exe…" at bounding box center [998, 560] width 1040 height 229
copy div "Description The RunMRU registry key in Windows stores a history of commands exe…"
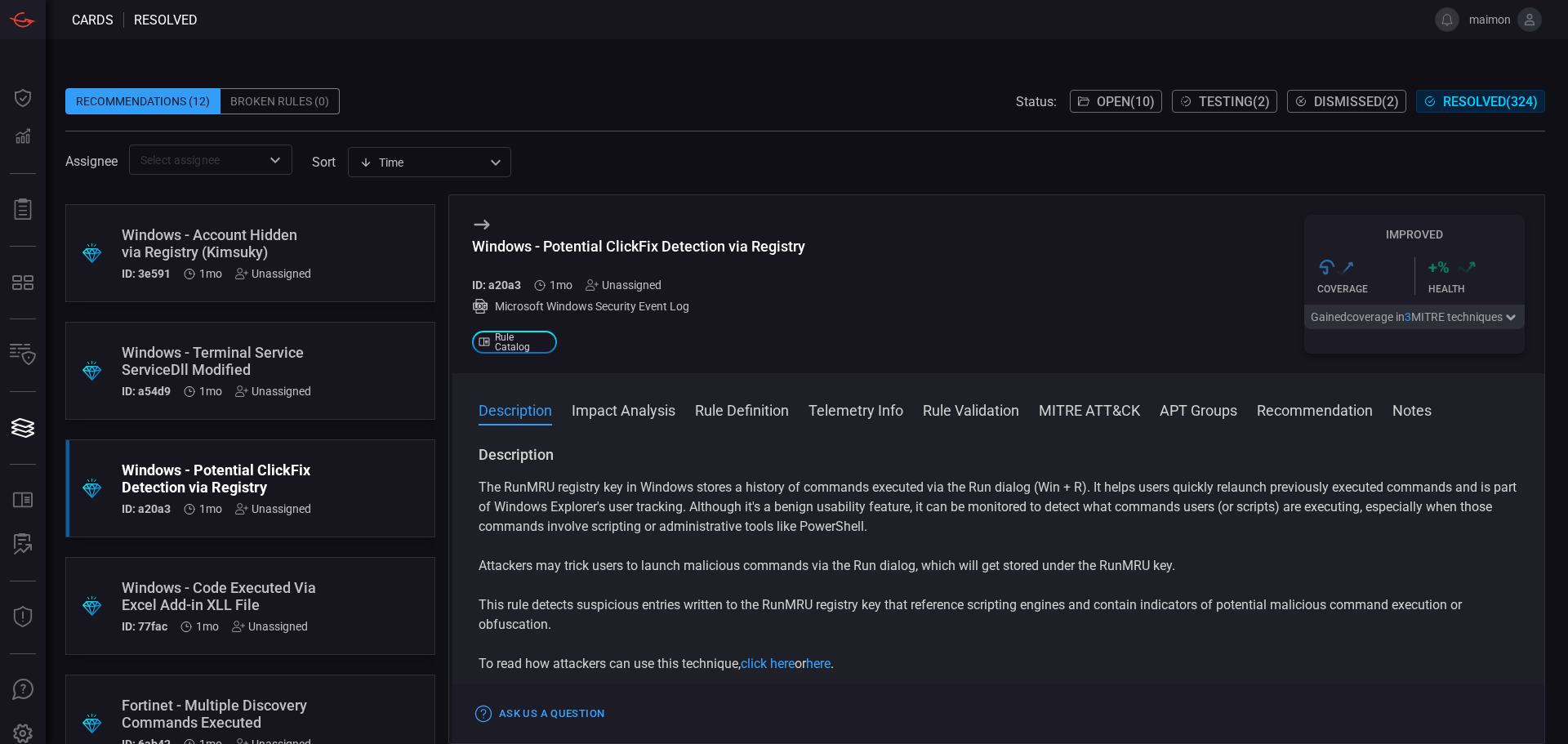
click at [745, 282] on div "ID: a20a3 1mo Unassigned" at bounding box center [639, 284] width 333 height 13
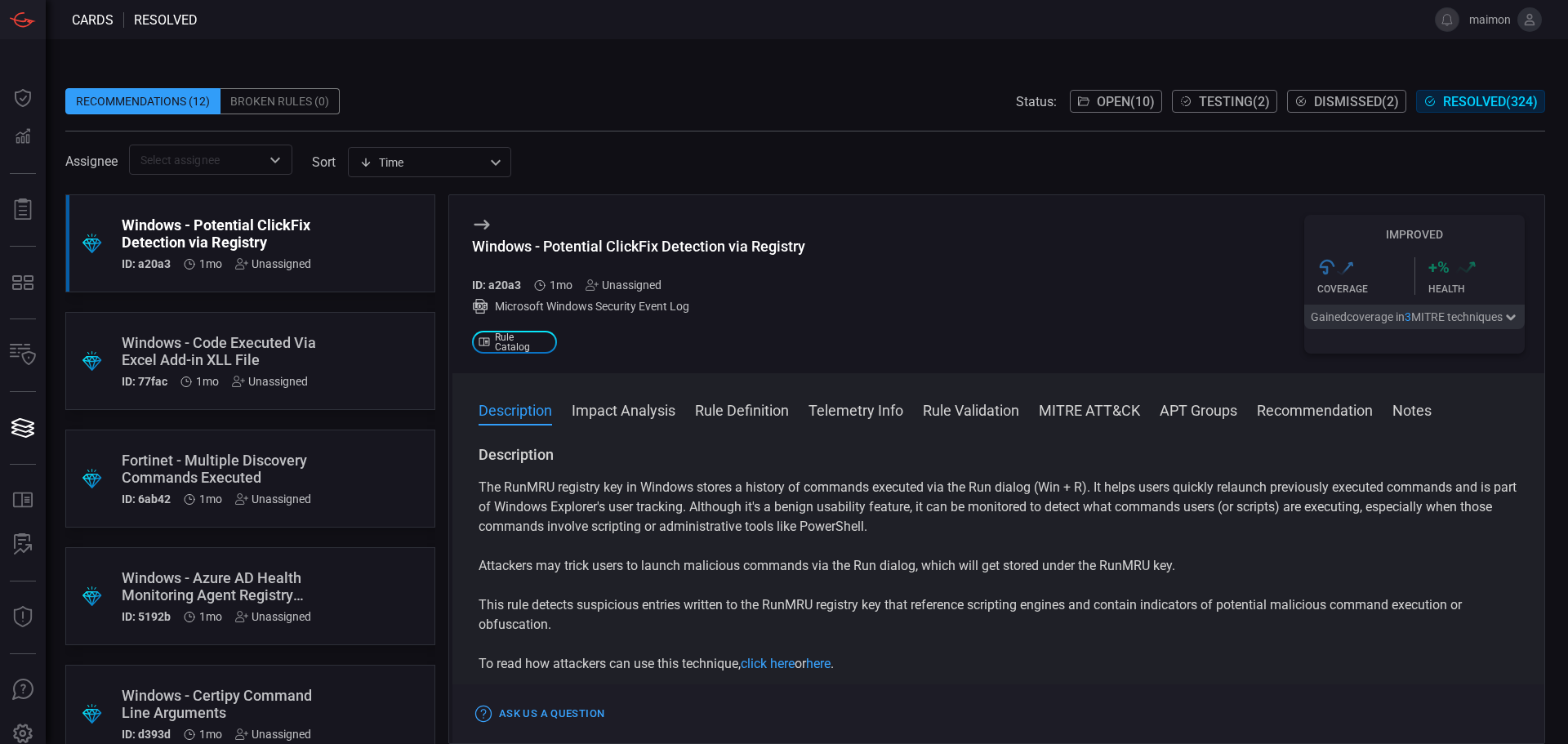
scroll to position [1004, 0]
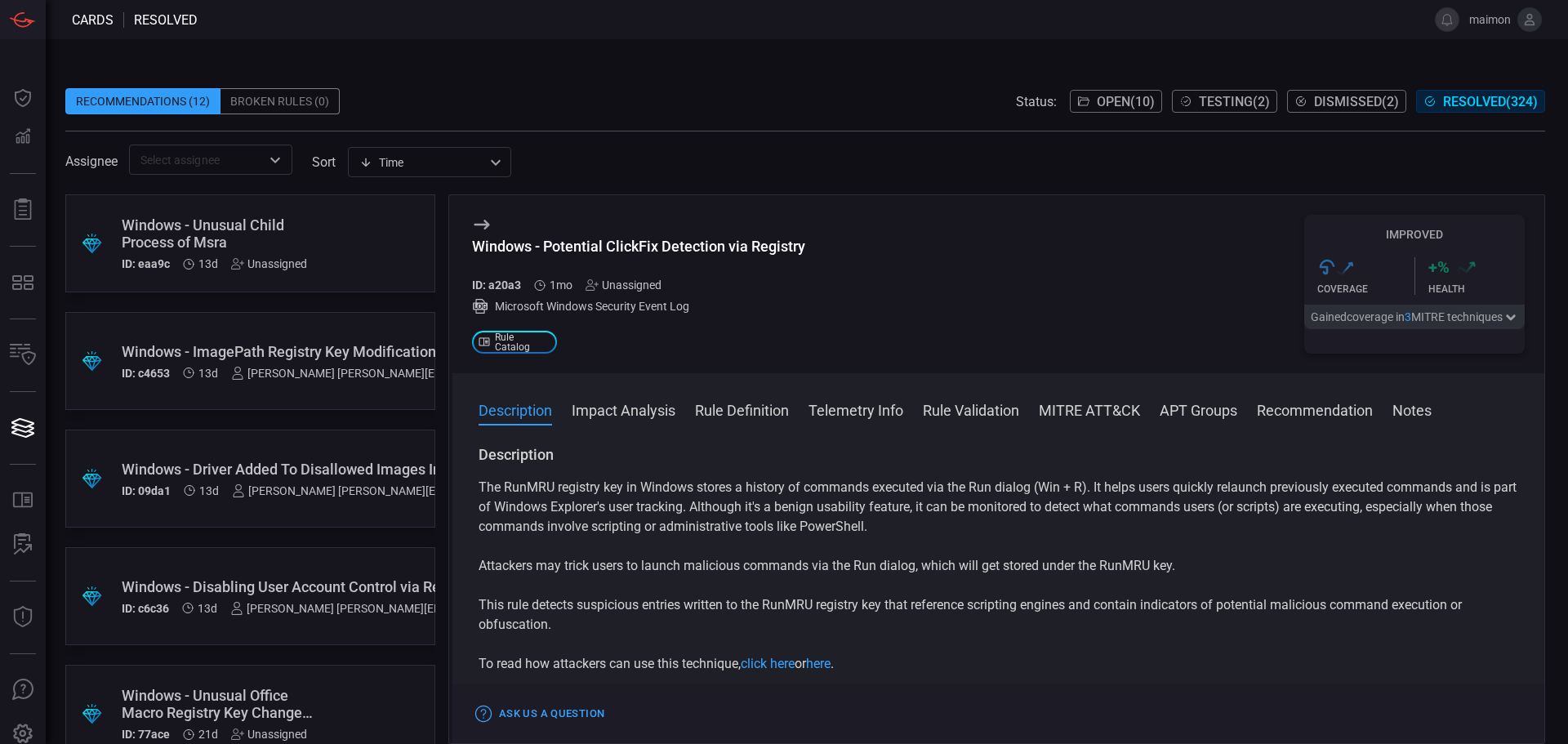
click at [634, 255] on div "Windows - Potential ClickFix Detection via Registry" at bounding box center [639, 246] width 333 height 17
click at [503, 244] on div "Windows - Potential ClickFix Detection via Registry" at bounding box center [639, 246] width 333 height 17
click at [635, 254] on div "Windows - Potential ClickFix Detection via Registry" at bounding box center [639, 246] width 333 height 17
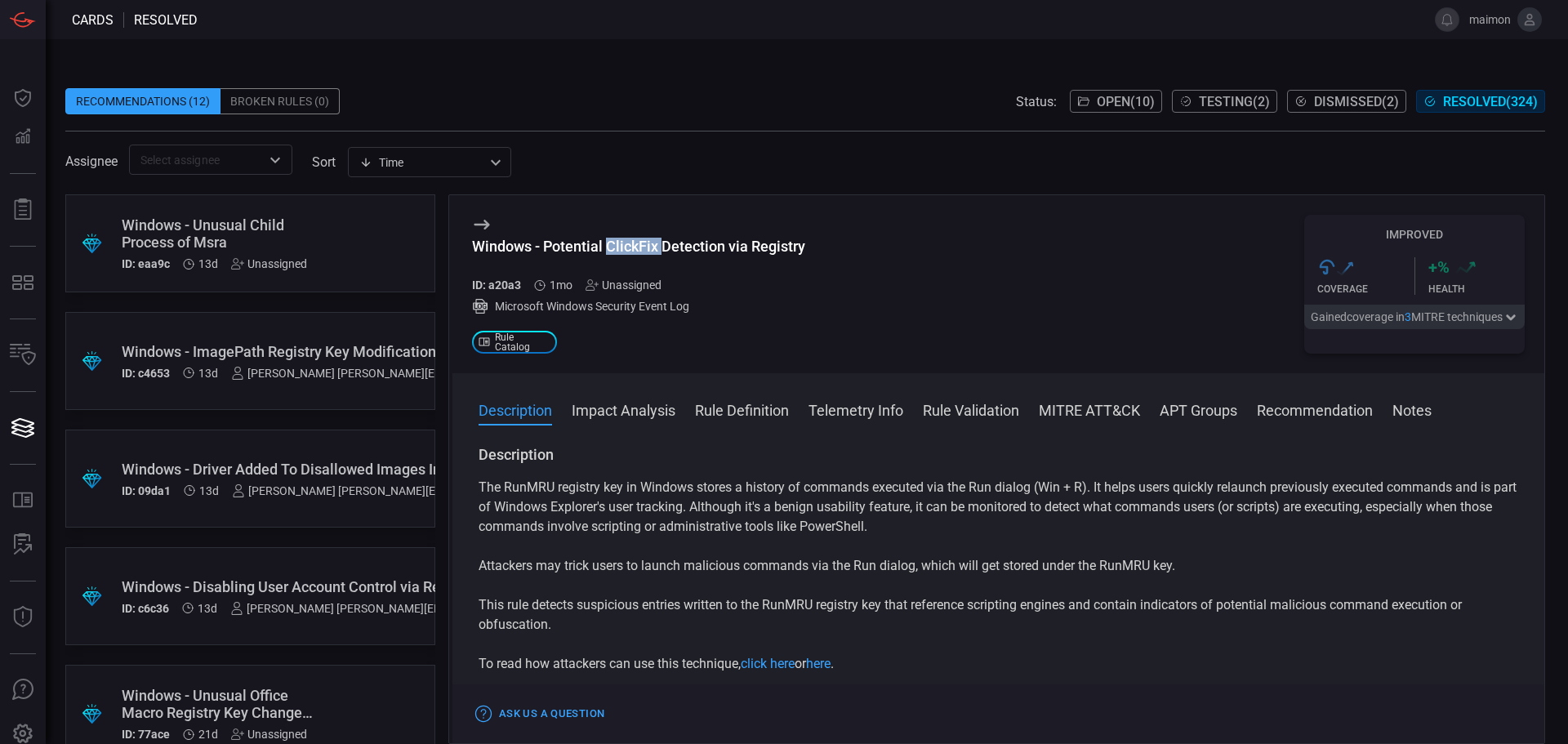
copy div "ClickFix"
click at [332, 182] on span at bounding box center [805, 184] width 1480 height 20
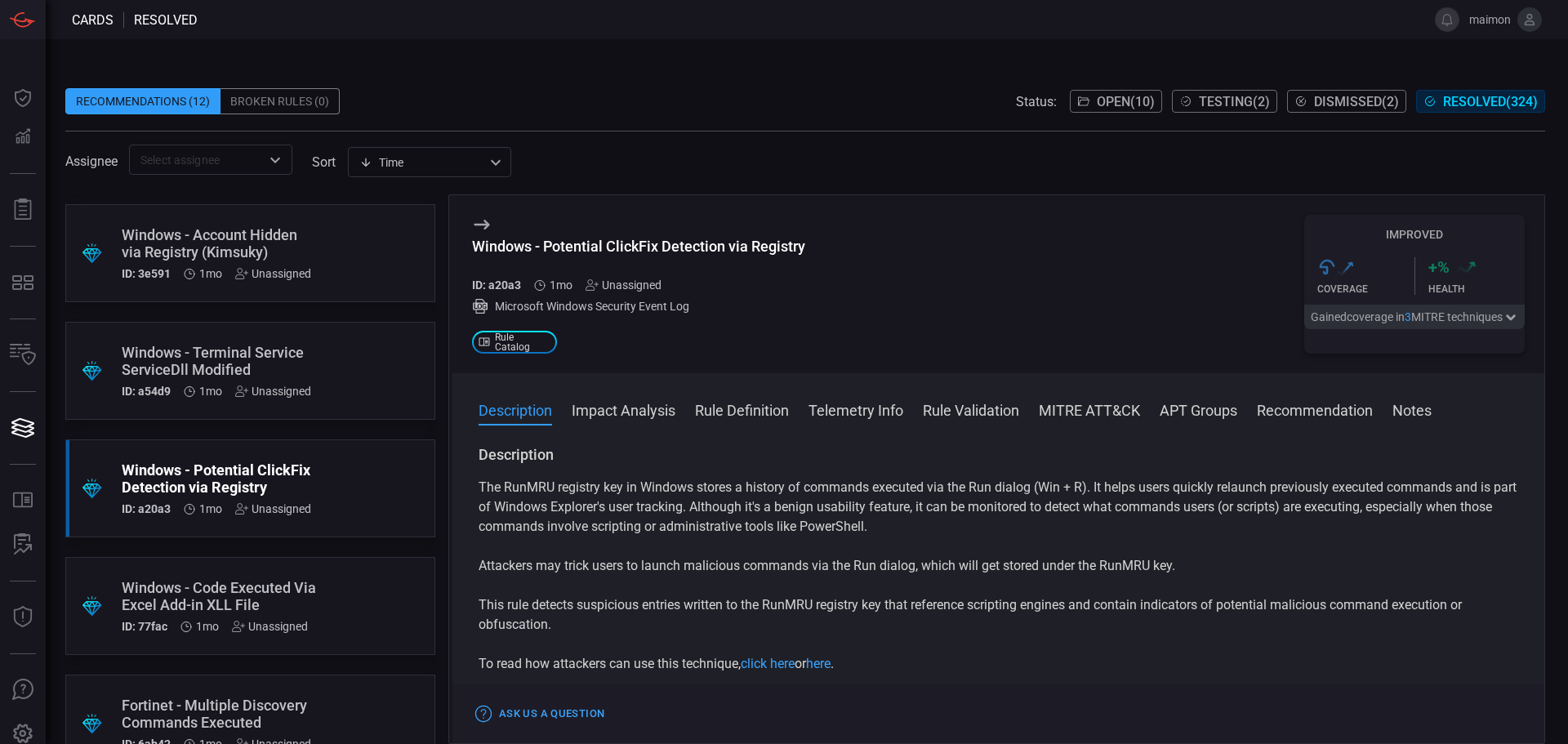
click at [484, 229] on icon at bounding box center [482, 225] width 15 height 10
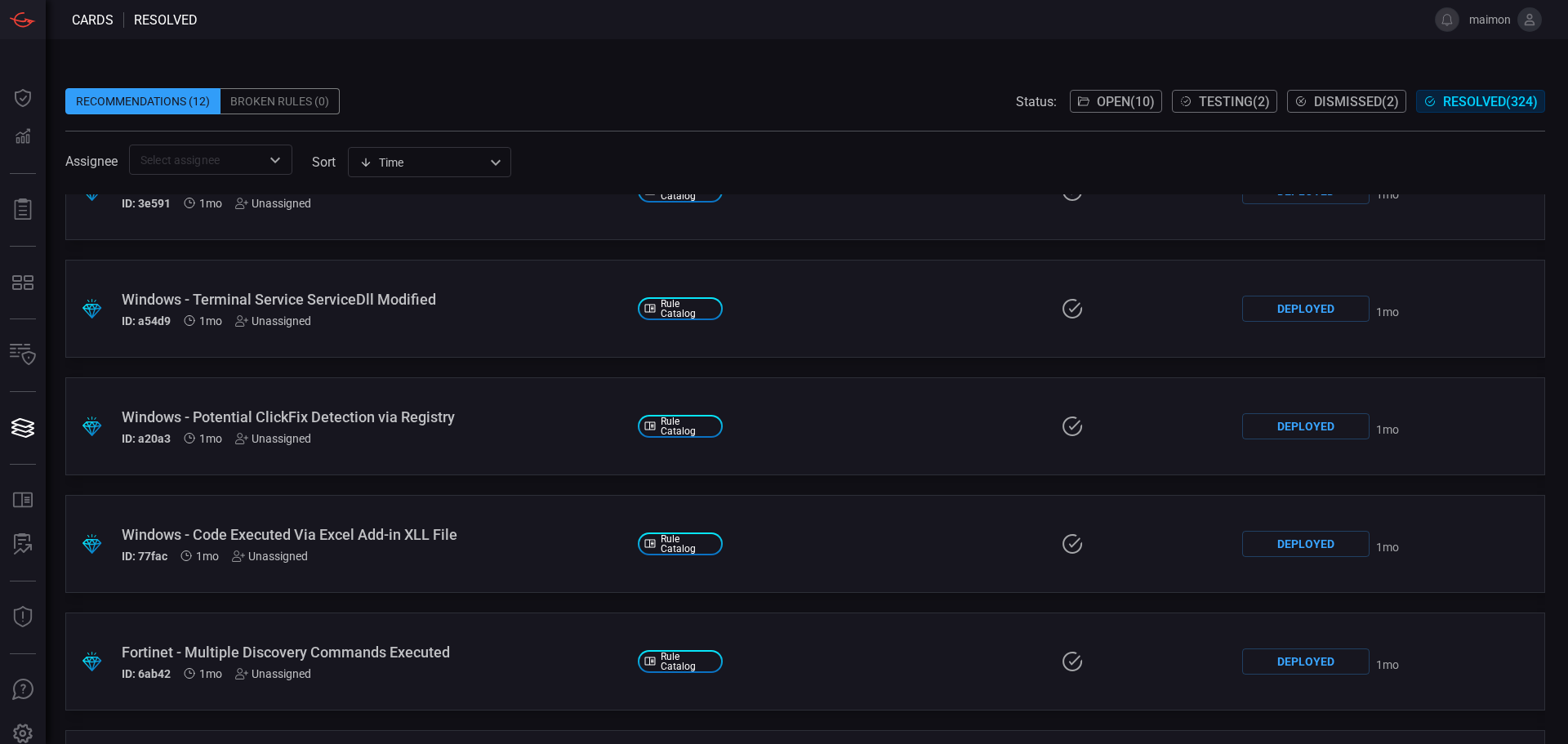
scroll to position [1412, 0]
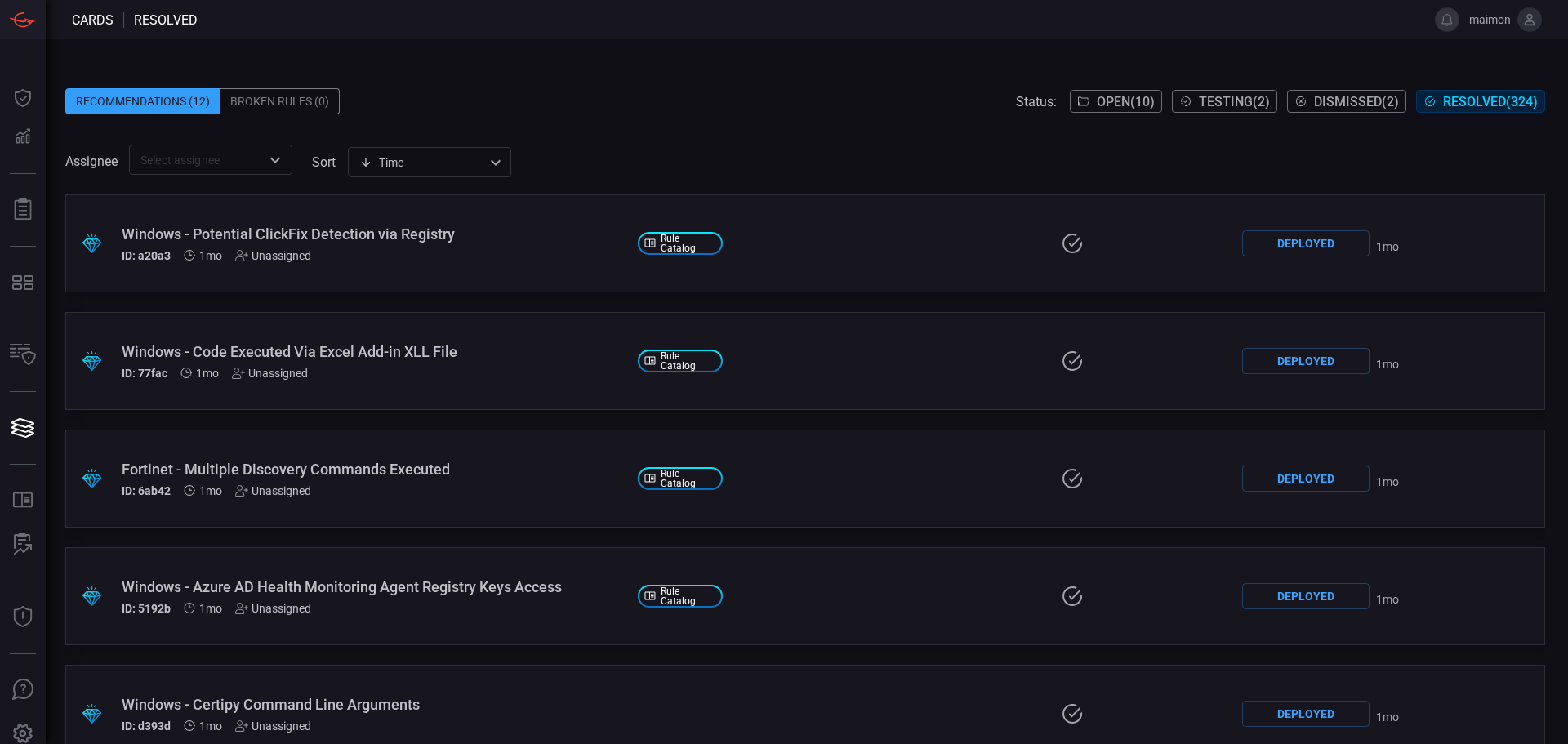
click at [160, 108] on div "Recommendations (12)" at bounding box center [142, 101] width 155 height 26
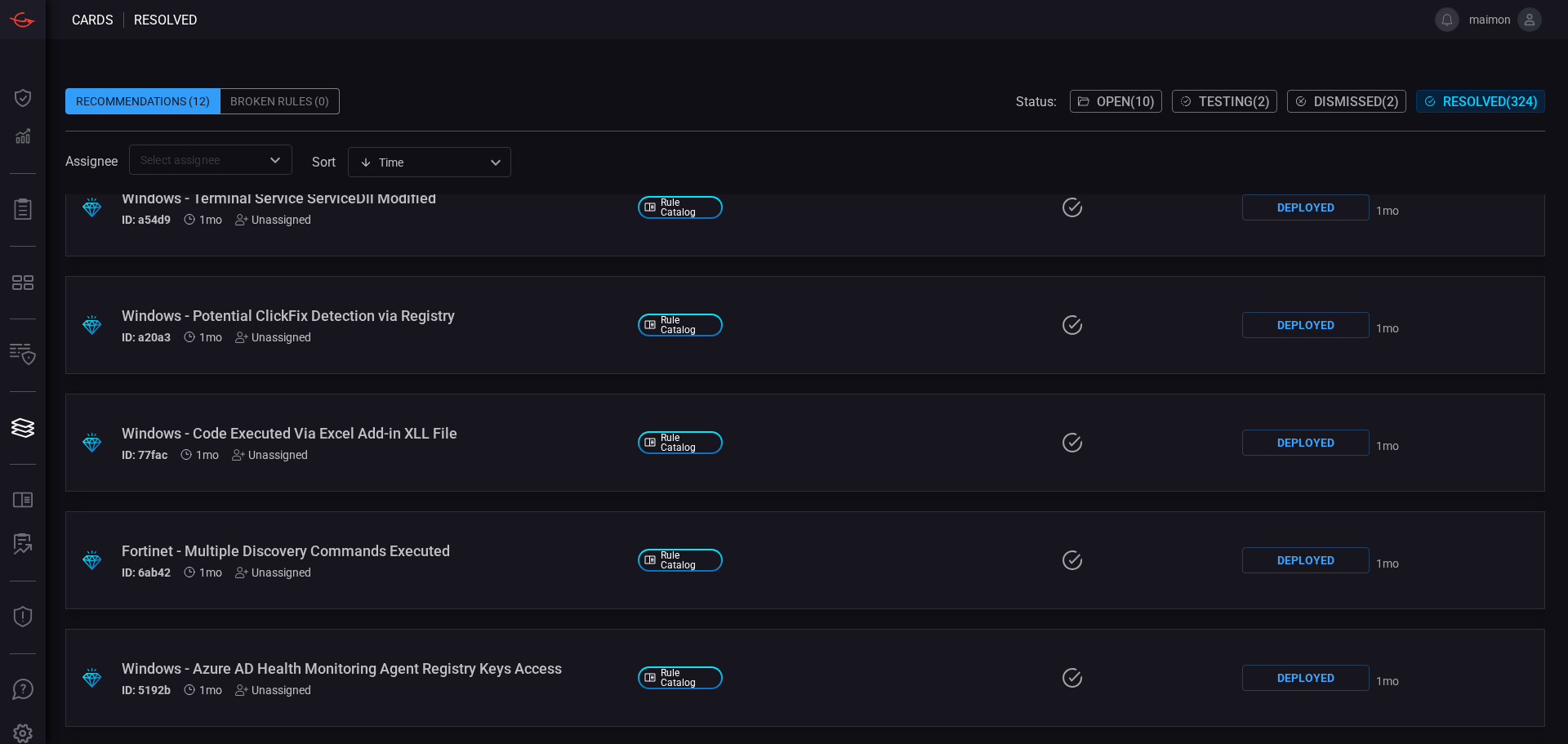
click at [335, 384] on div ".suggested_cards_icon{fill:url(#suggested_cards_icon);} Windows - Unusual Child…" at bounding box center [805, 469] width 1480 height 550
click at [1108, 104] on span "Open ( 10 )" at bounding box center [1126, 102] width 58 height 15
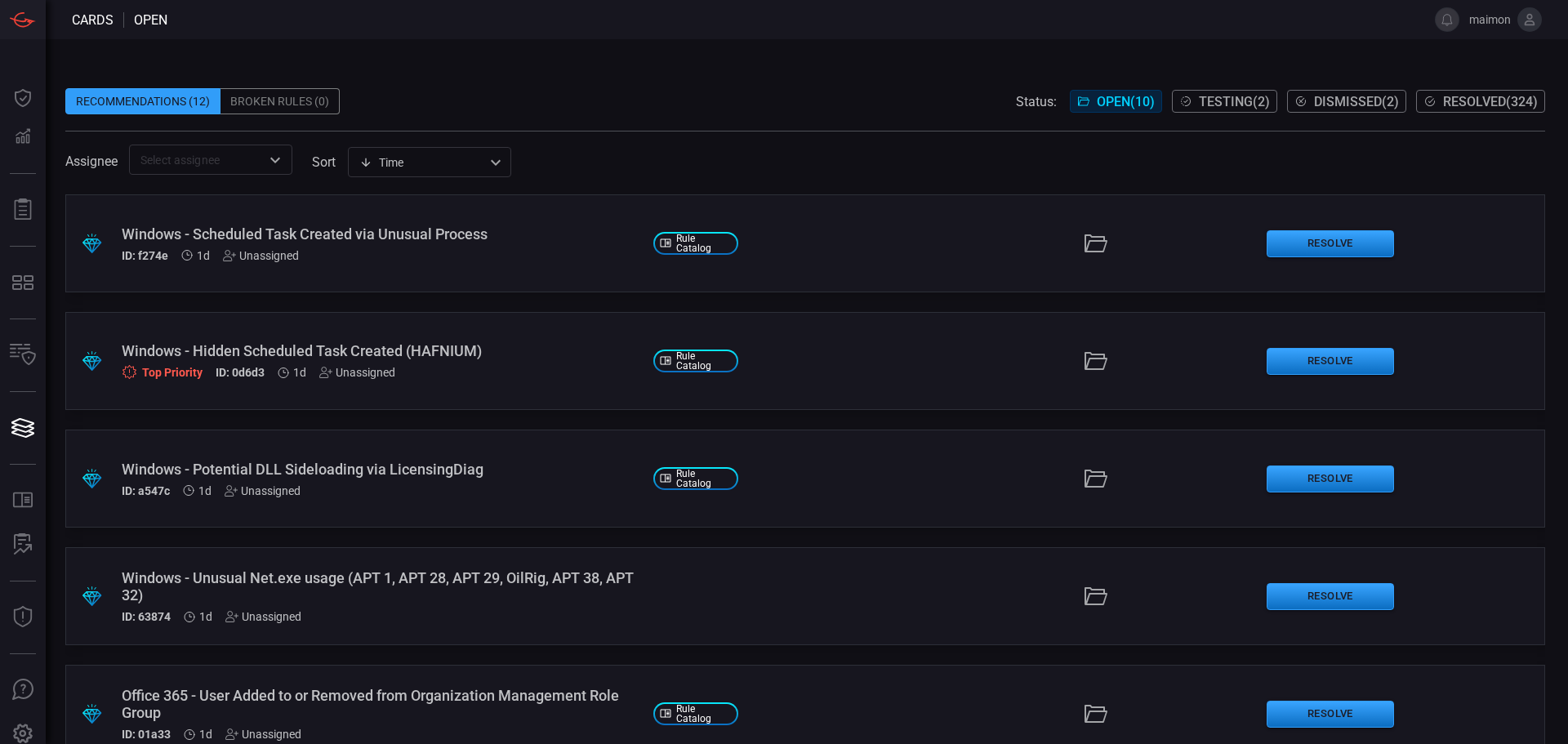
scroll to position [627, 0]
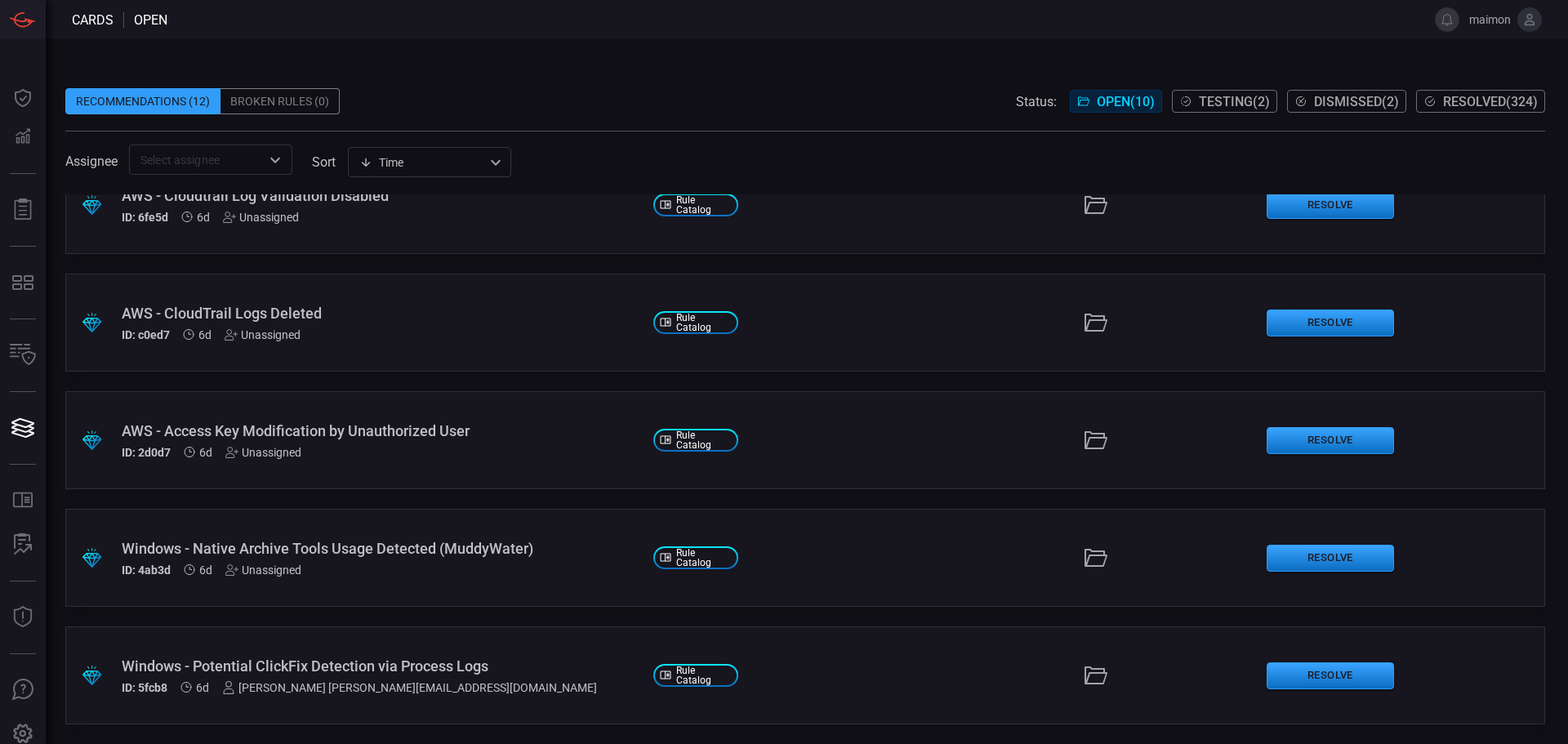
click at [401, 655] on div ".suggested_cards_icon{fill:url(#suggested_cards_icon);} Windows - Potential Cli…" at bounding box center [805, 676] width 1480 height 98
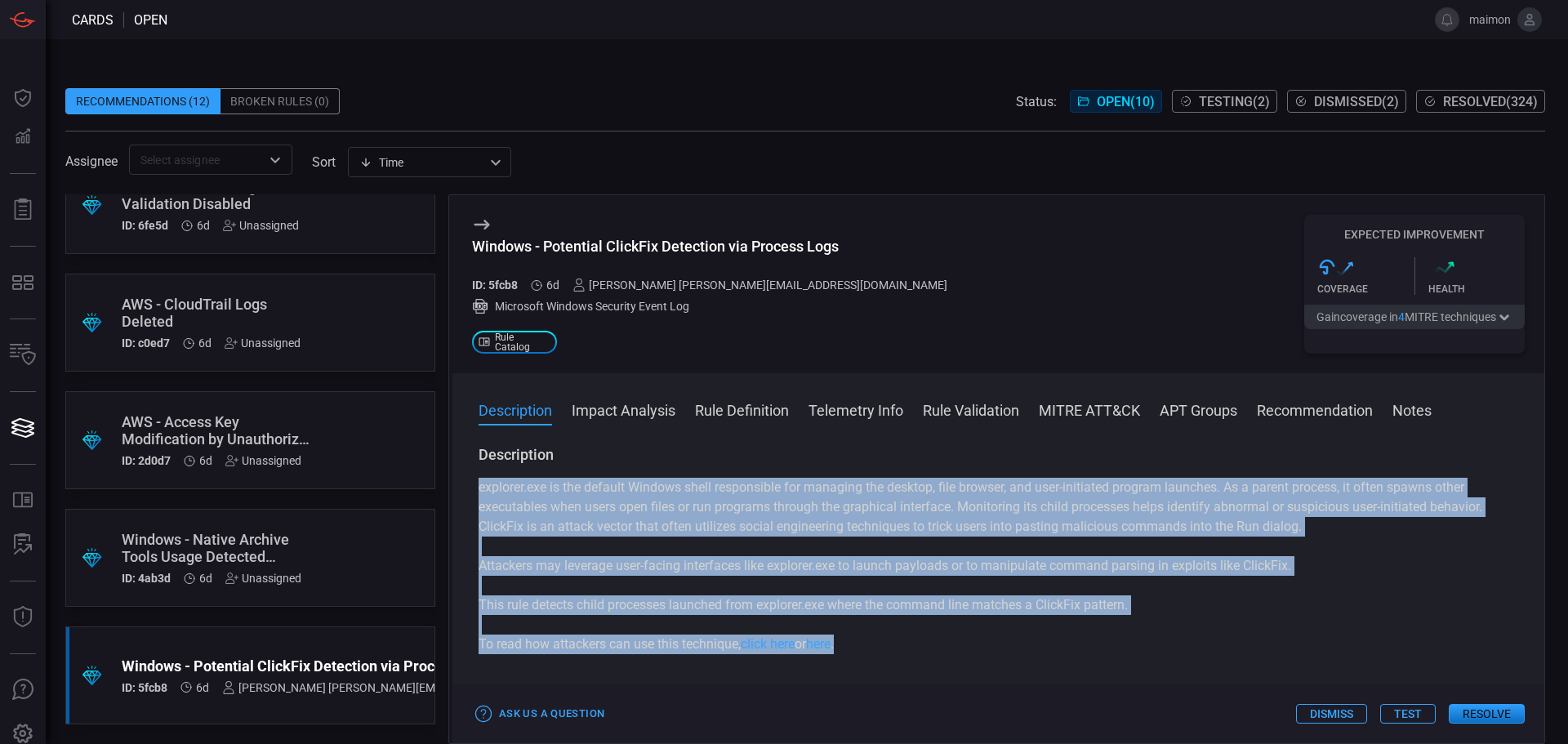
drag, startPoint x: 914, startPoint y: 647, endPoint x: 463, endPoint y: 489, distance: 477.9
click at [463, 489] on div "Description explorer.exe is the default Windows shell responsible for managing …" at bounding box center [999, 591] width 1092 height 293
copy div "explorer.exe is the default Windows shell responsible for managing the desktop,…"
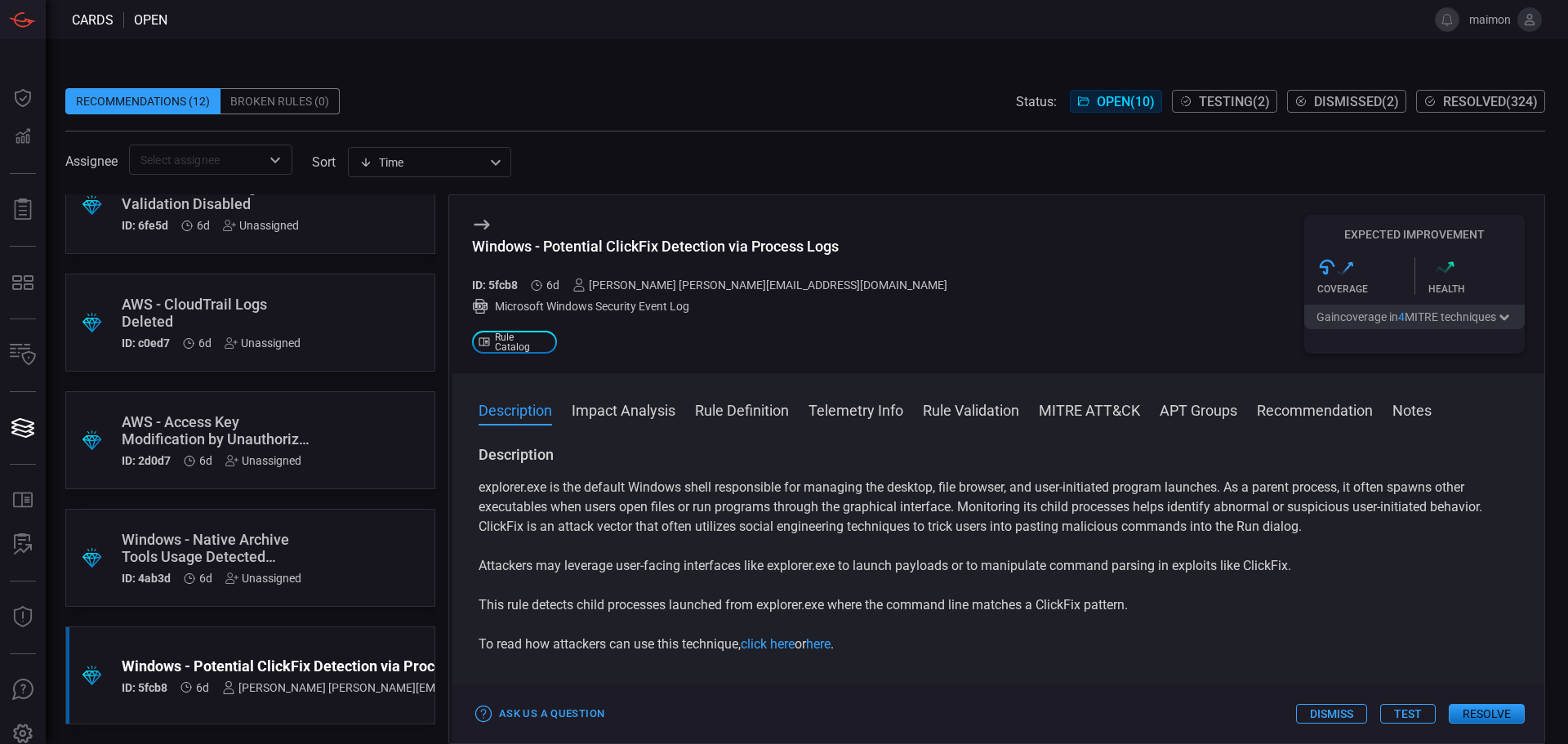
click at [314, 558] on div ".suggested_cards_icon{fill:url(#suggested_cards_icon);} Windows - Native Archiv…" at bounding box center [250, 558] width 370 height 98
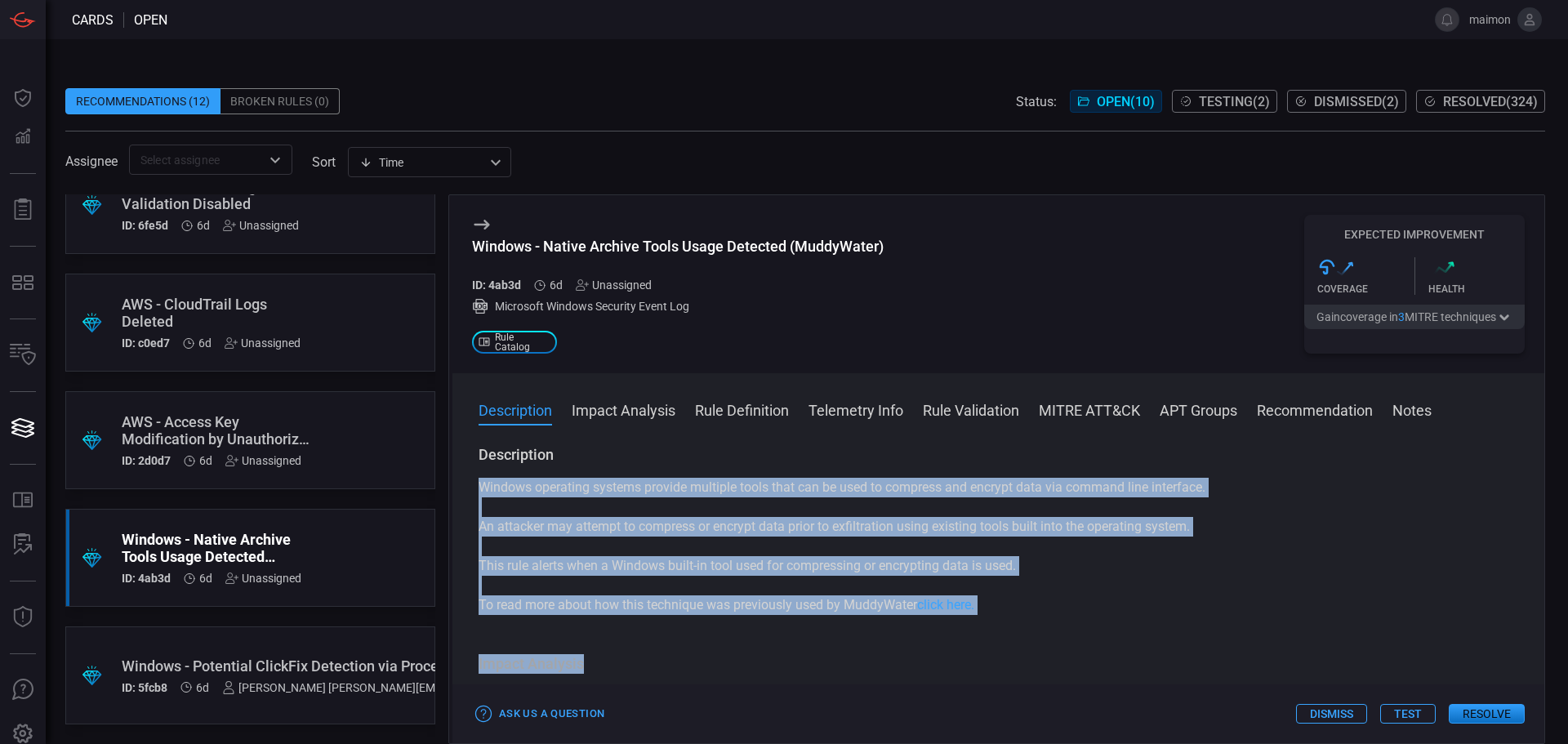
drag, startPoint x: 1059, startPoint y: 620, endPoint x: 471, endPoint y: 492, distance: 601.8
click at [471, 492] on div "Description Windows operating systems provide multiple tools that can be used t…" at bounding box center [999, 591] width 1092 height 293
copy div "Windows operating systems provide multiple tools that can be used to compress a…"
